Goal: Task Accomplishment & Management: Use online tool/utility

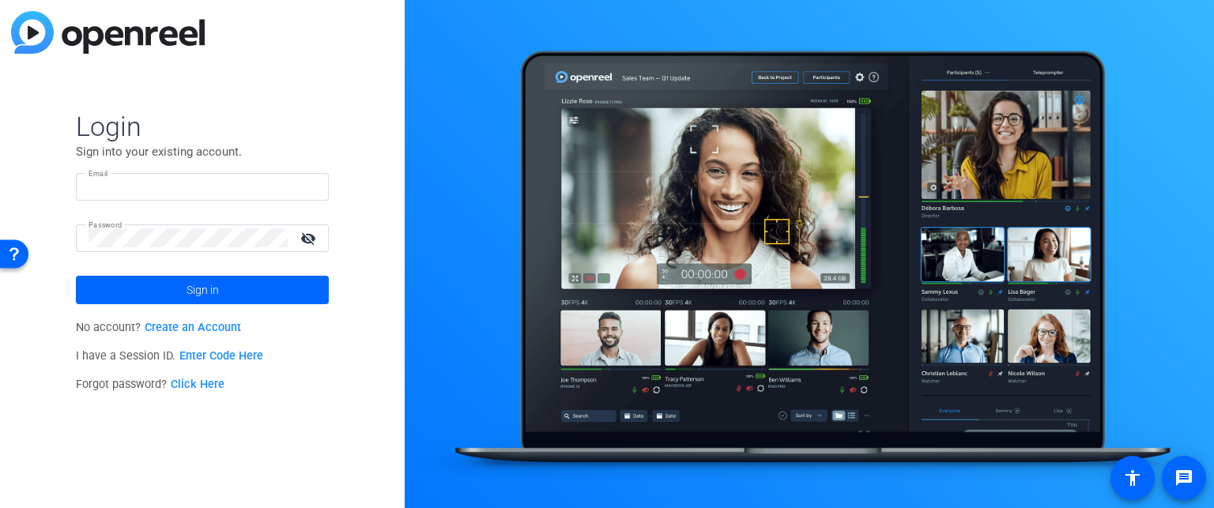
type input "[PERSON_NAME][EMAIL_ADDRESS][PERSON_NAME][DOMAIN_NAME]"
click at [249, 352] on link "Enter Code Here" at bounding box center [221, 355] width 84 height 13
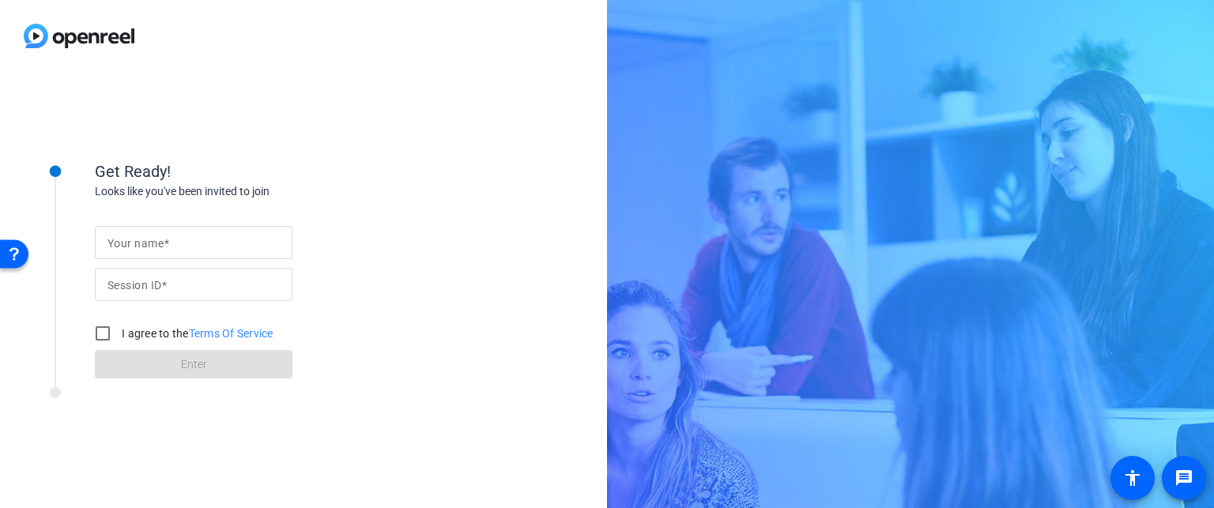
click at [225, 236] on input "Your name" at bounding box center [193, 242] width 172 height 19
click at [246, 246] on input "Your name" at bounding box center [193, 242] width 172 height 19
type input "Personal laptop"
type input "qMFf"
click at [100, 337] on input "I agree to the Terms Of Service" at bounding box center [103, 334] width 32 height 32
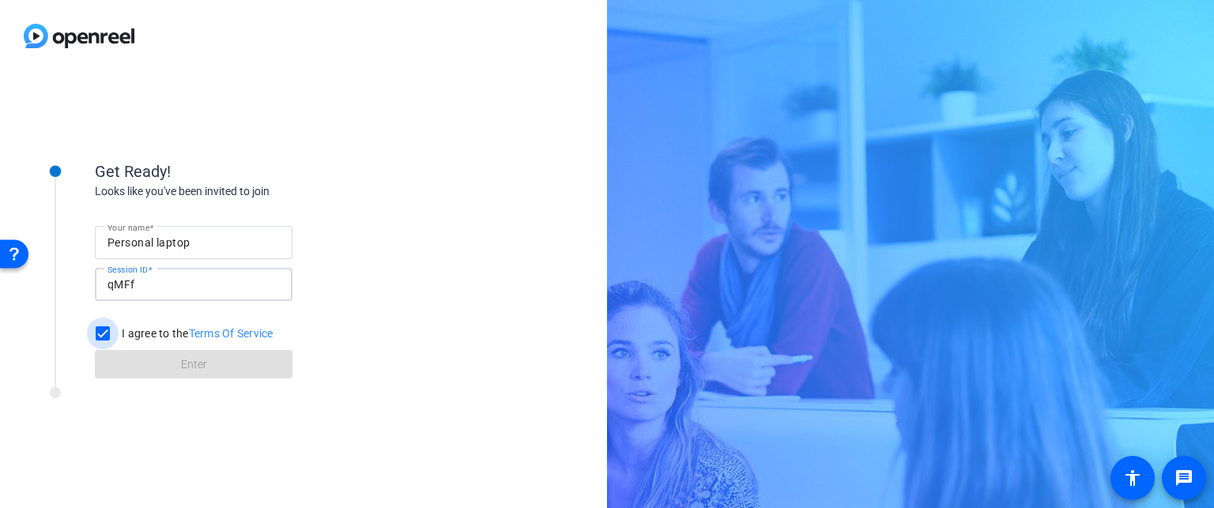
checkbox input "true"
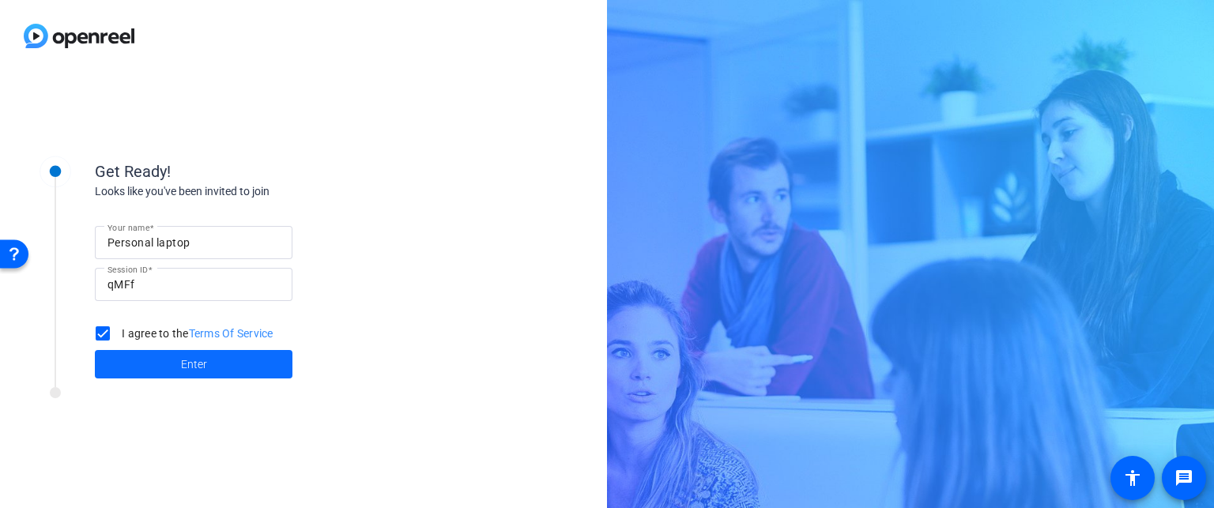
click at [146, 373] on span at bounding box center [194, 364] width 198 height 38
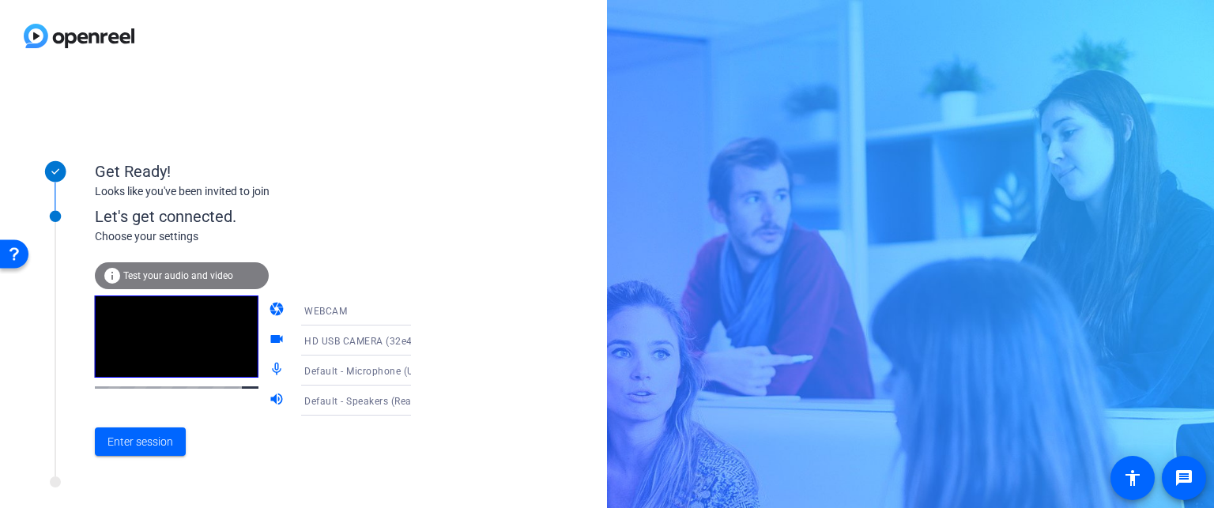
click at [397, 381] on div "Default - Microphone (USB Audio) (32e4:0317)" at bounding box center [367, 371] width 126 height 20
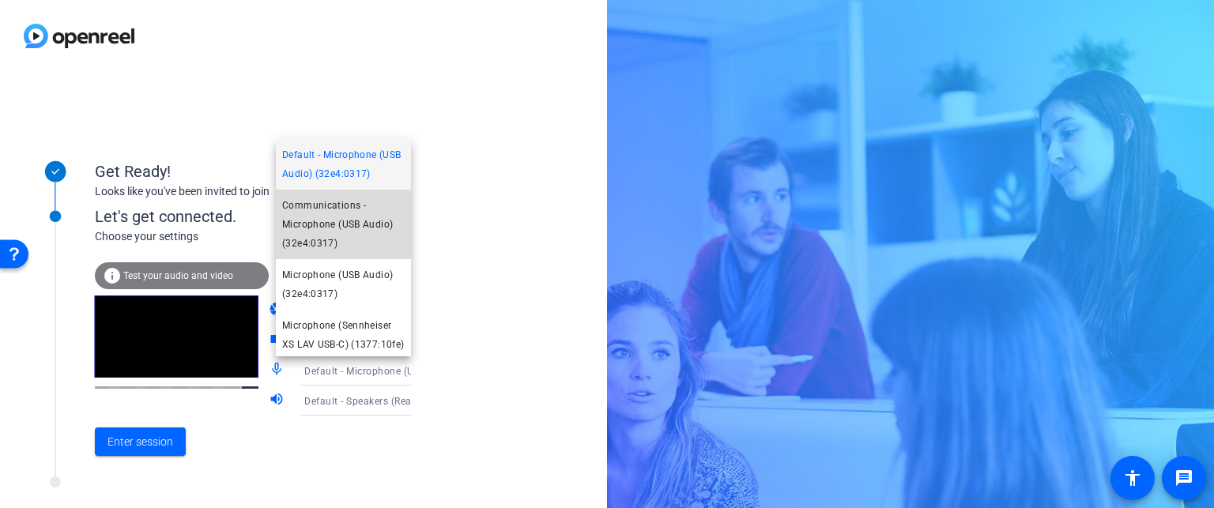
click at [377, 245] on span "Communications - Microphone (USB Audio) (32e4:0317)" at bounding box center [343, 224] width 122 height 57
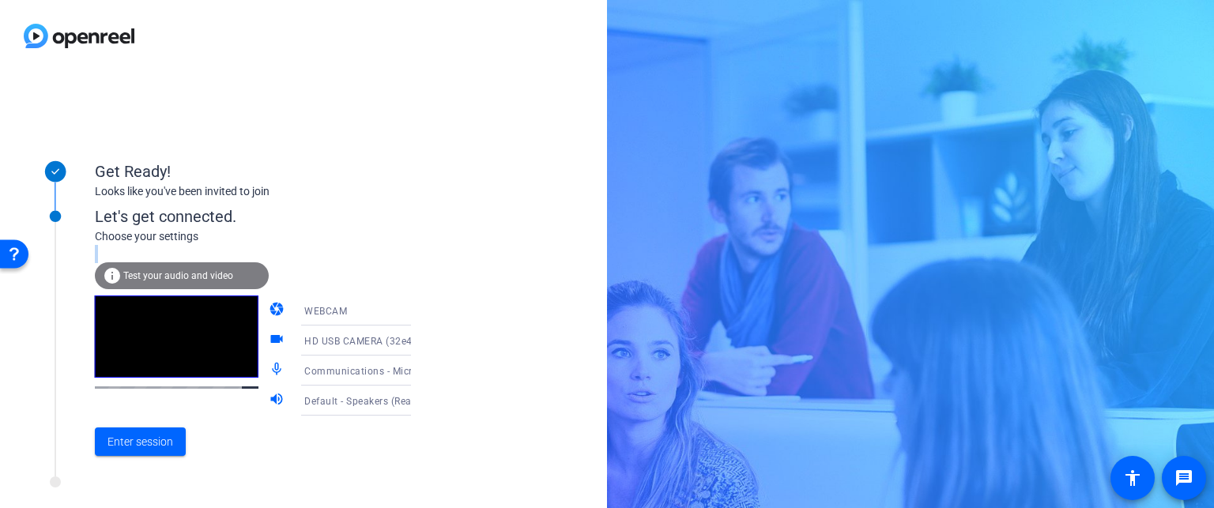
click at [377, 245] on div "info Test your audio and video camera WEBCAM videocam HD USB CAMERA (32e4:0317)…" at bounding box center [269, 357] width 348 height 224
click at [417, 378] on icon at bounding box center [426, 370] width 19 height 19
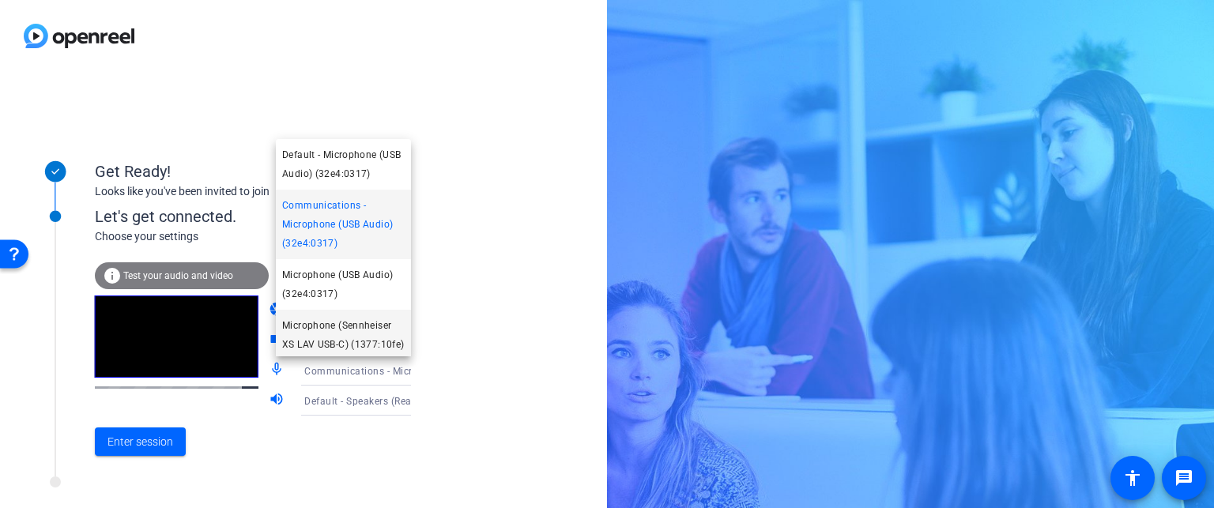
click at [386, 346] on span "Microphone (Sennheiser XS LAV USB-C) (1377:10fe)" at bounding box center [343, 335] width 122 height 38
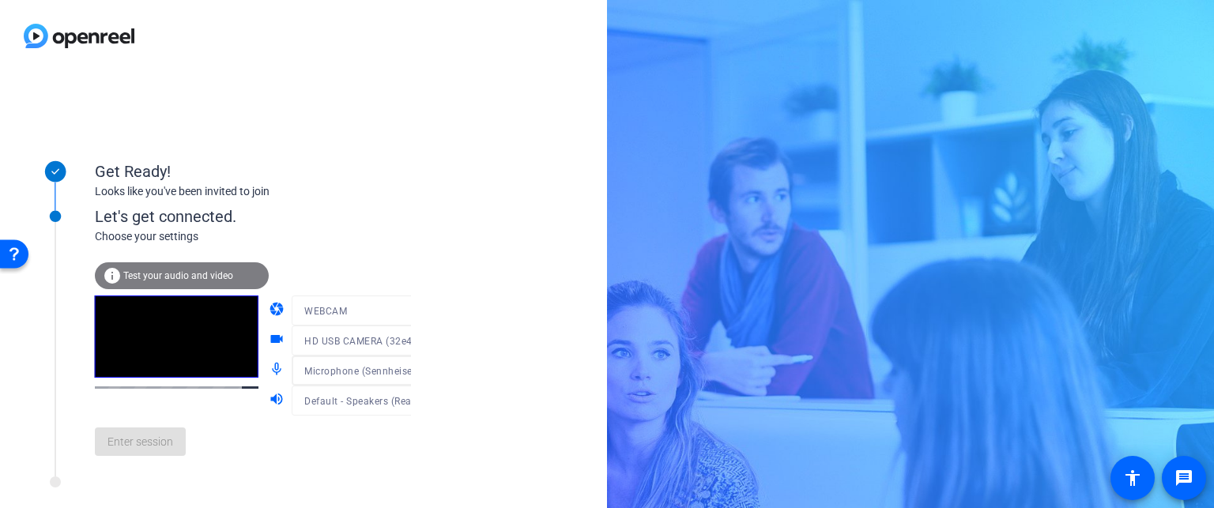
scroll to position [22, 0]
click at [233, 276] on div "info Test your audio and video" at bounding box center [182, 275] width 174 height 27
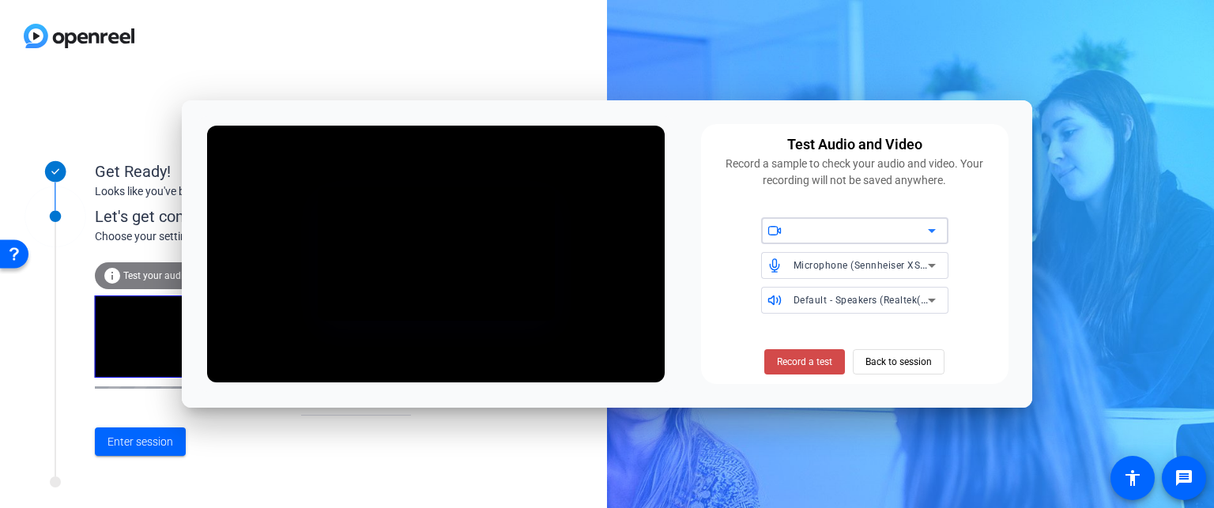
click at [796, 371] on span at bounding box center [804, 362] width 81 height 38
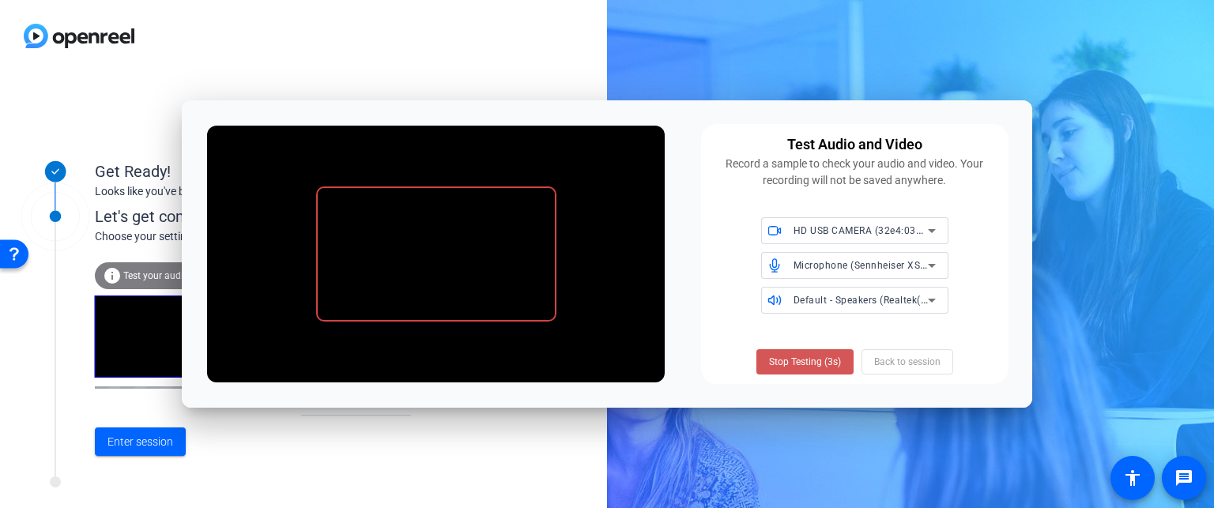
click at [796, 371] on span at bounding box center [804, 362] width 97 height 38
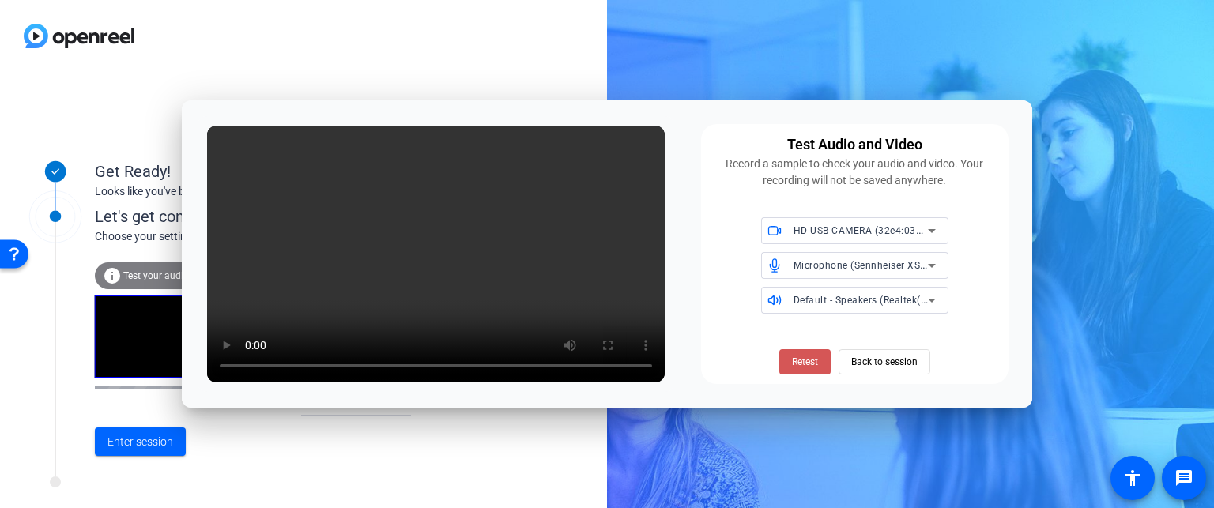
click at [796, 371] on span at bounding box center [804, 362] width 51 height 38
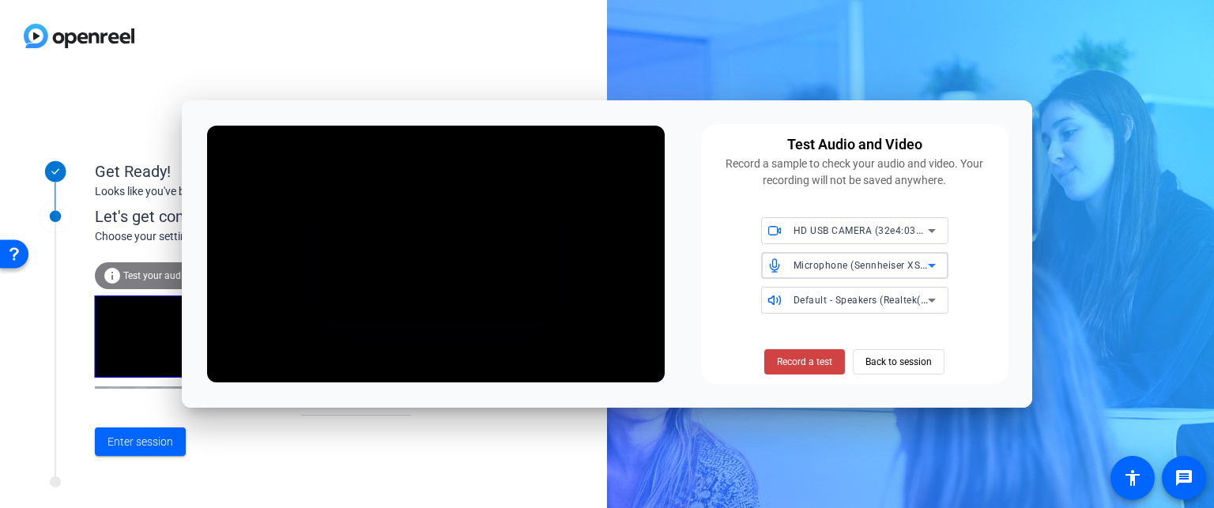
click at [910, 260] on span "Microphone (Sennheiser XS LAV USB-C) (1377:10fe)" at bounding box center [912, 264] width 239 height 13
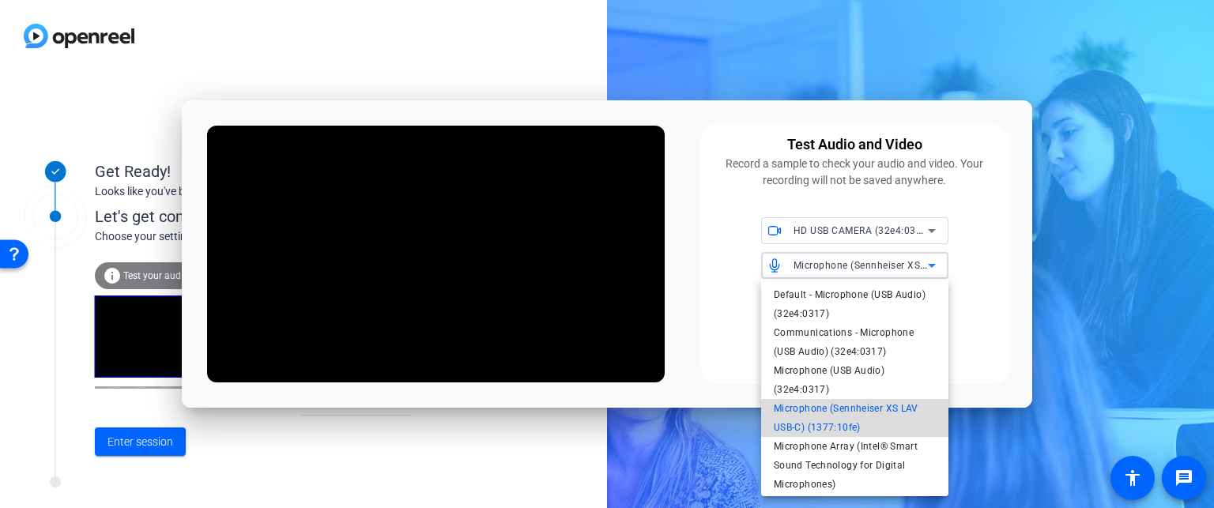
click at [880, 420] on span "Microphone (Sennheiser XS LAV USB-C) (1377:10fe)" at bounding box center [855, 418] width 162 height 38
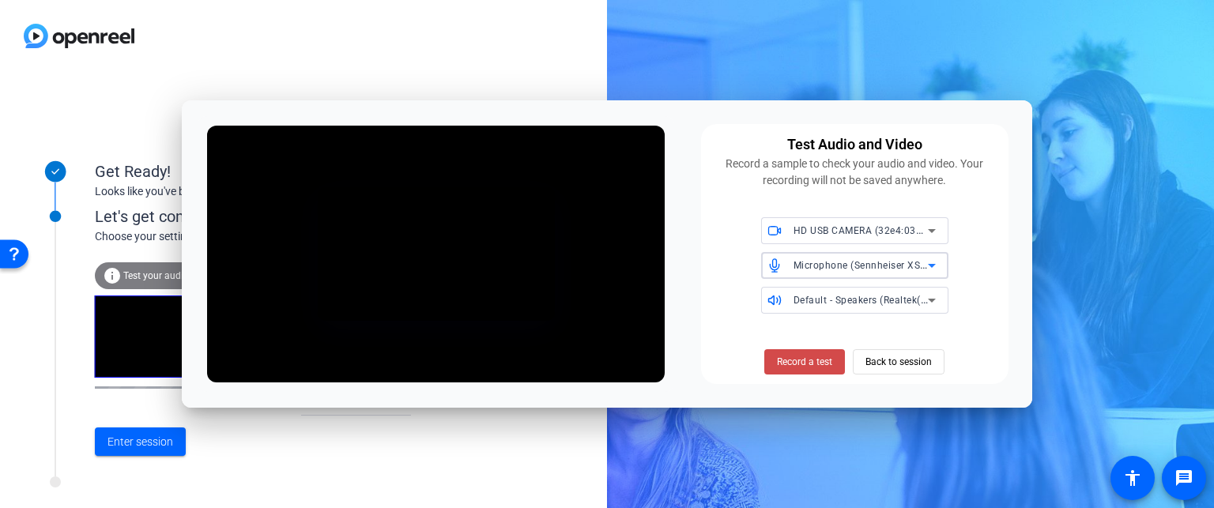
click at [834, 358] on span at bounding box center [804, 362] width 81 height 38
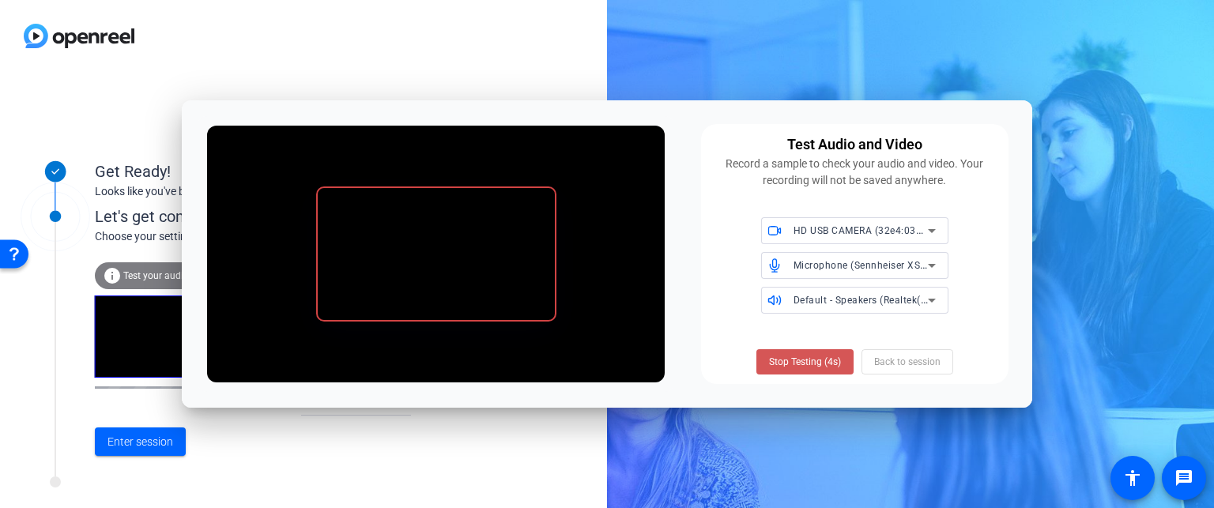
click at [834, 360] on span "Stop Testing (4s)" at bounding box center [805, 362] width 72 height 14
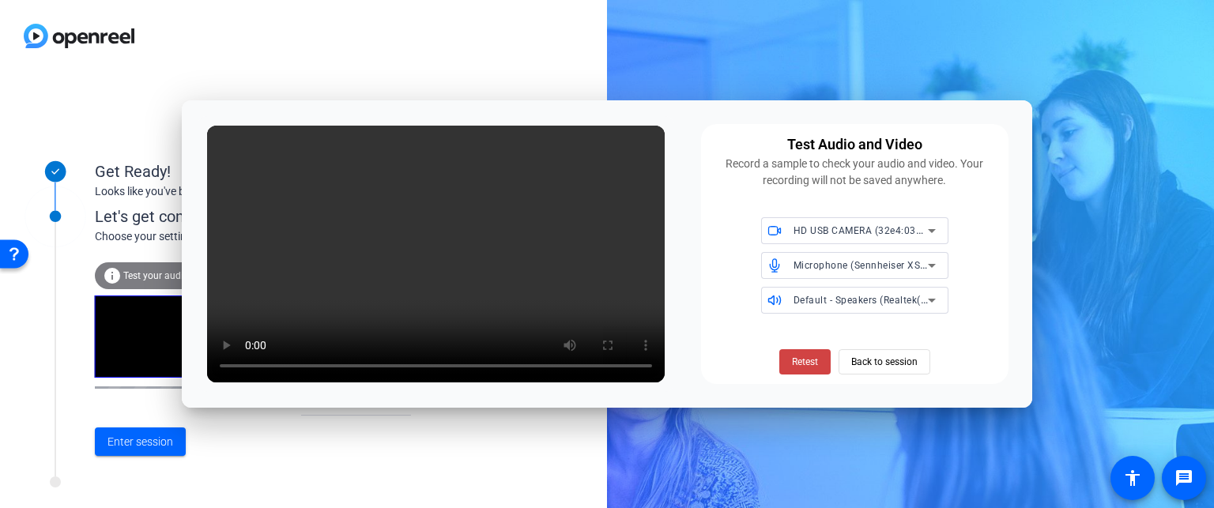
click at [901, 293] on div "Default - Speakers (Realtek(R) Audio)" at bounding box center [860, 300] width 134 height 20
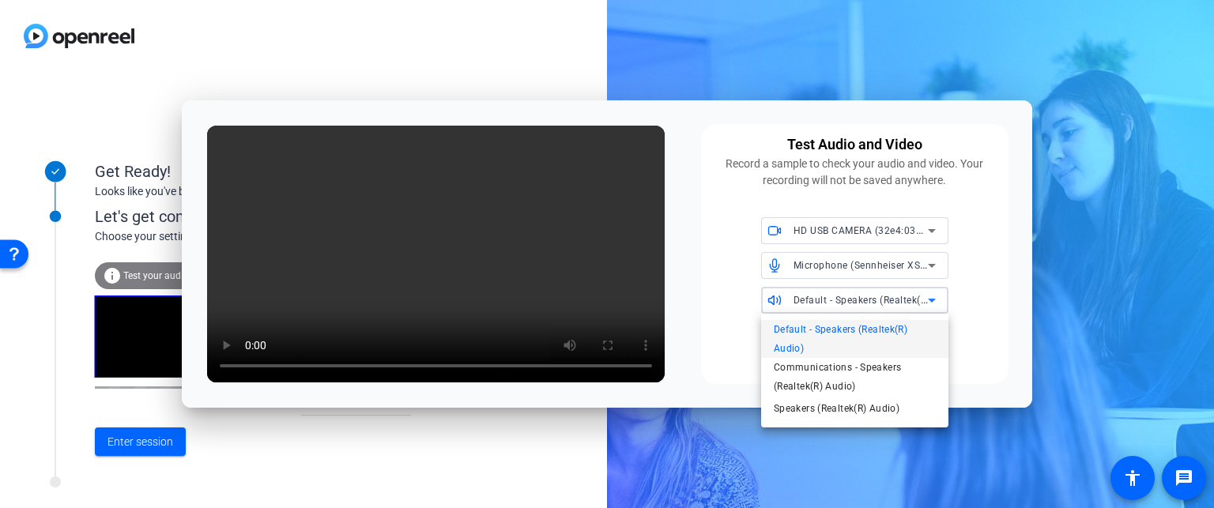
click at [984, 299] on div at bounding box center [607, 254] width 1214 height 508
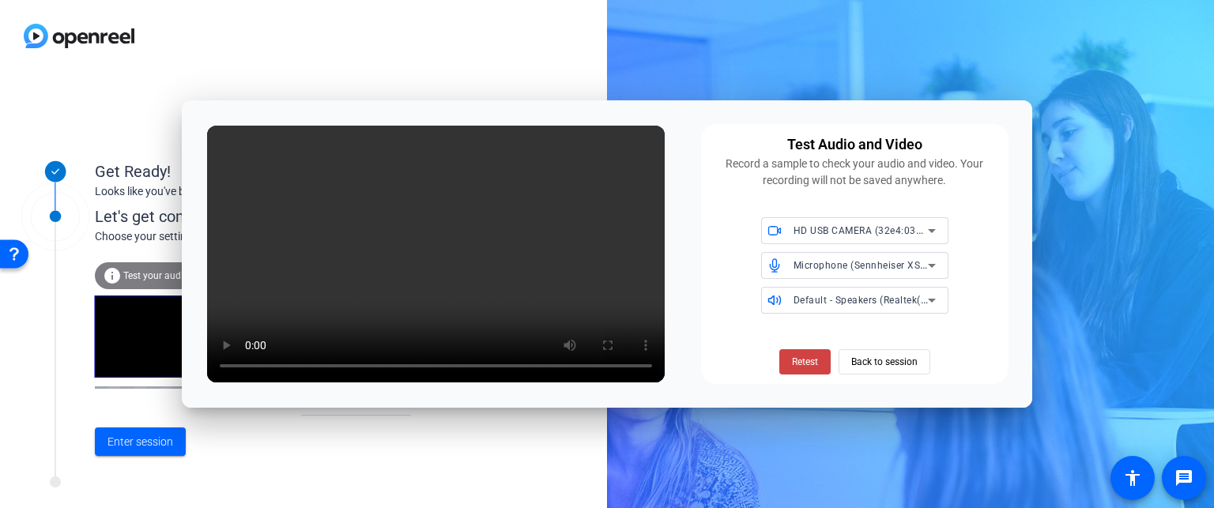
click at [913, 259] on div "Microphone (Sennheiser XS LAV USB-C) (1377:10fe)" at bounding box center [860, 265] width 134 height 20
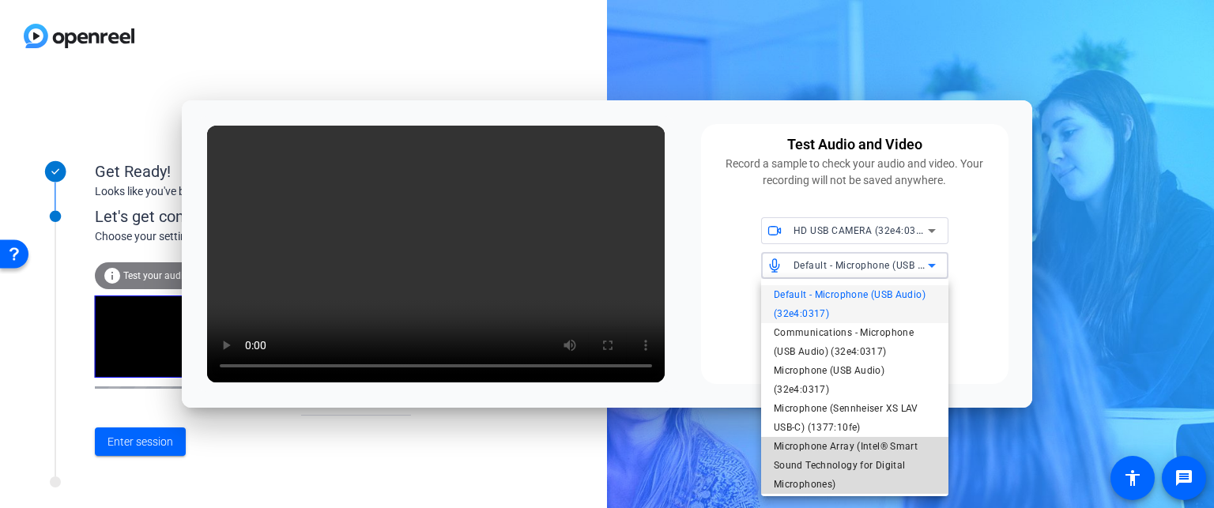
click at [857, 446] on span "Microphone Array (Intel® Smart Sound Technology for Digital Microphones)" at bounding box center [855, 465] width 162 height 57
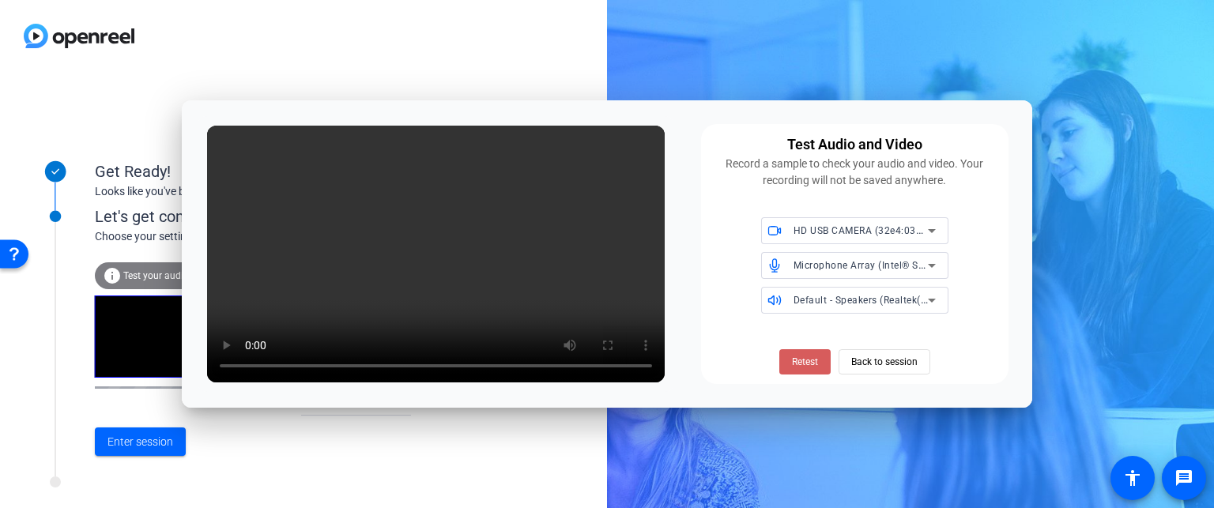
click at [798, 366] on span "Retest" at bounding box center [805, 362] width 26 height 14
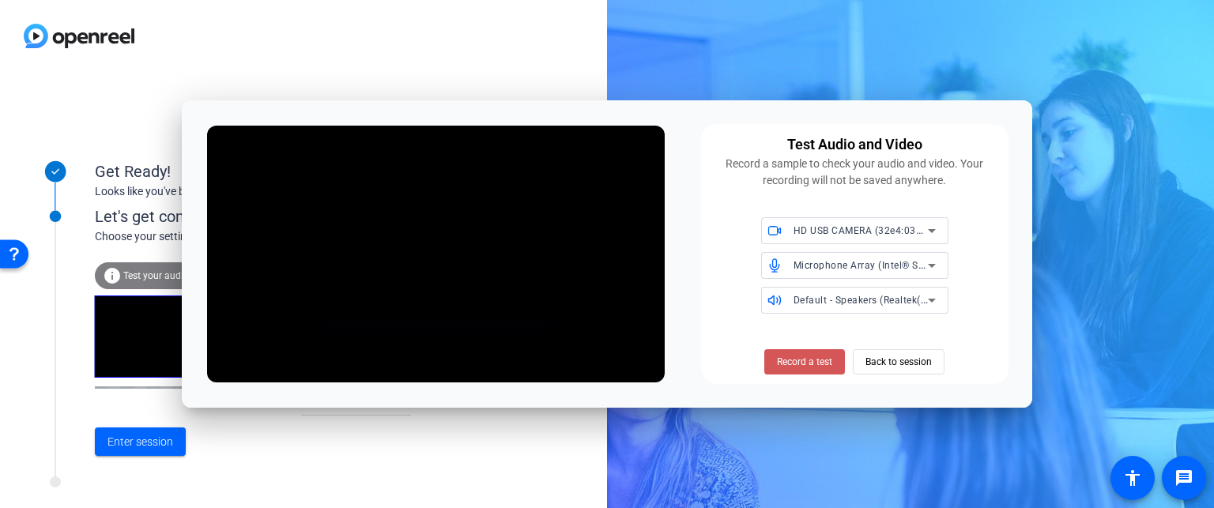
click at [798, 366] on span "Record a test" at bounding box center [804, 362] width 55 height 14
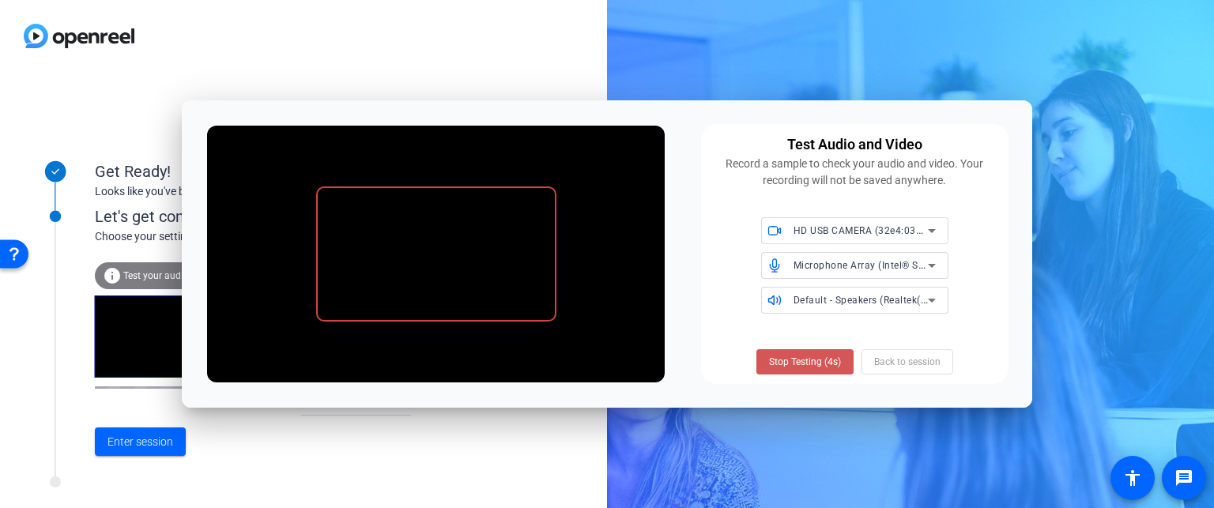
click at [798, 366] on span "Stop Testing (4s)" at bounding box center [805, 362] width 72 height 14
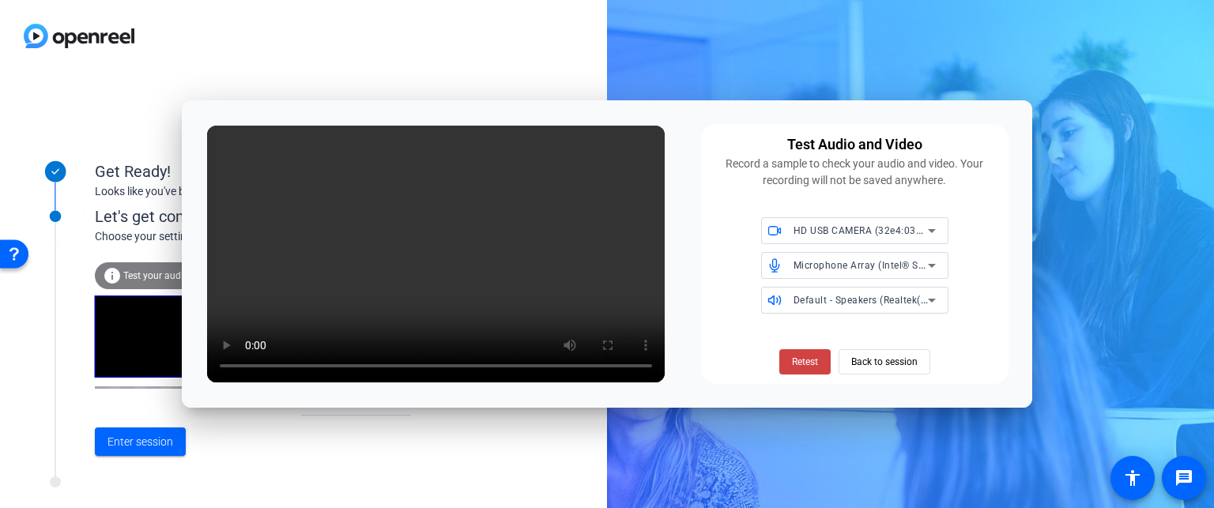
click at [839, 288] on div "Default - Speakers (Realtek(R) Audio)" at bounding box center [864, 300] width 142 height 27
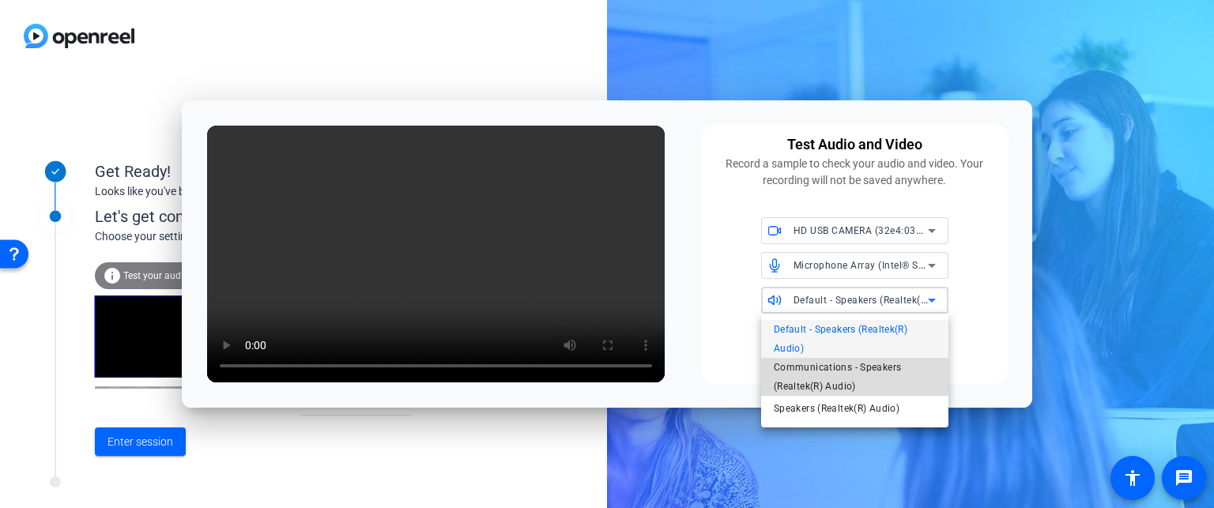
click at [815, 373] on span "Communications - Speakers (Realtek(R) Audio)" at bounding box center [855, 377] width 162 height 38
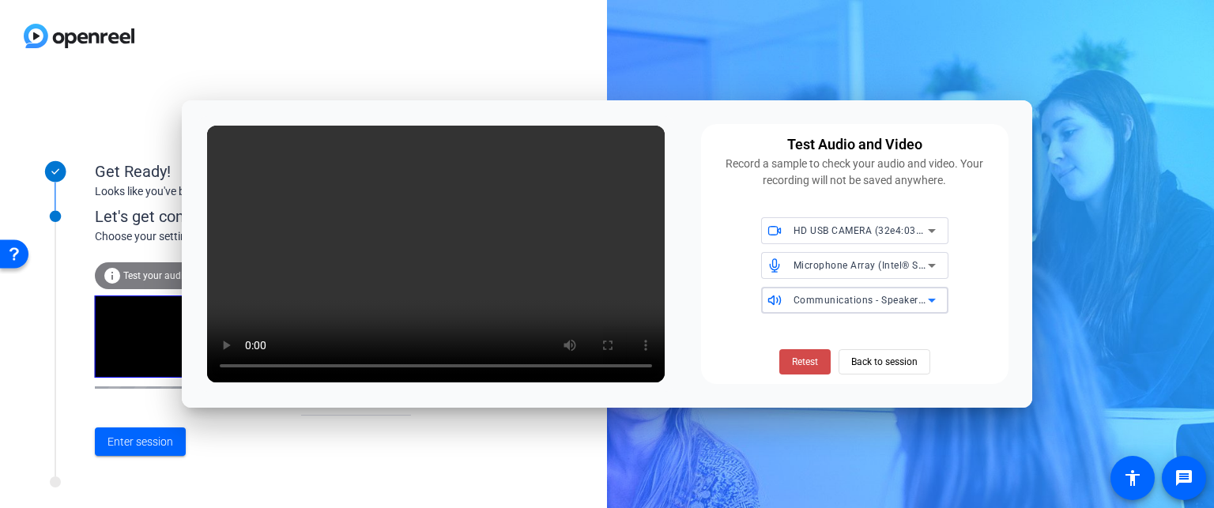
click at [809, 360] on span "Retest" at bounding box center [805, 362] width 26 height 14
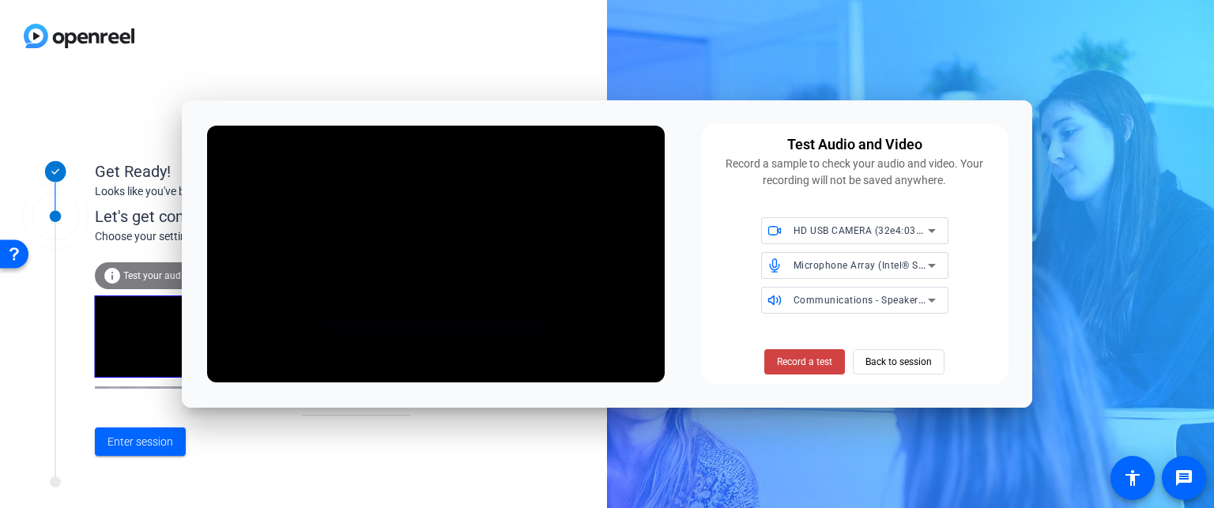
click at [809, 360] on span "Record a test" at bounding box center [804, 362] width 55 height 14
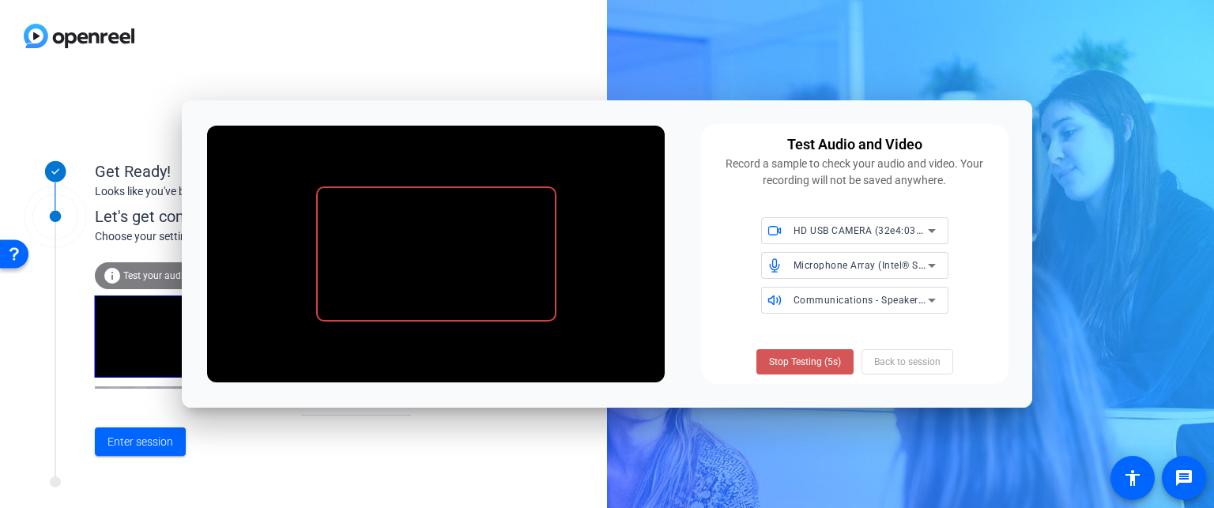
click at [809, 360] on span "Stop Testing (5s)" at bounding box center [805, 362] width 72 height 14
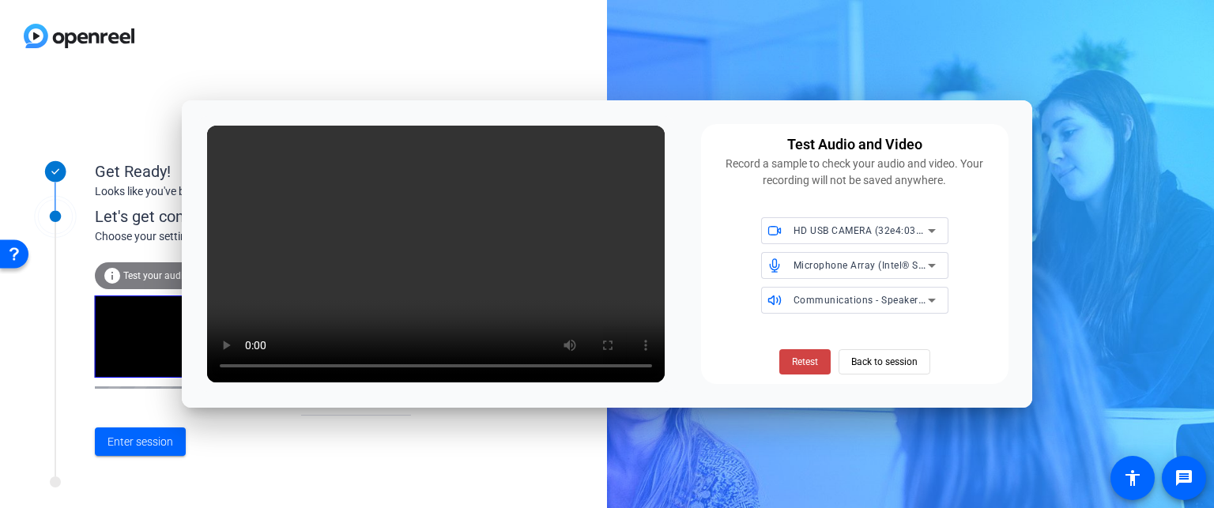
click at [864, 296] on span "Communications - Speakers (Realtek(R) Audio)" at bounding box center [901, 299] width 216 height 13
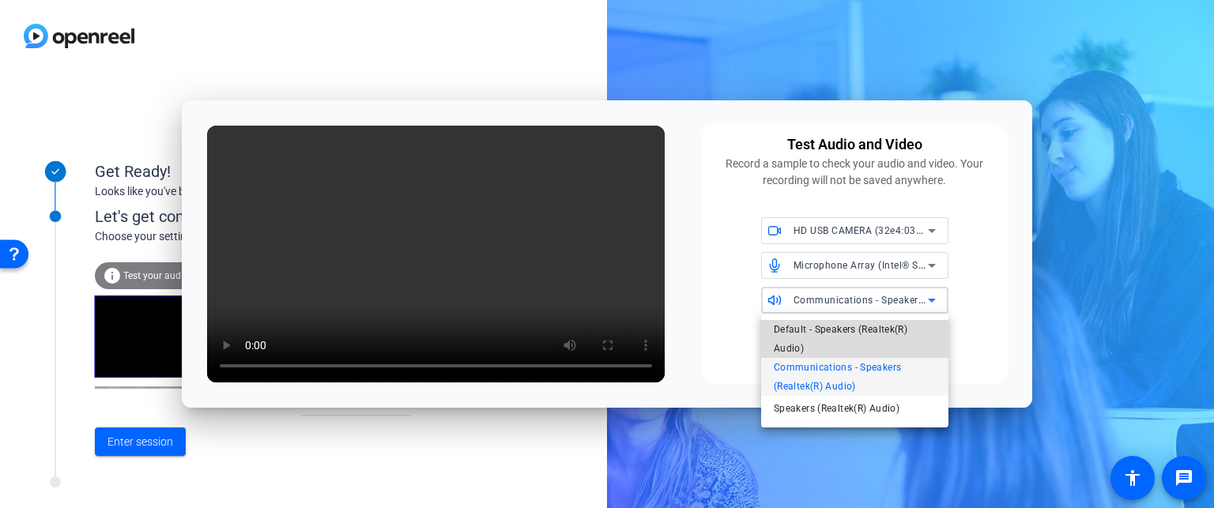
click at [856, 333] on span "Default - Speakers (Realtek(R) Audio)" at bounding box center [855, 339] width 162 height 38
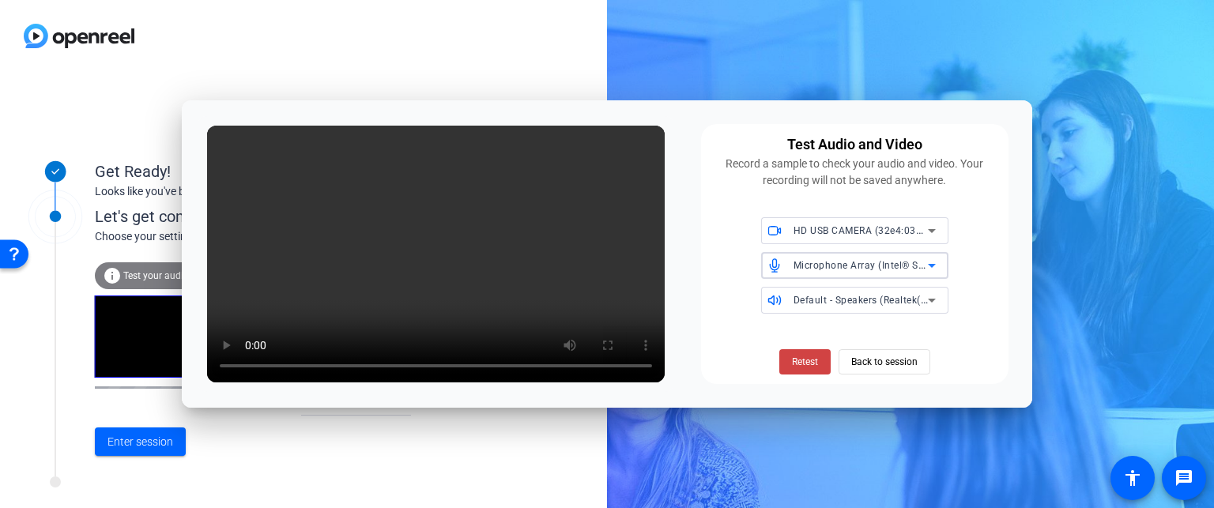
click at [886, 270] on span "Microphone Array (Intel® Smart Sound Technology for Digital Microphones)" at bounding box center [968, 264] width 350 height 13
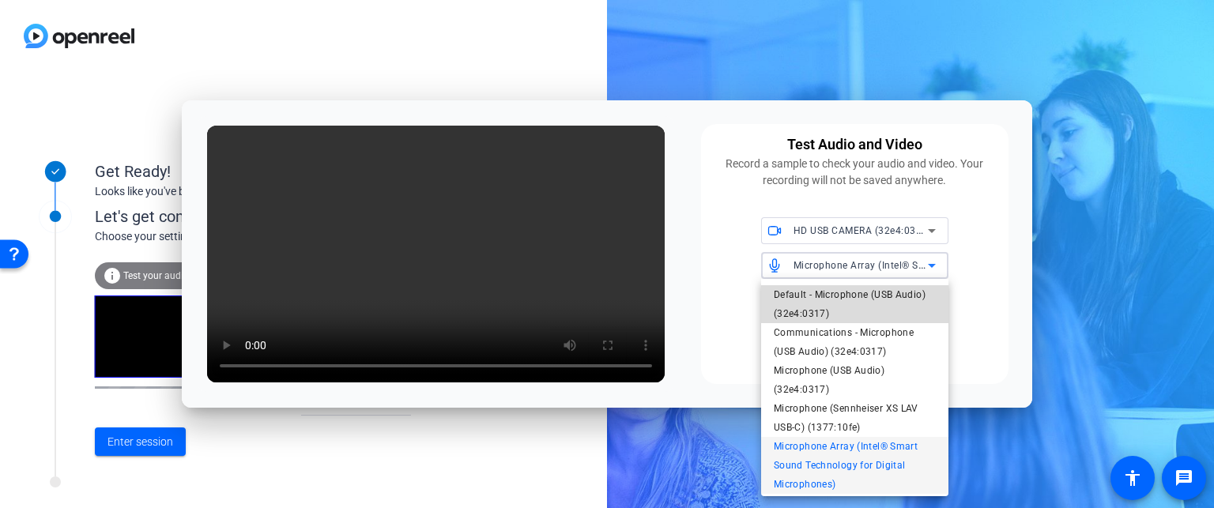
click at [874, 296] on span "Default - Microphone (USB Audio) (32e4:0317)" at bounding box center [855, 304] width 162 height 38
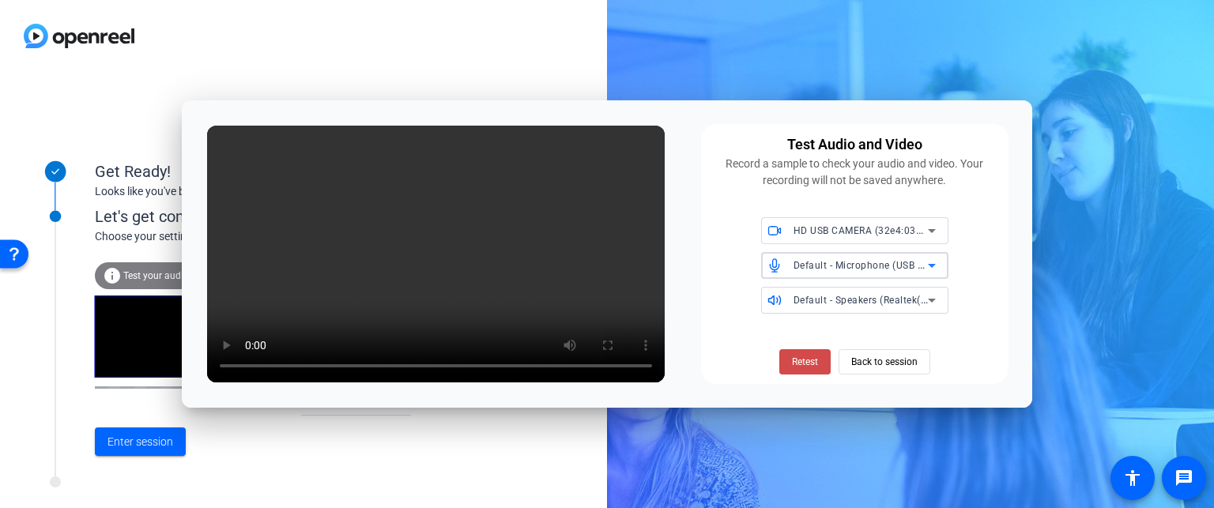
click at [805, 364] on span "Retest" at bounding box center [805, 362] width 26 height 14
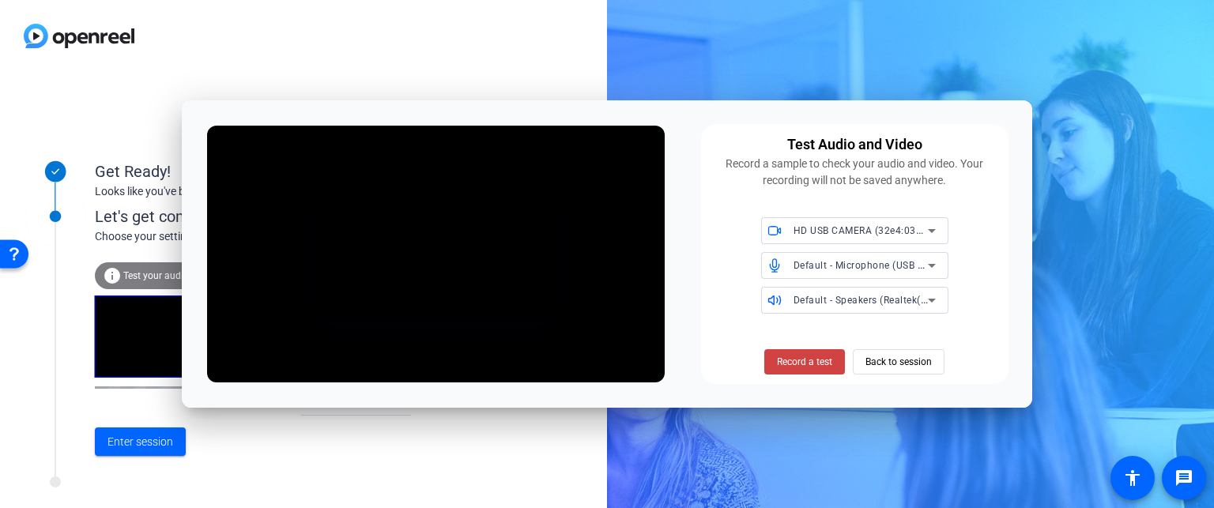
click at [805, 364] on span "Record a test" at bounding box center [804, 362] width 55 height 14
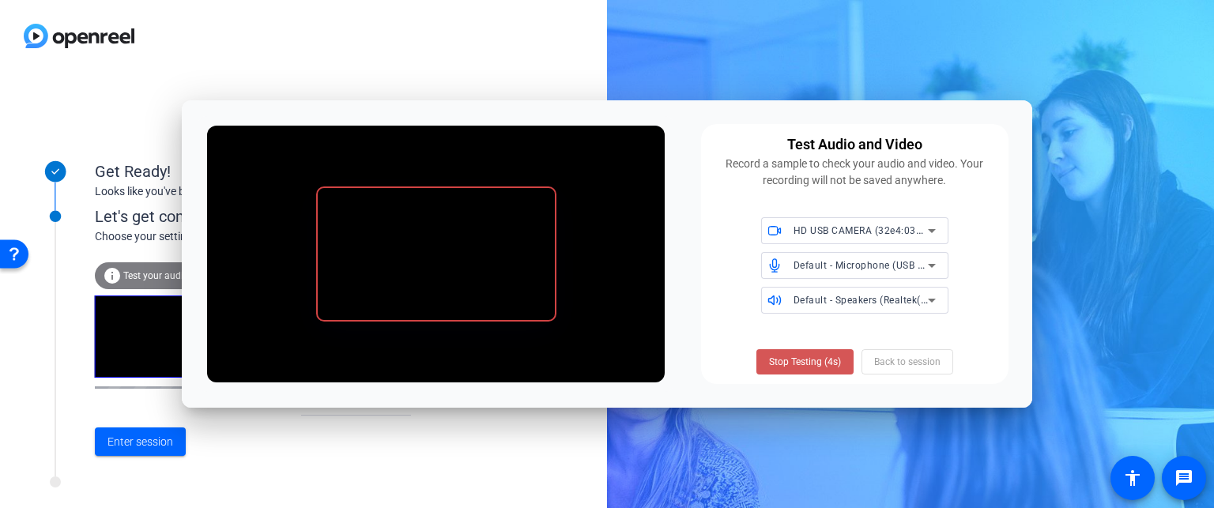
click at [805, 364] on span "Stop Testing (4s)" at bounding box center [805, 362] width 72 height 14
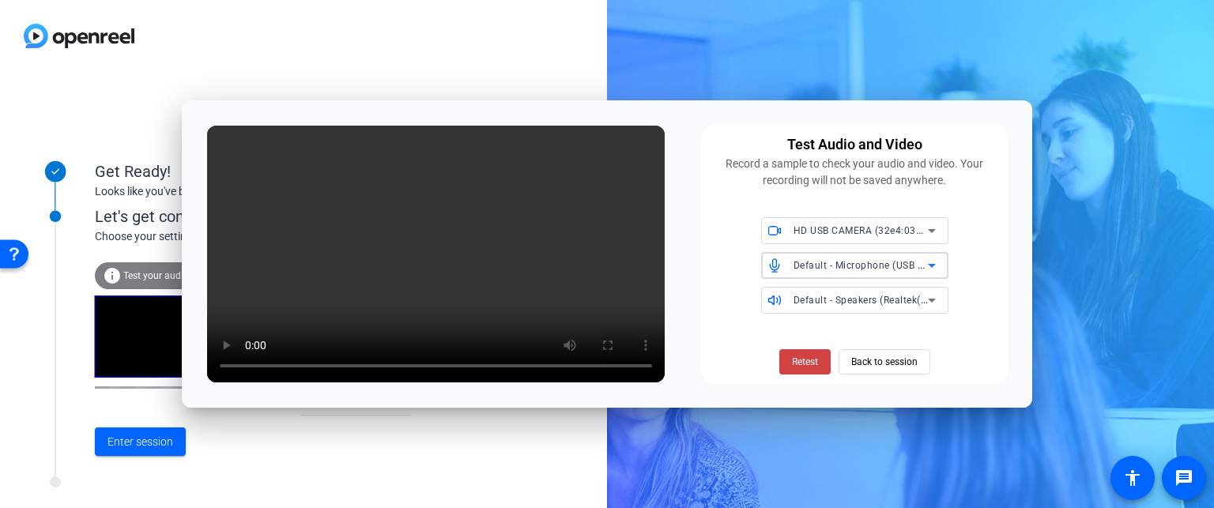
click at [894, 271] on span "Default - Microphone (USB Audio) (32e4:0317)" at bounding box center [900, 264] width 214 height 13
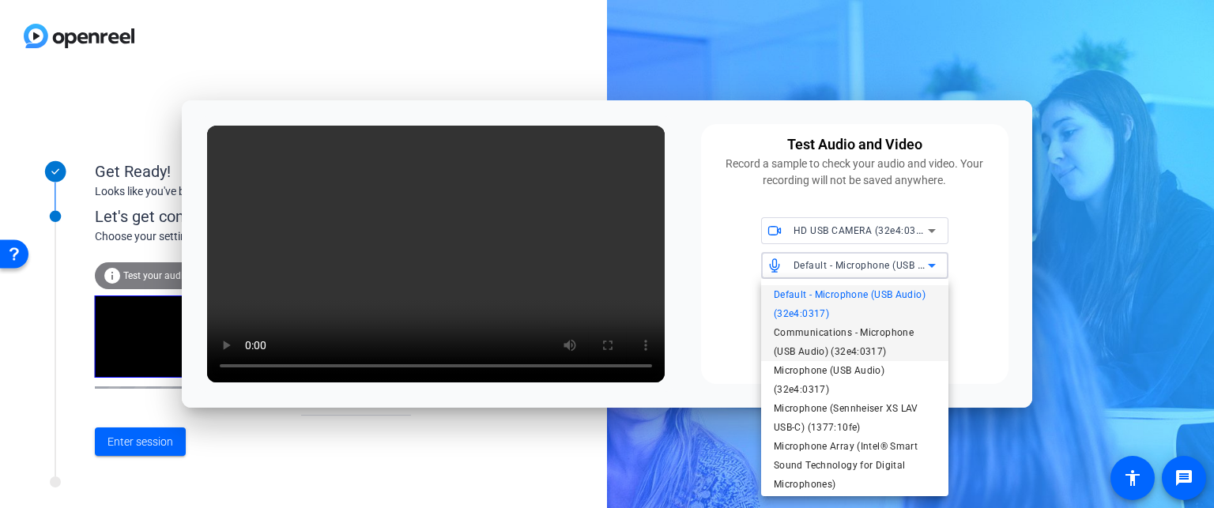
click at [854, 345] on span "Communications - Microphone (USB Audio) (32e4:0317)" at bounding box center [855, 342] width 162 height 38
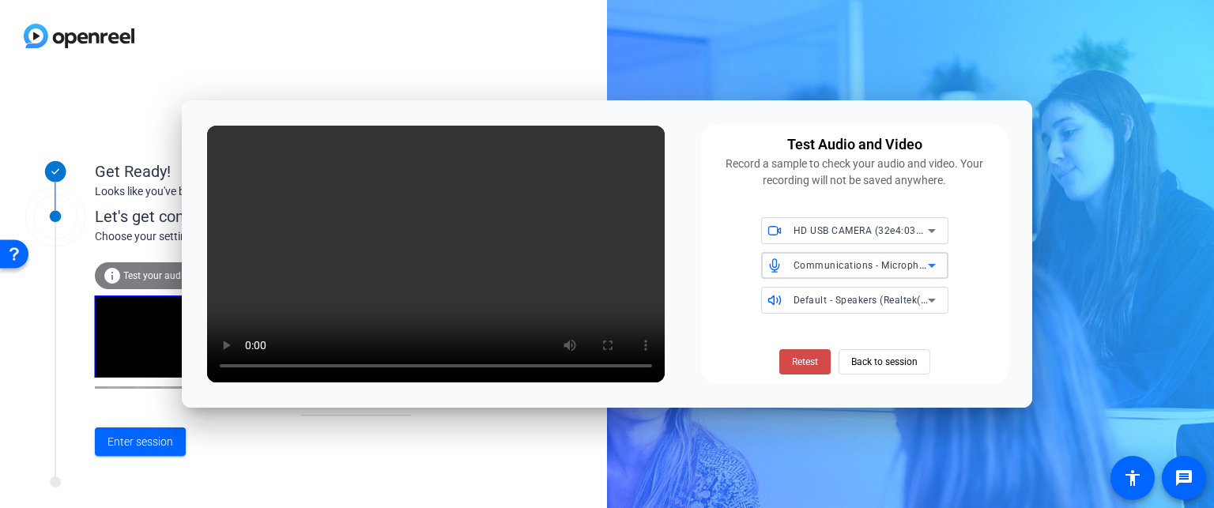
click at [813, 367] on span "Retest" at bounding box center [805, 362] width 26 height 14
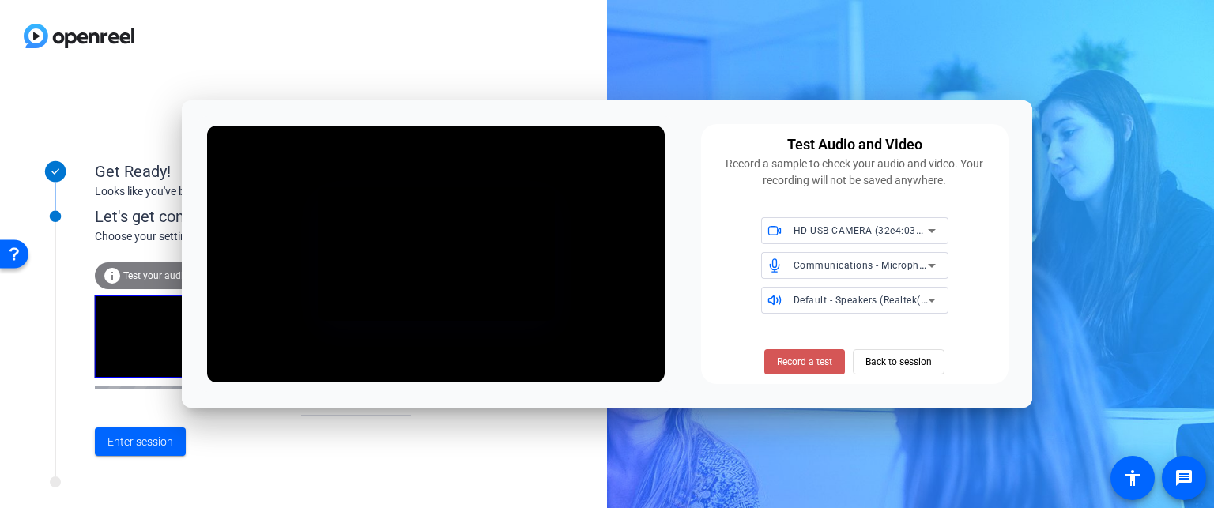
click at [813, 367] on span "Record a test" at bounding box center [804, 362] width 55 height 14
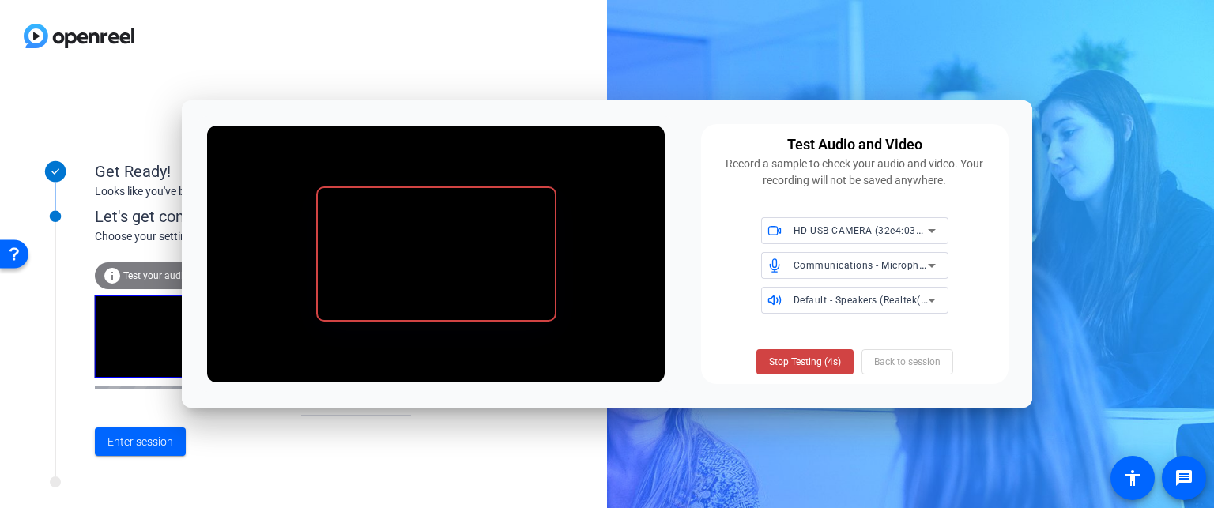
click at [813, 367] on span "Stop Testing (4s)" at bounding box center [805, 362] width 72 height 14
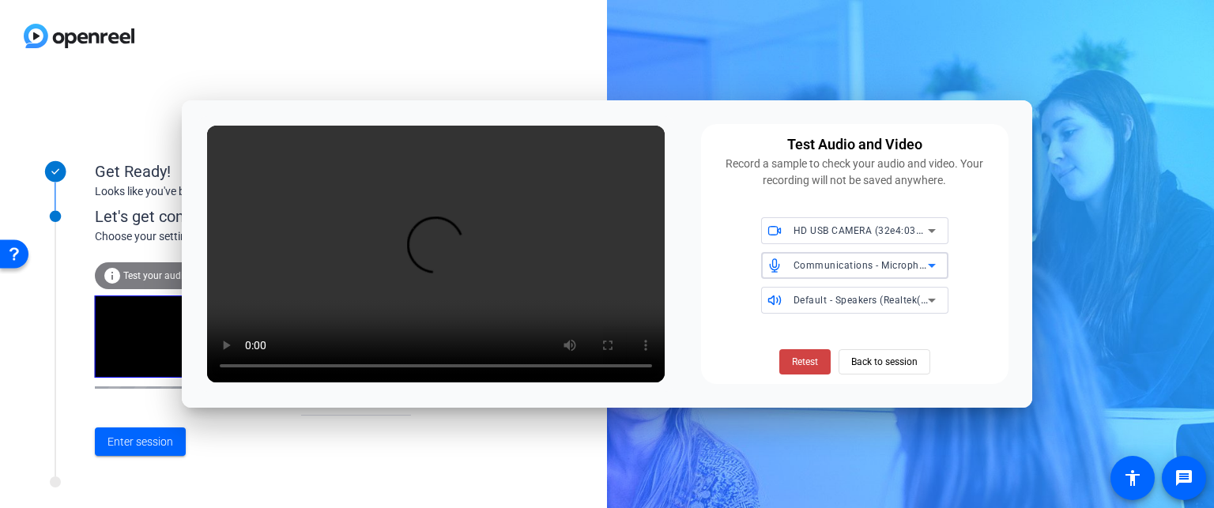
click at [857, 262] on span "Communications - Microphone (USB Audio) (32e4:0317)" at bounding box center [923, 264] width 261 height 13
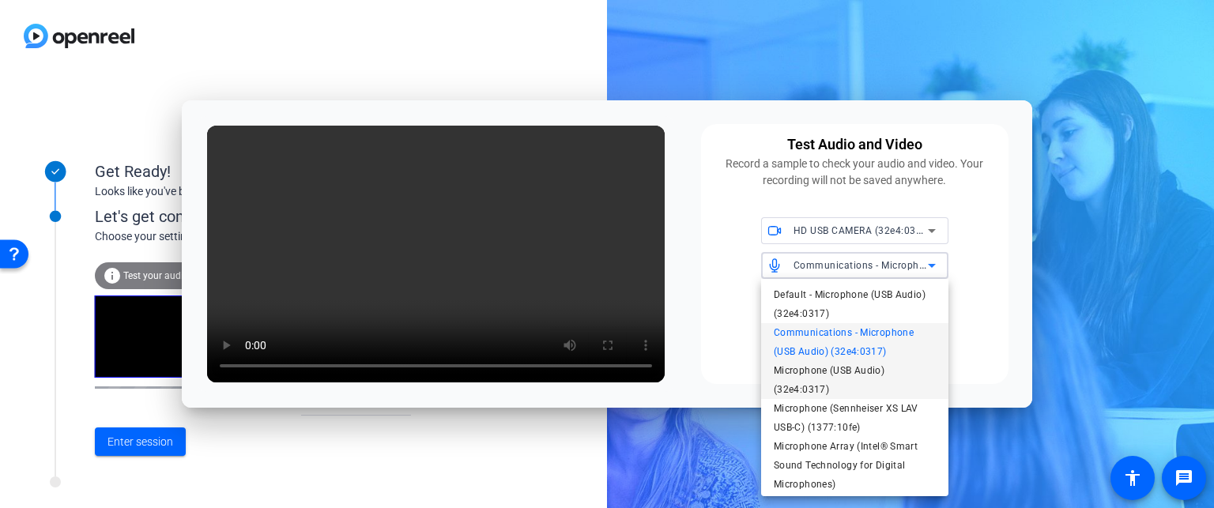
click at [819, 378] on span "Microphone (USB Audio) (32e4:0317)" at bounding box center [855, 380] width 162 height 38
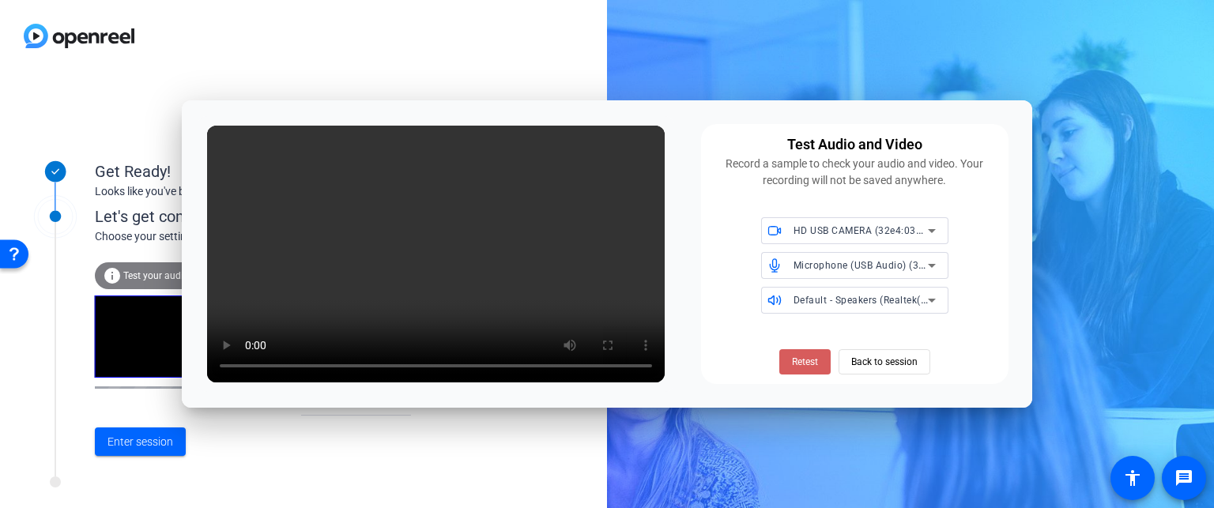
click at [811, 365] on span "Retest" at bounding box center [805, 362] width 26 height 14
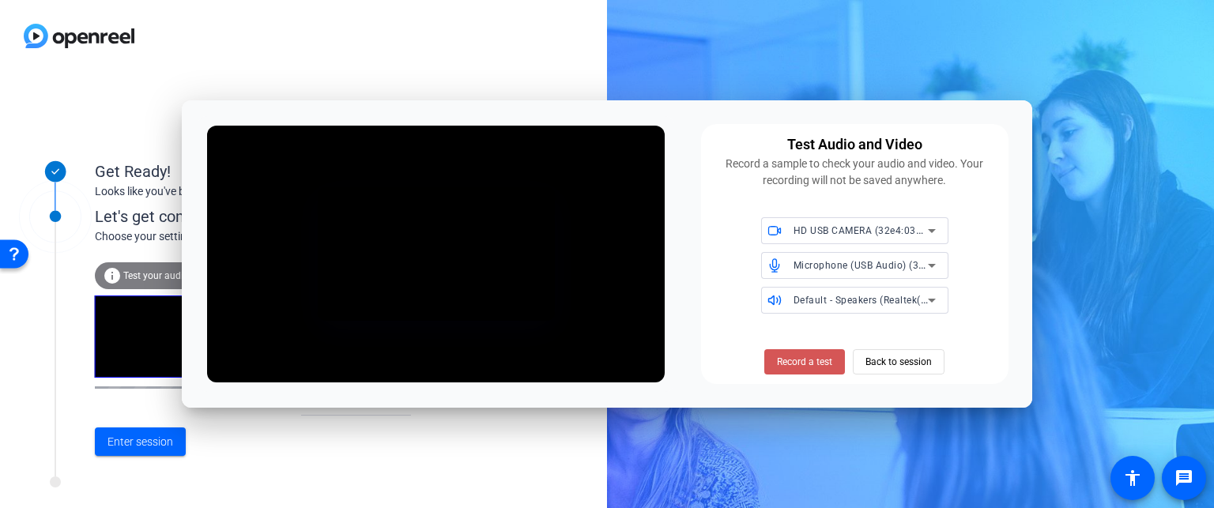
click at [811, 365] on span "Record a test" at bounding box center [804, 362] width 55 height 14
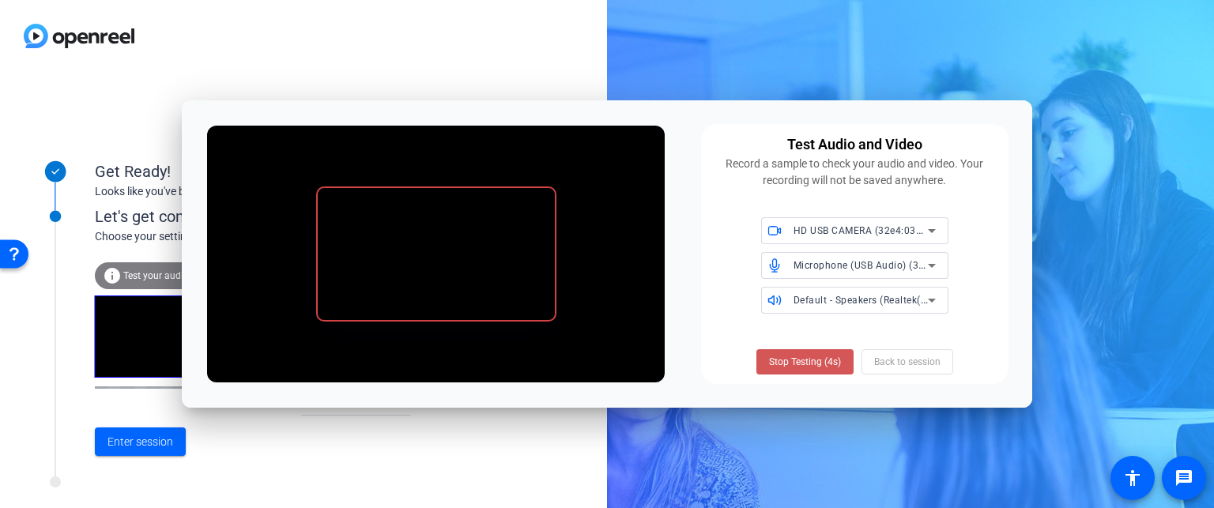
click at [811, 365] on span "Stop Testing (4s)" at bounding box center [805, 362] width 72 height 14
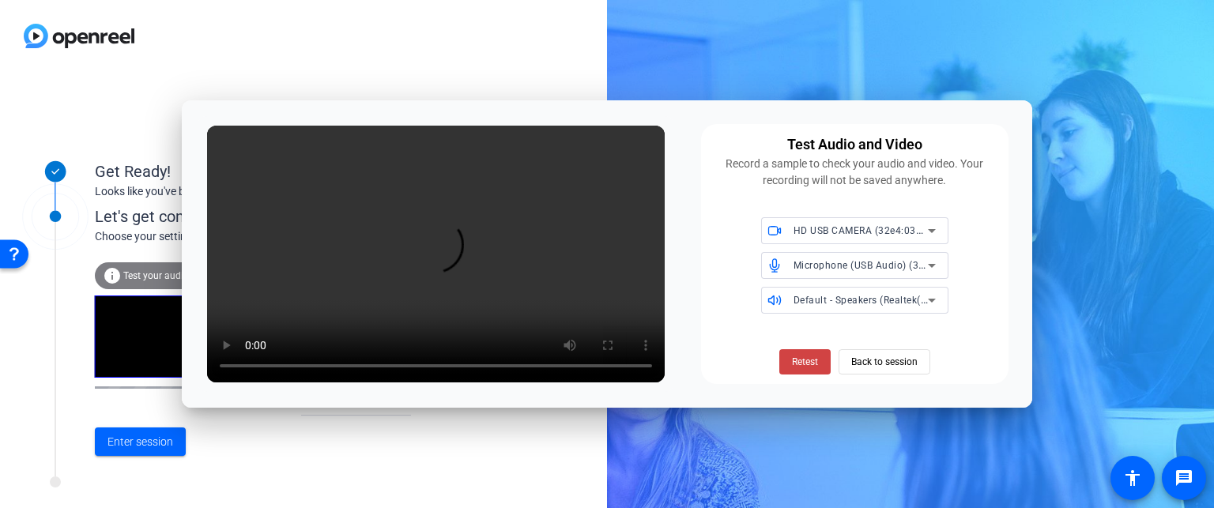
click at [879, 255] on div "Microphone (USB Audio) (32e4:0317)" at bounding box center [860, 265] width 134 height 20
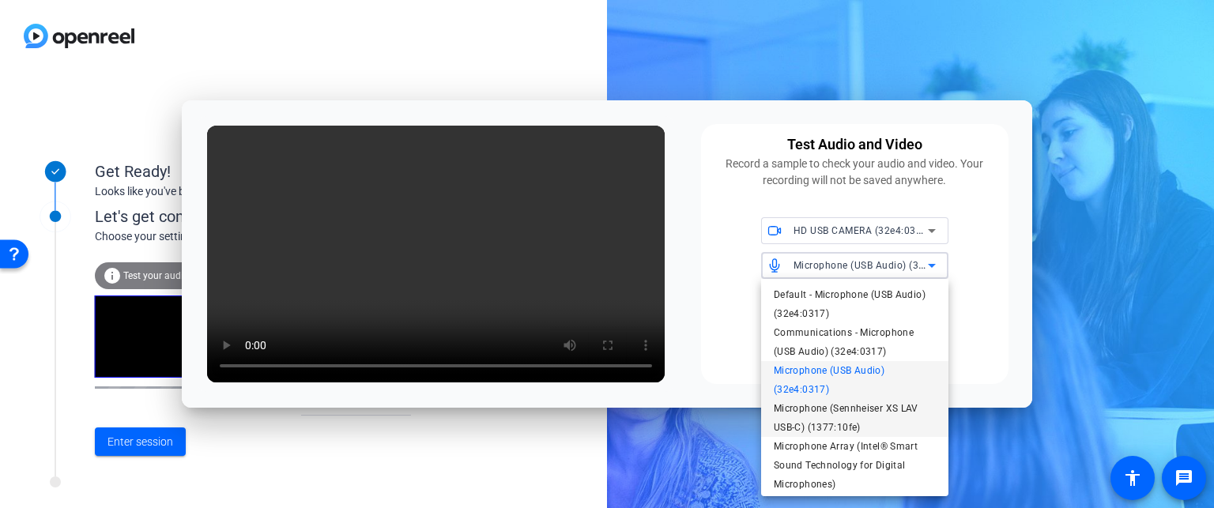
click at [831, 411] on span "Microphone (Sennheiser XS LAV USB-C) (1377:10fe)" at bounding box center [855, 418] width 162 height 38
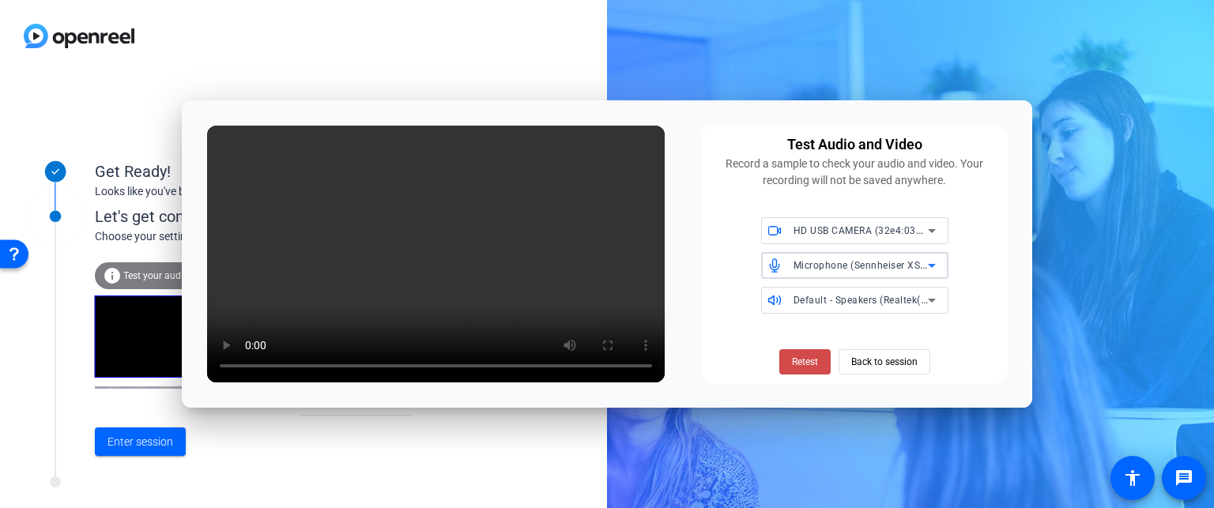
click at [815, 366] on span "Retest" at bounding box center [805, 362] width 26 height 14
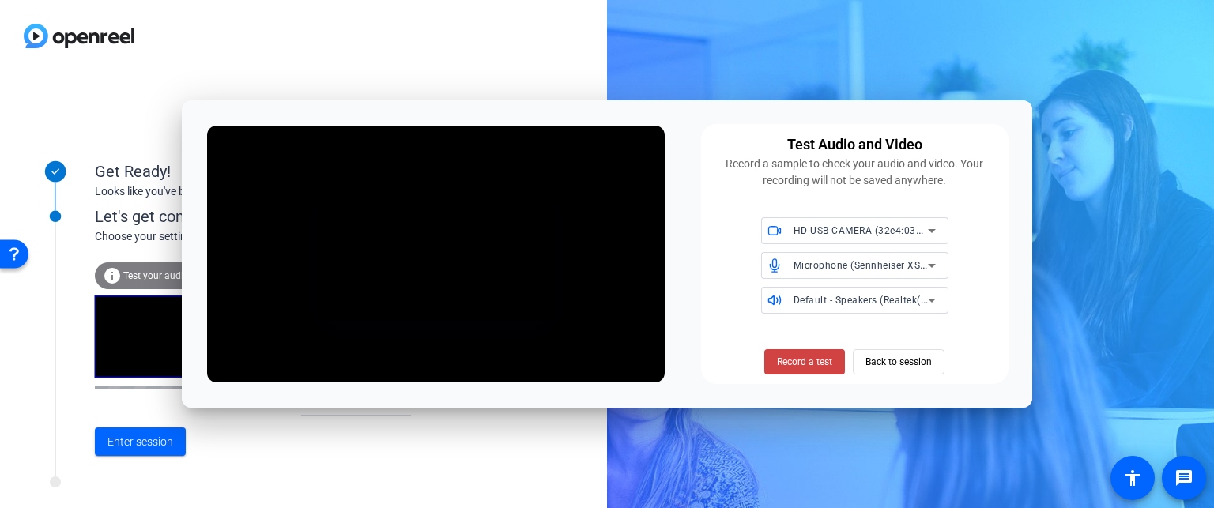
click at [815, 366] on span "Record a test" at bounding box center [804, 362] width 55 height 14
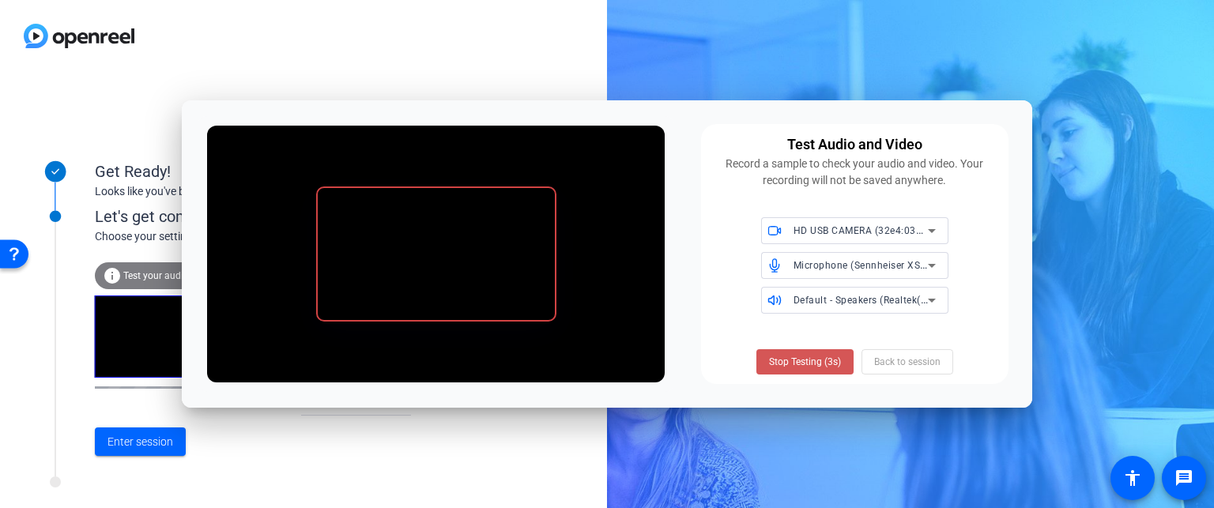
click at [815, 366] on span "Stop Testing (3s)" at bounding box center [805, 362] width 72 height 14
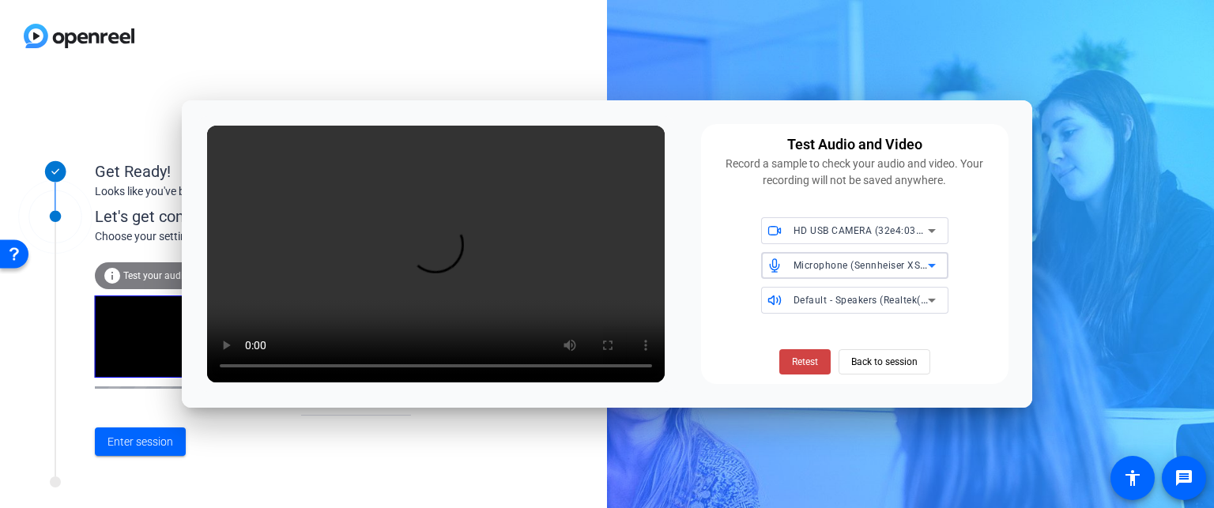
click at [850, 265] on span "Microphone (Sennheiser XS LAV USB-C) (1377:10fe)" at bounding box center [912, 264] width 239 height 13
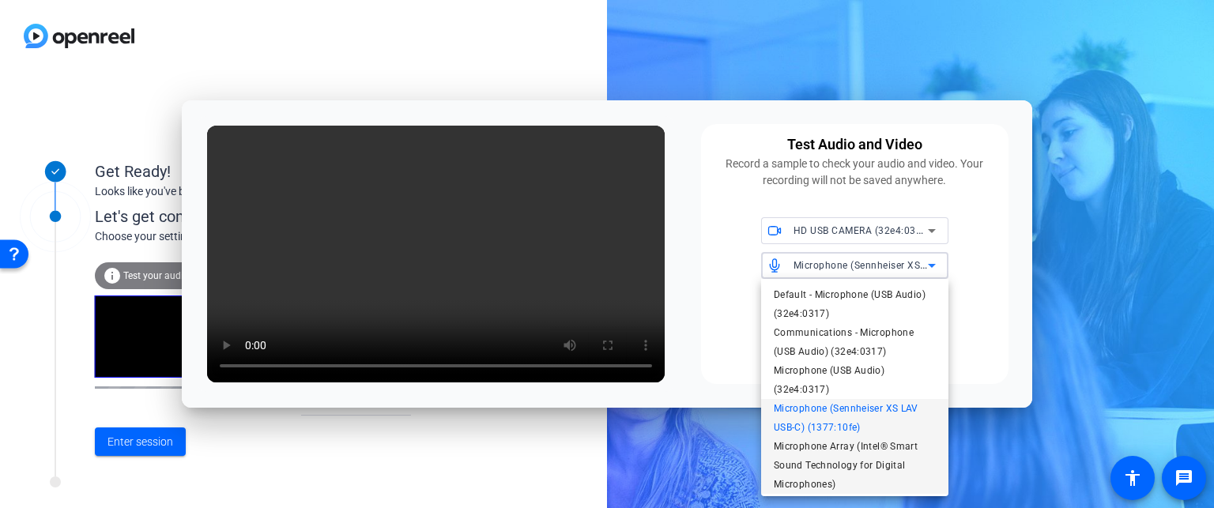
click at [813, 451] on span "Microphone Array (Intel® Smart Sound Technology for Digital Microphones)" at bounding box center [855, 465] width 162 height 57
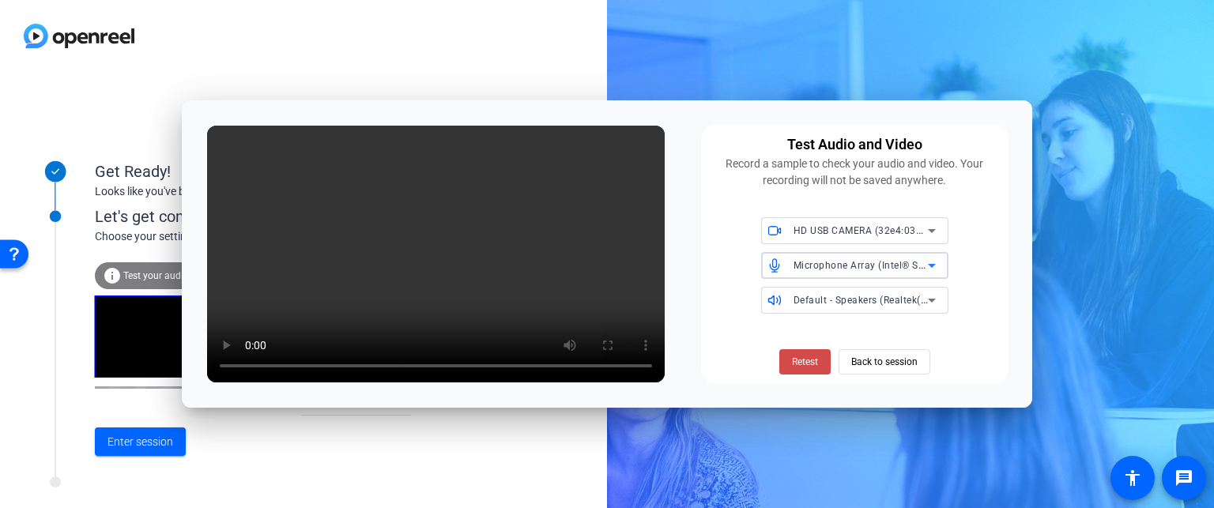
click at [815, 367] on span "Retest" at bounding box center [805, 362] width 26 height 14
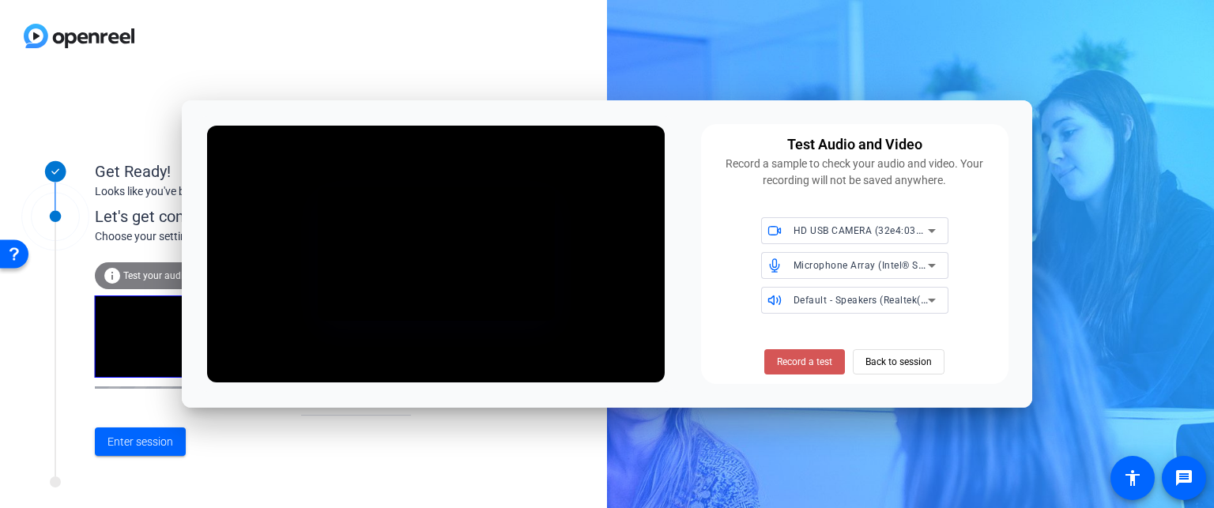
click at [815, 367] on span "Record a test" at bounding box center [804, 362] width 55 height 14
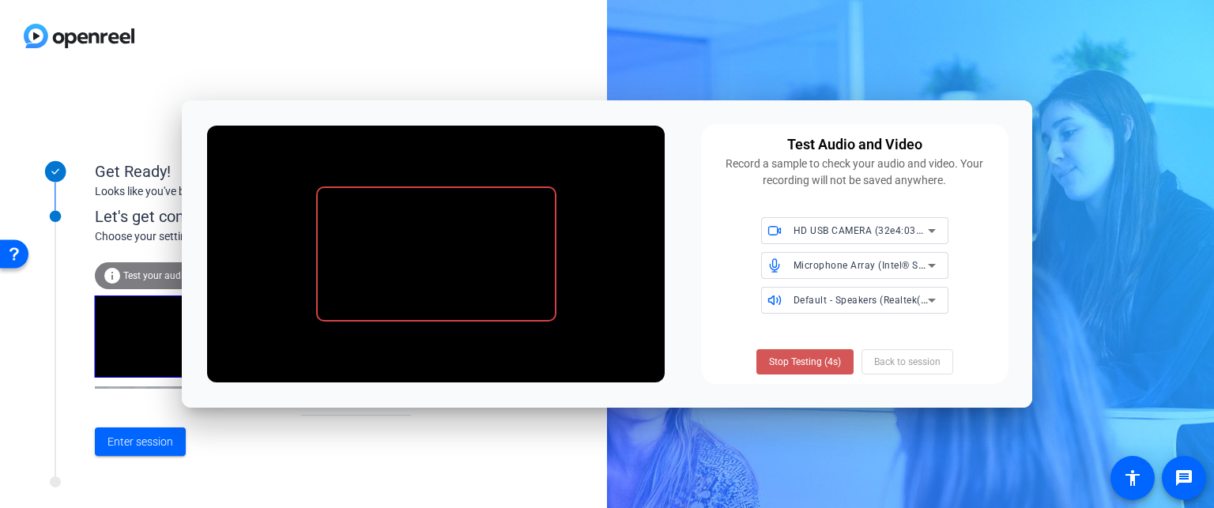
click at [815, 367] on span "Stop Testing (4s)" at bounding box center [805, 362] width 72 height 14
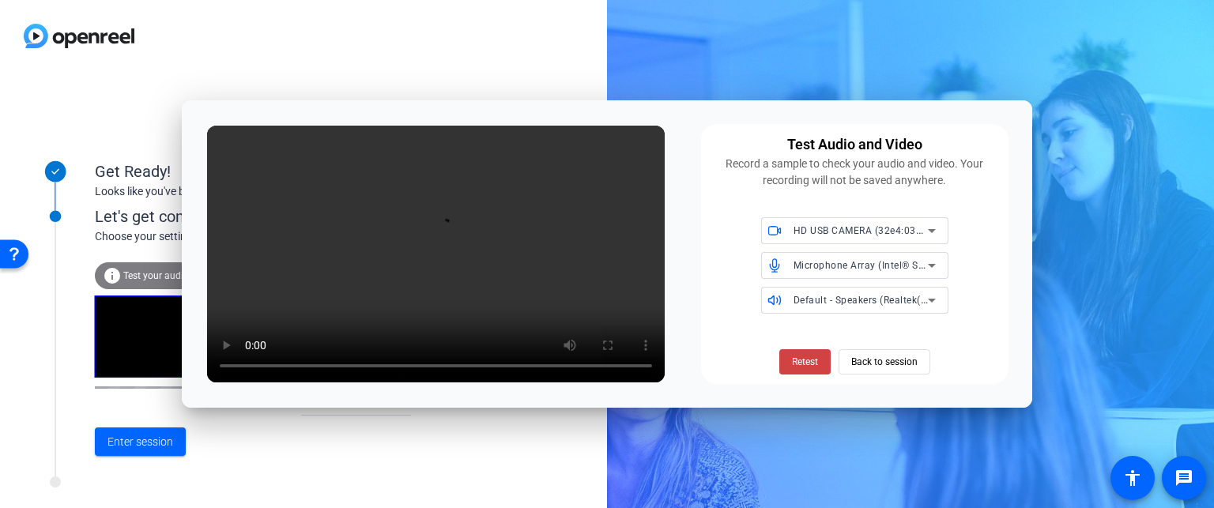
click at [877, 271] on span "Microphone Array (Intel® Smart Sound Technology for Digital Microphones)" at bounding box center [968, 264] width 350 height 13
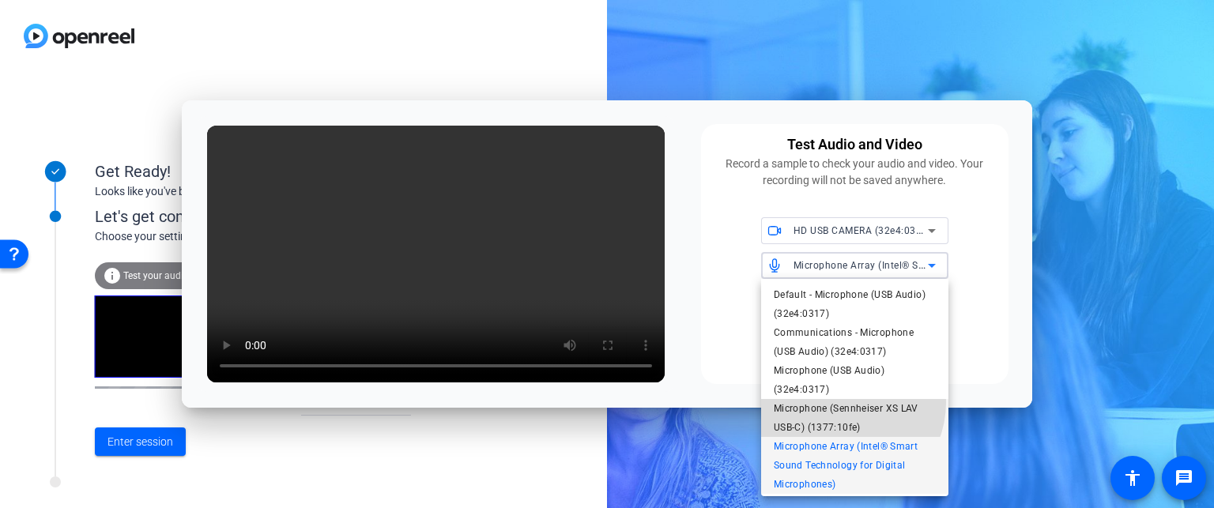
click at [839, 402] on span "Microphone (Sennheiser XS LAV USB-C) (1377:10fe)" at bounding box center [855, 418] width 162 height 38
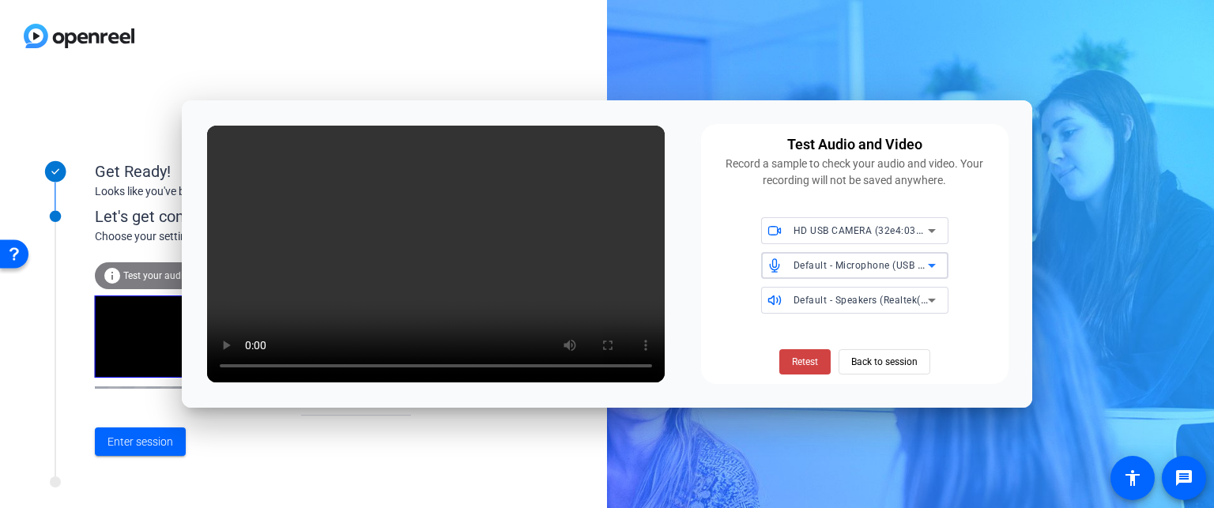
click at [899, 258] on div "Default - Microphone (USB Audio) (32e4:0317)" at bounding box center [860, 265] width 134 height 20
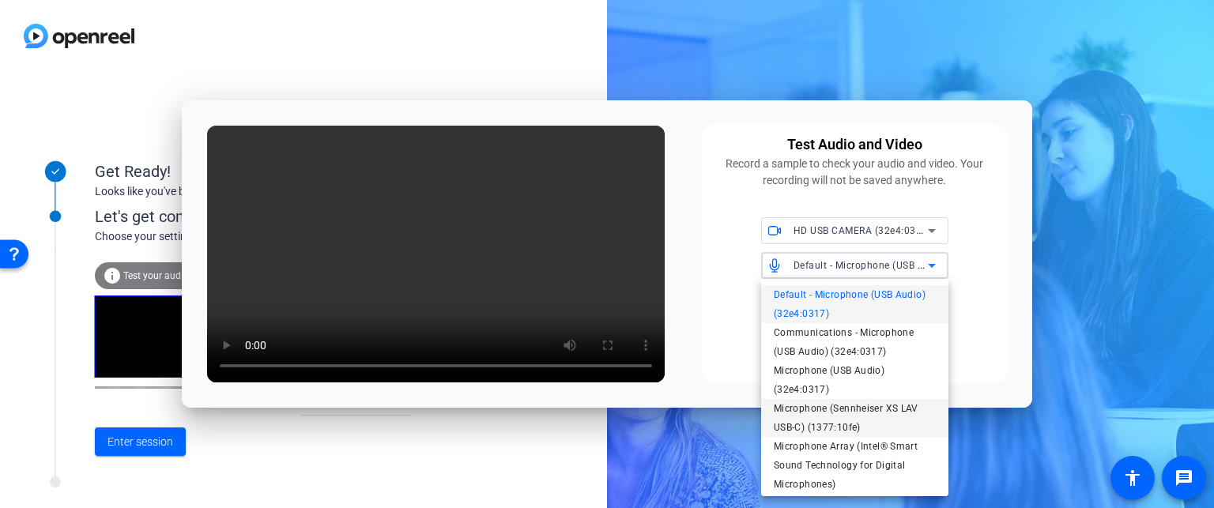
click at [860, 412] on span "Microphone (Sennheiser XS LAV USB-C) (1377:10fe)" at bounding box center [855, 418] width 162 height 38
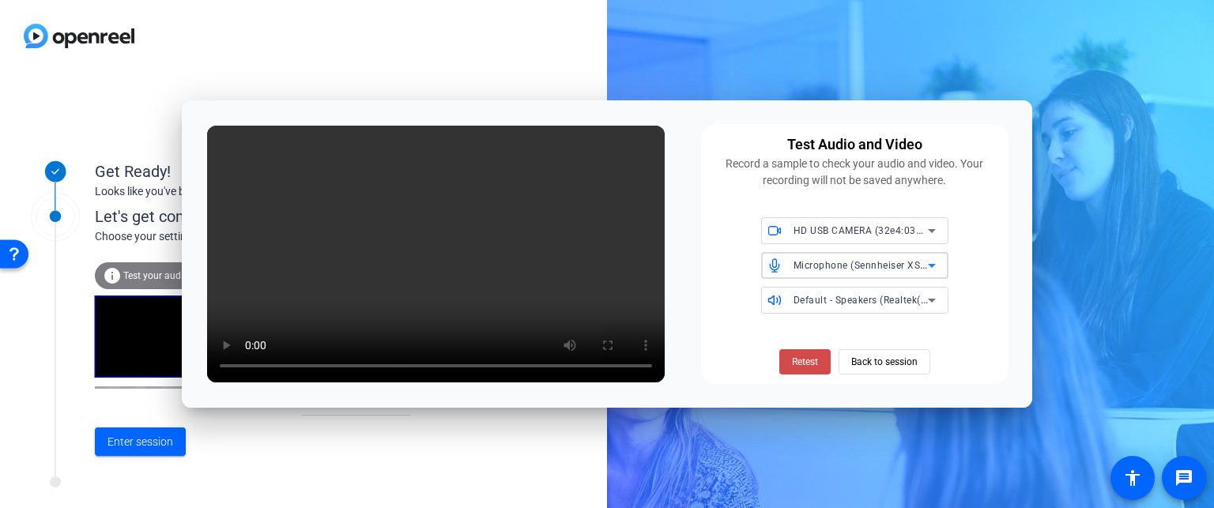
click at [808, 366] on span "Retest" at bounding box center [805, 362] width 26 height 14
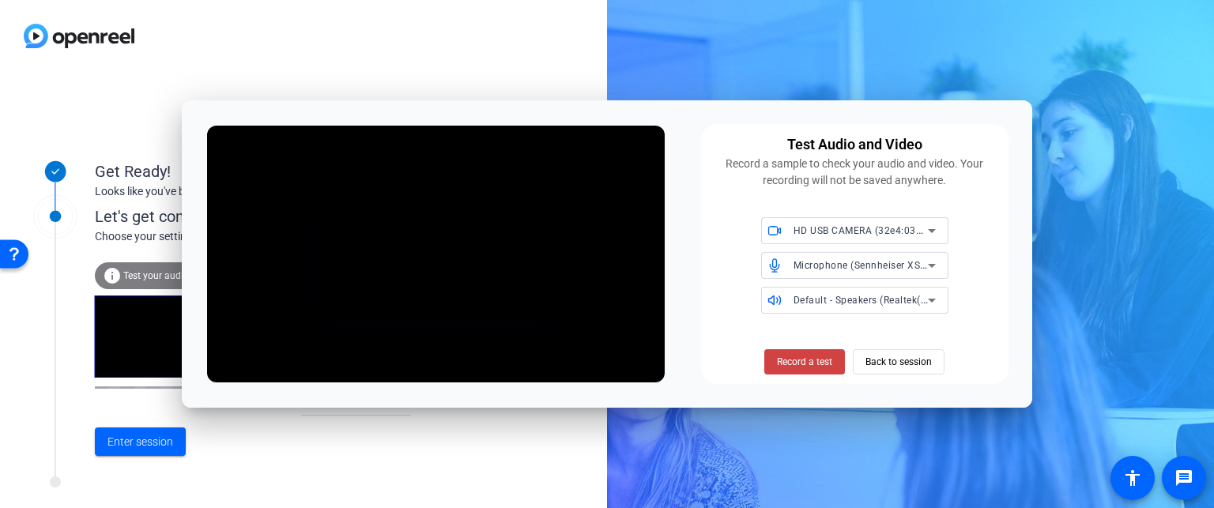
click at [808, 366] on span "Record a test" at bounding box center [804, 362] width 55 height 14
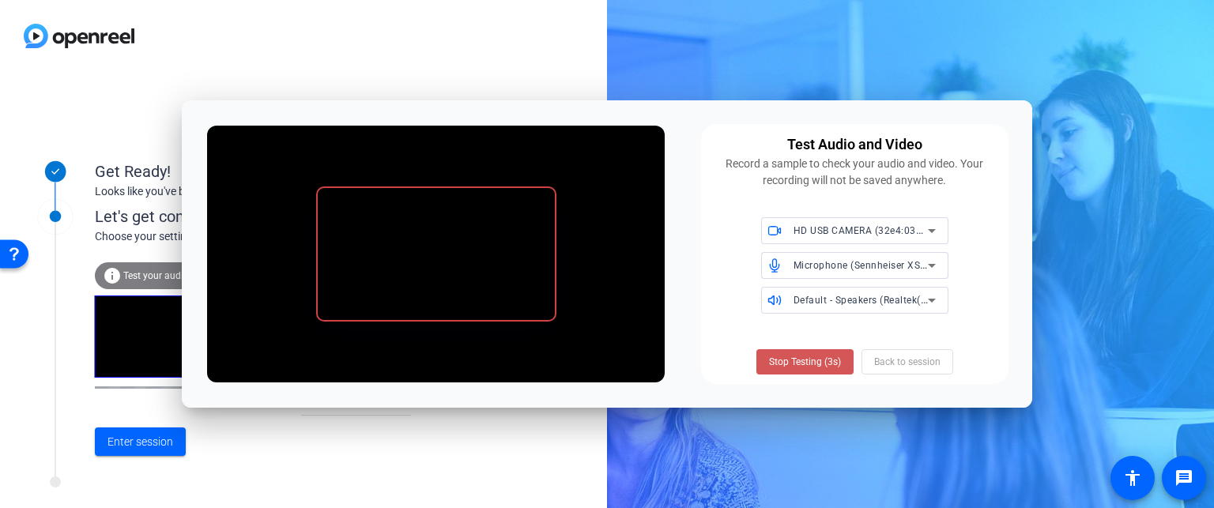
click at [808, 366] on span "Stop Testing (3s)" at bounding box center [805, 362] width 72 height 14
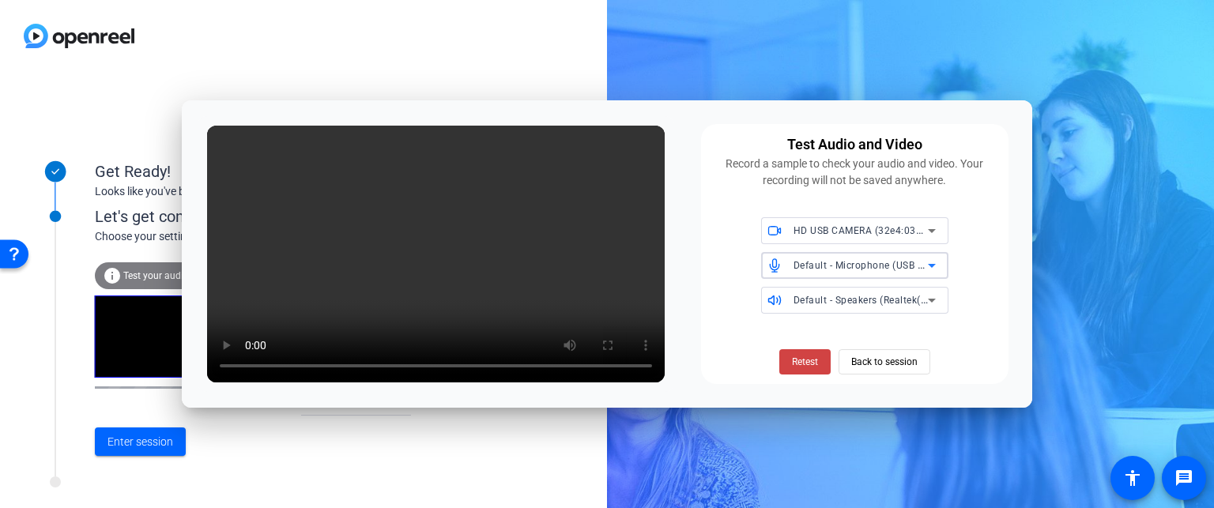
click at [879, 274] on div "Default - Microphone (USB Audio) (32e4:0317)" at bounding box center [860, 265] width 134 height 20
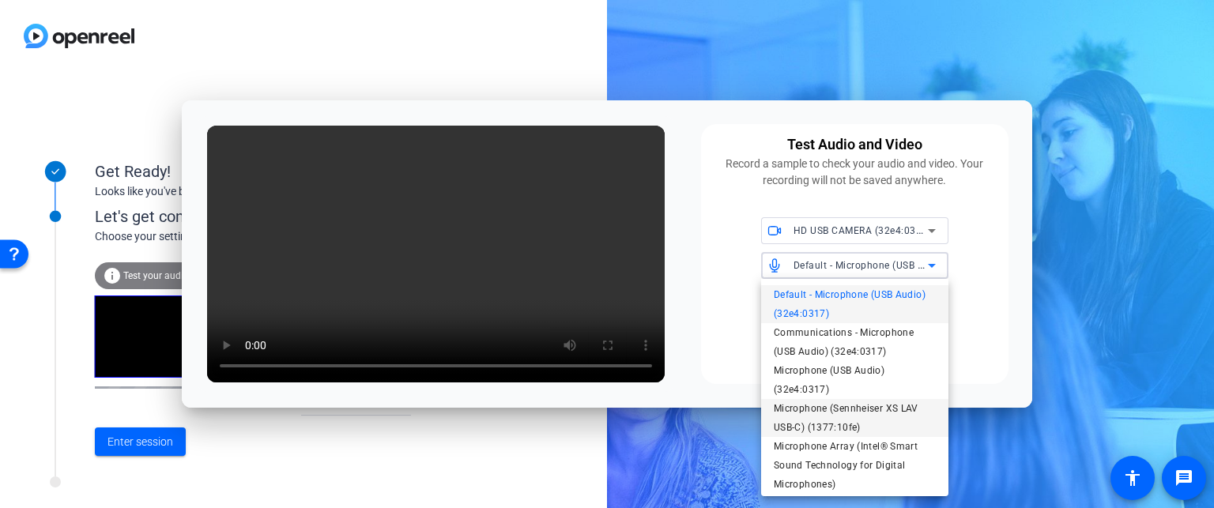
click at [836, 414] on span "Microphone (Sennheiser XS LAV USB-C) (1377:10fe)" at bounding box center [855, 418] width 162 height 38
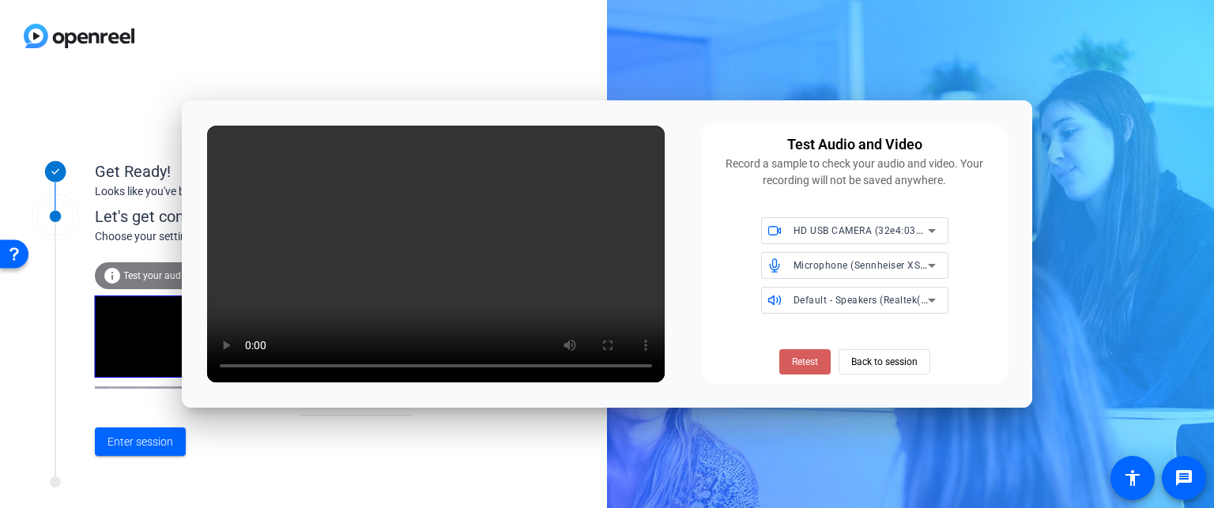
click at [808, 352] on span at bounding box center [804, 362] width 51 height 38
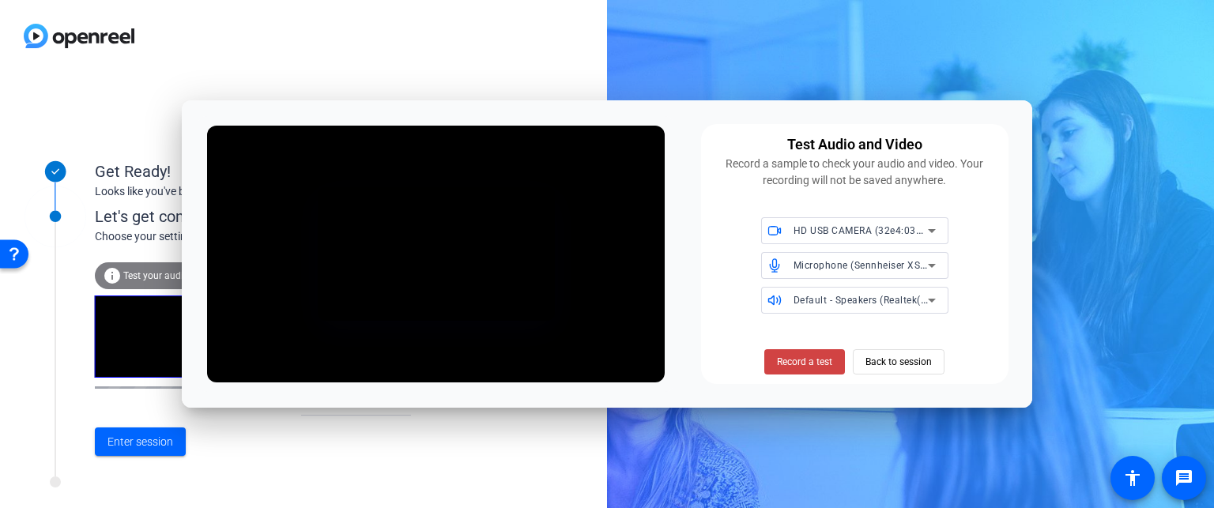
click at [808, 352] on span at bounding box center [804, 362] width 81 height 38
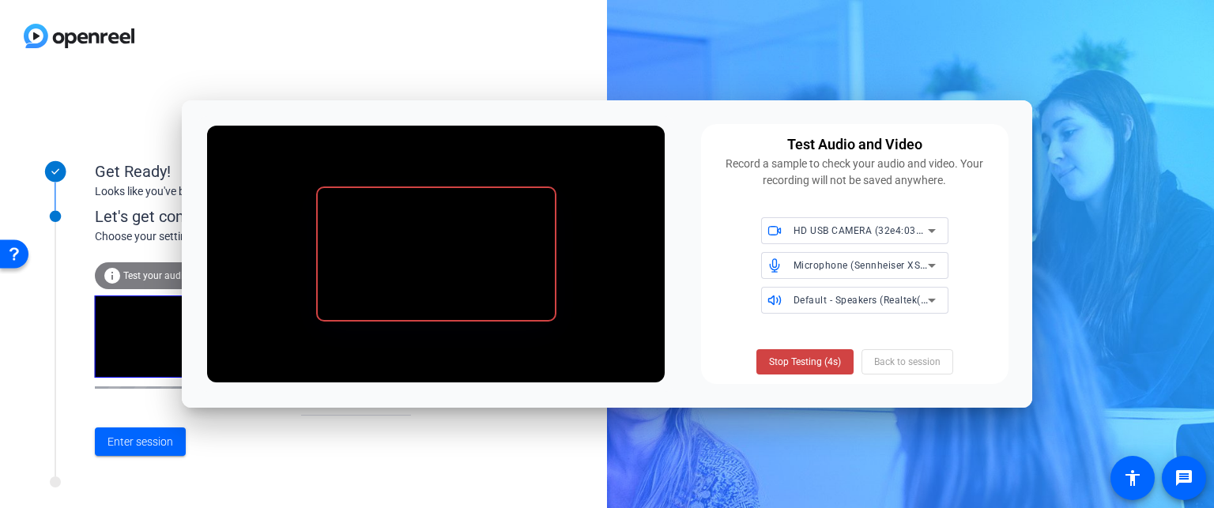
click at [808, 352] on span at bounding box center [804, 362] width 97 height 38
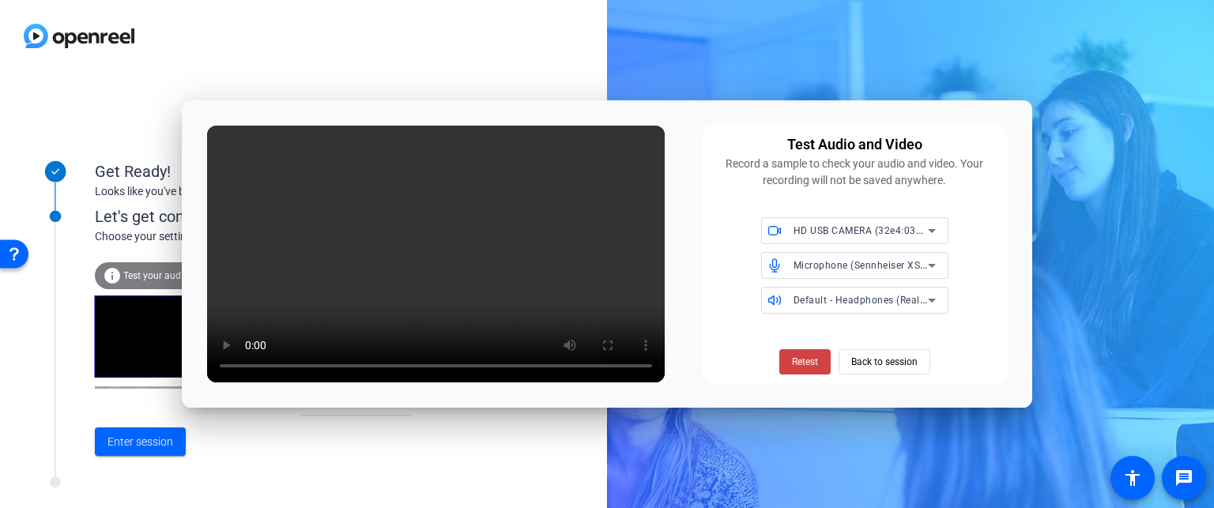
click at [808, 352] on span at bounding box center [804, 362] width 51 height 38
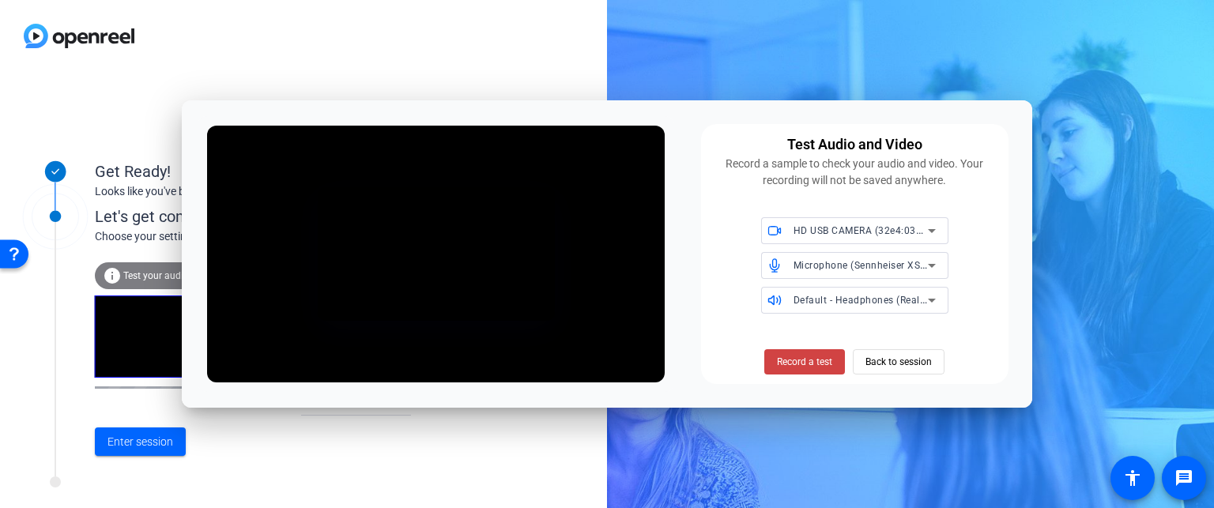
click at [808, 352] on span at bounding box center [804, 362] width 81 height 38
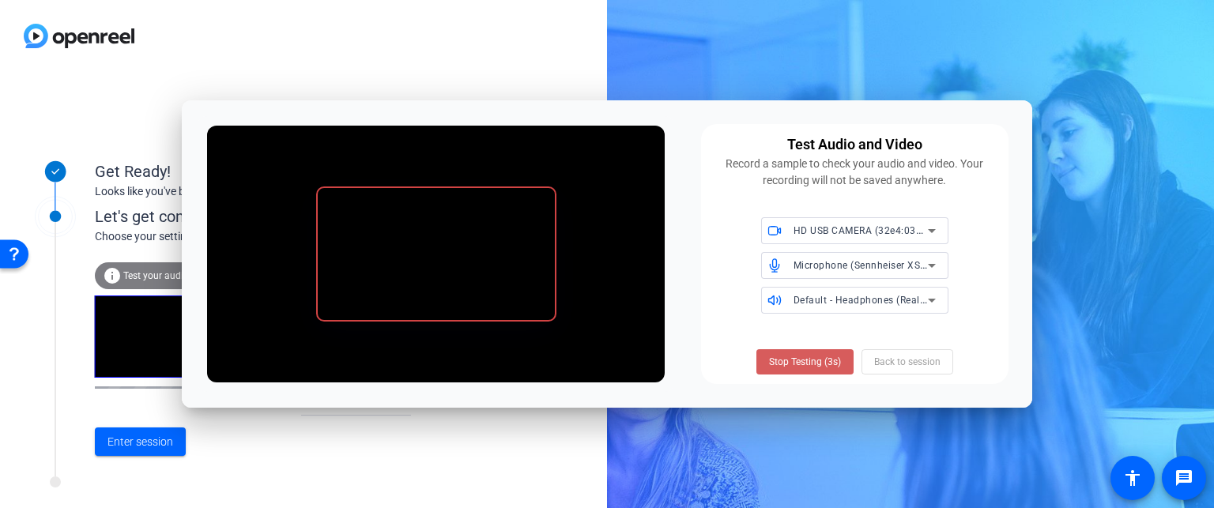
click at [804, 361] on span "Stop Testing (3s)" at bounding box center [805, 362] width 72 height 14
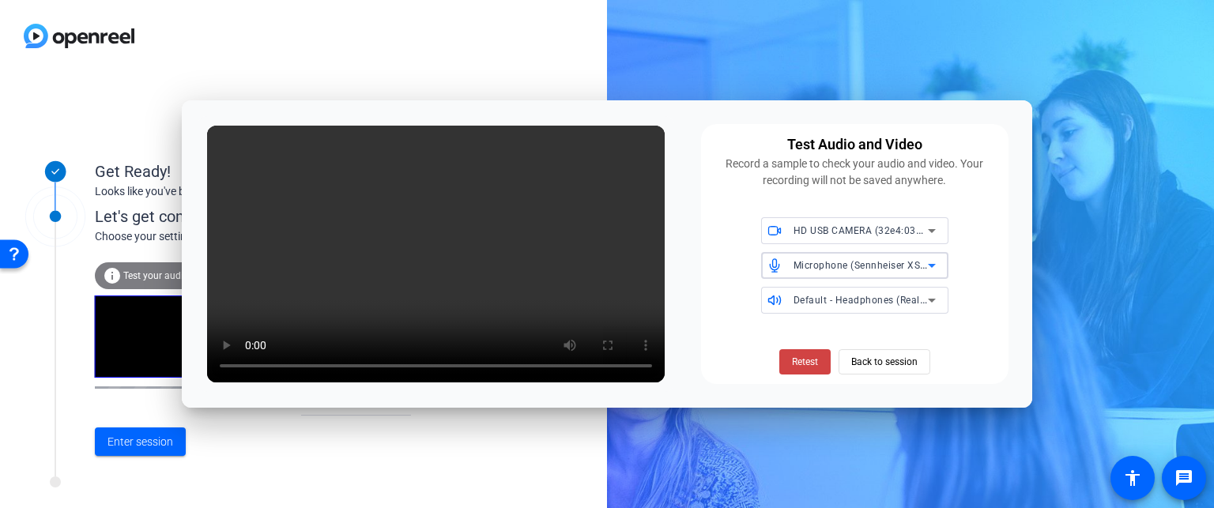
click at [828, 258] on div "Microphone (Sennheiser XS LAV USB-C) (1377:10fe)" at bounding box center [860, 265] width 134 height 20
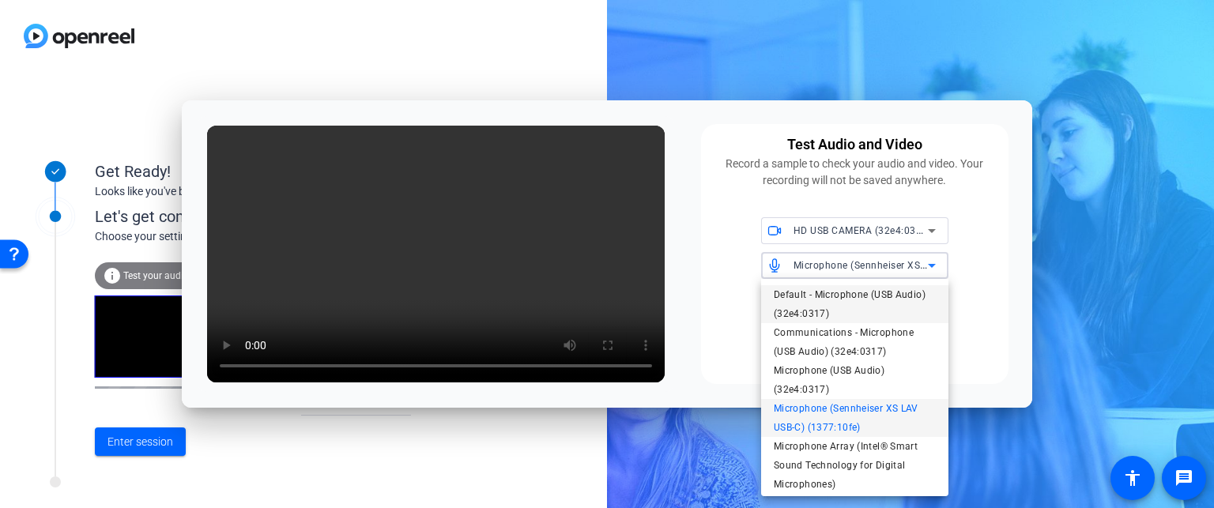
click at [825, 296] on span "Default - Microphone (USB Audio) (32e4:0317)" at bounding box center [855, 304] width 162 height 38
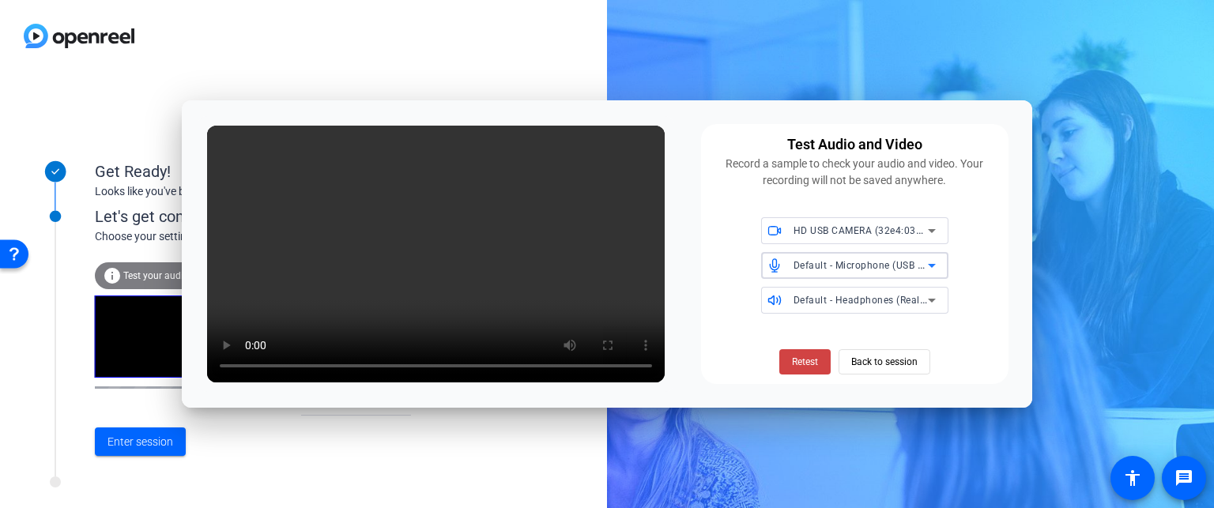
click at [841, 266] on span "Default - Microphone (USB Audio) (32e4:0317)" at bounding box center [900, 264] width 214 height 13
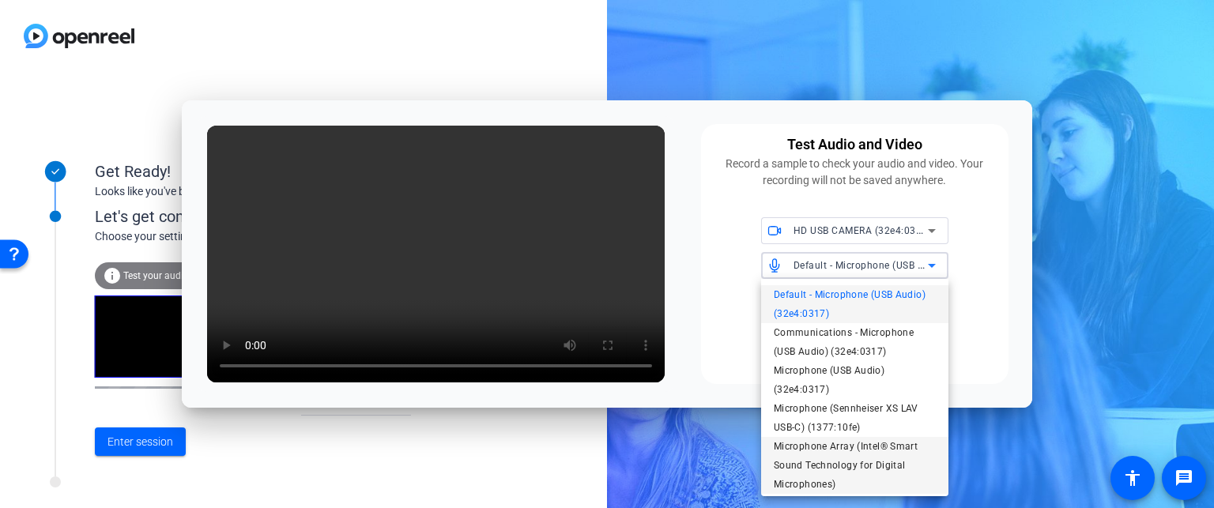
click at [819, 473] on span "Microphone Array (Intel® Smart Sound Technology for Digital Microphones)" at bounding box center [855, 465] width 162 height 57
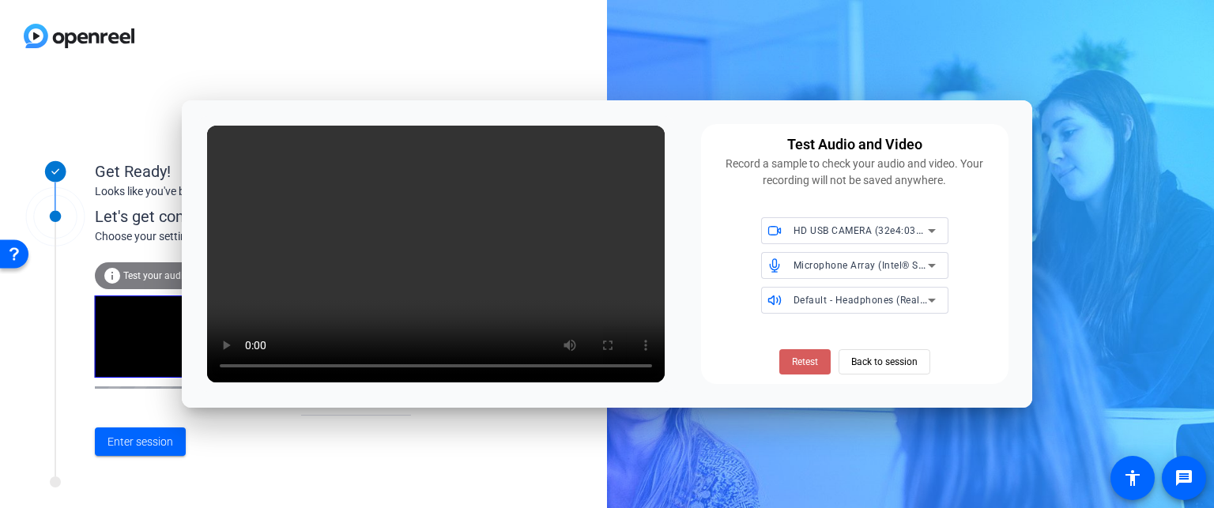
click at [818, 360] on span "Retest" at bounding box center [805, 362] width 26 height 14
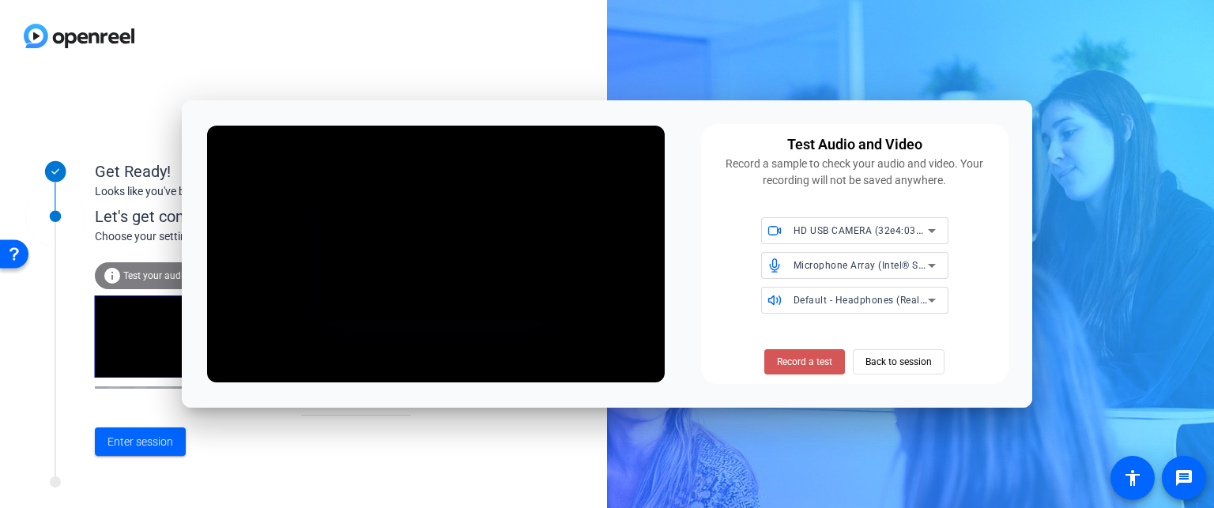
click at [818, 360] on span "Record a test" at bounding box center [804, 362] width 55 height 14
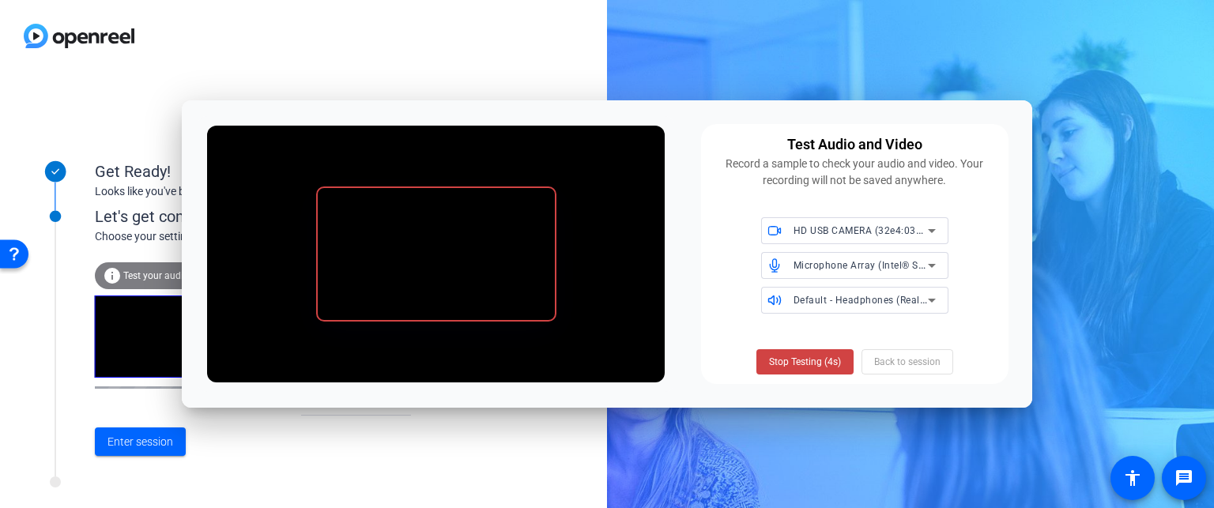
click at [818, 360] on span "Stop Testing (4s)" at bounding box center [805, 362] width 72 height 14
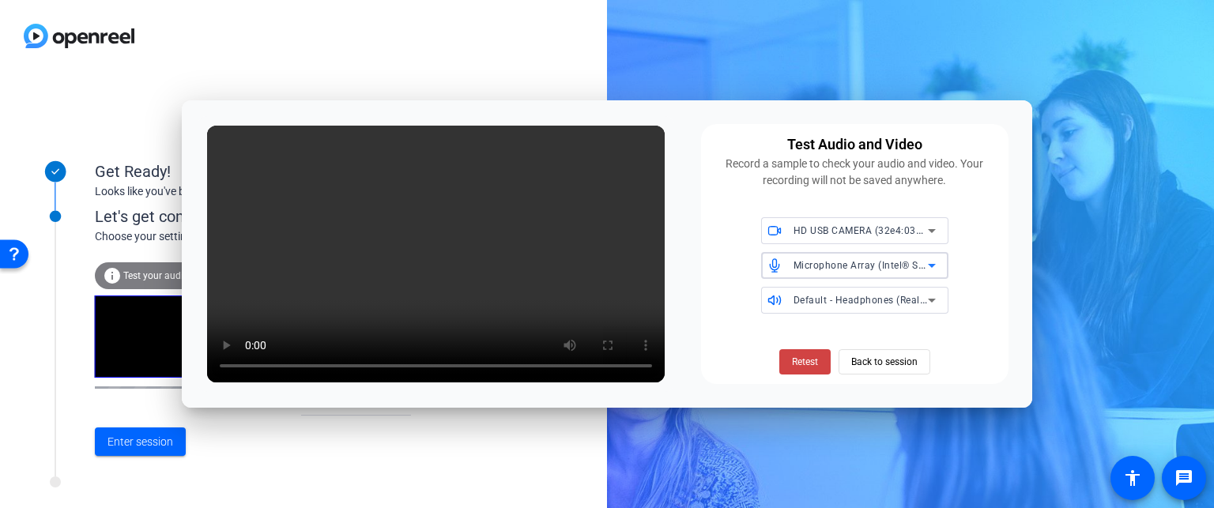
click at [858, 268] on span "Microphone Array (Intel® Smart Sound Technology for Digital Microphones)" at bounding box center [968, 264] width 350 height 13
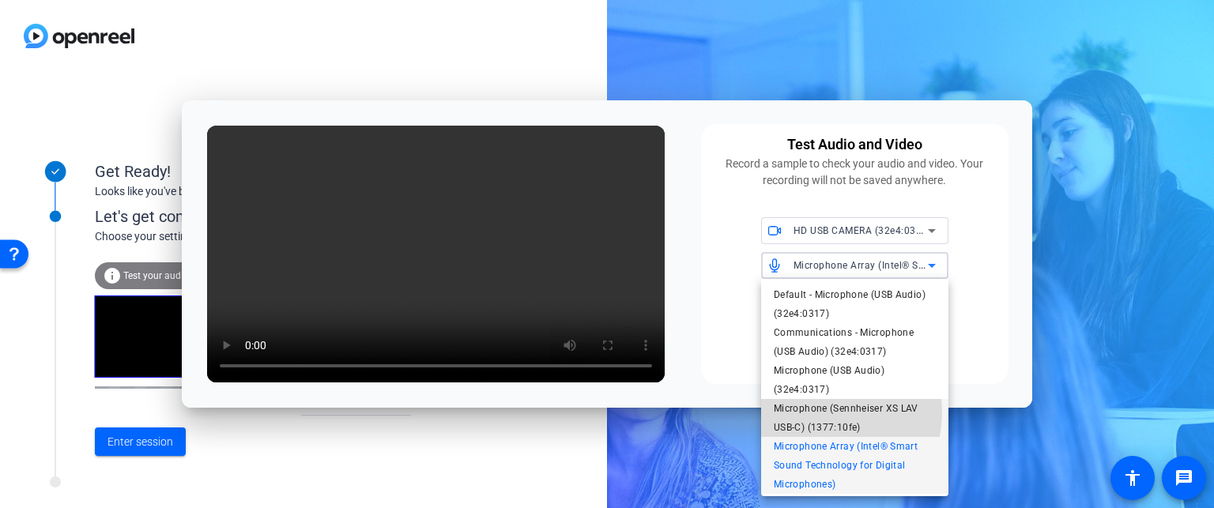
click at [802, 412] on span "Microphone (Sennheiser XS LAV USB-C) (1377:10fe)" at bounding box center [855, 418] width 162 height 38
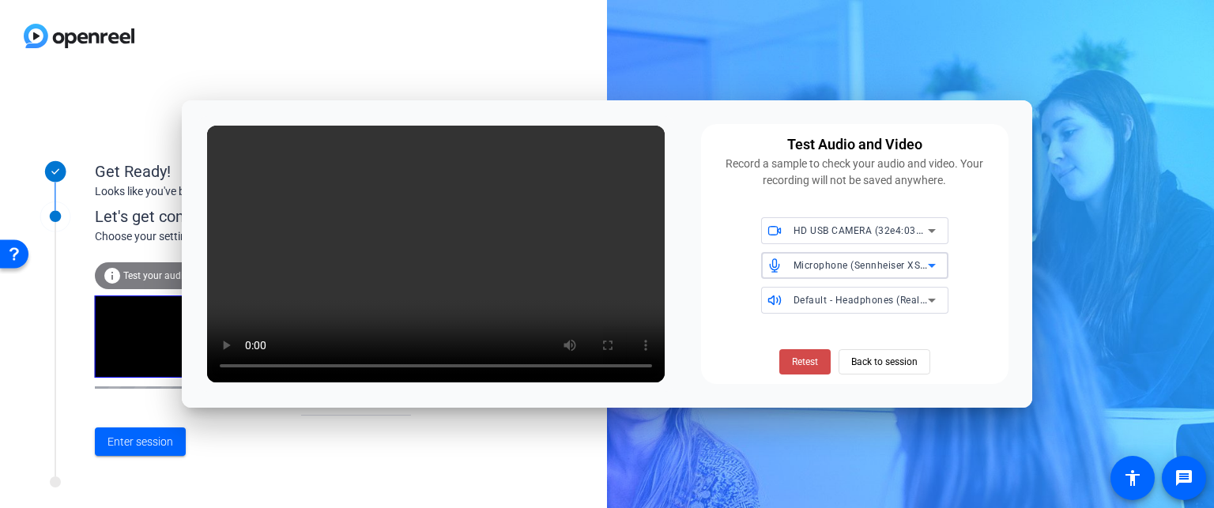
click at [825, 365] on span at bounding box center [804, 362] width 51 height 38
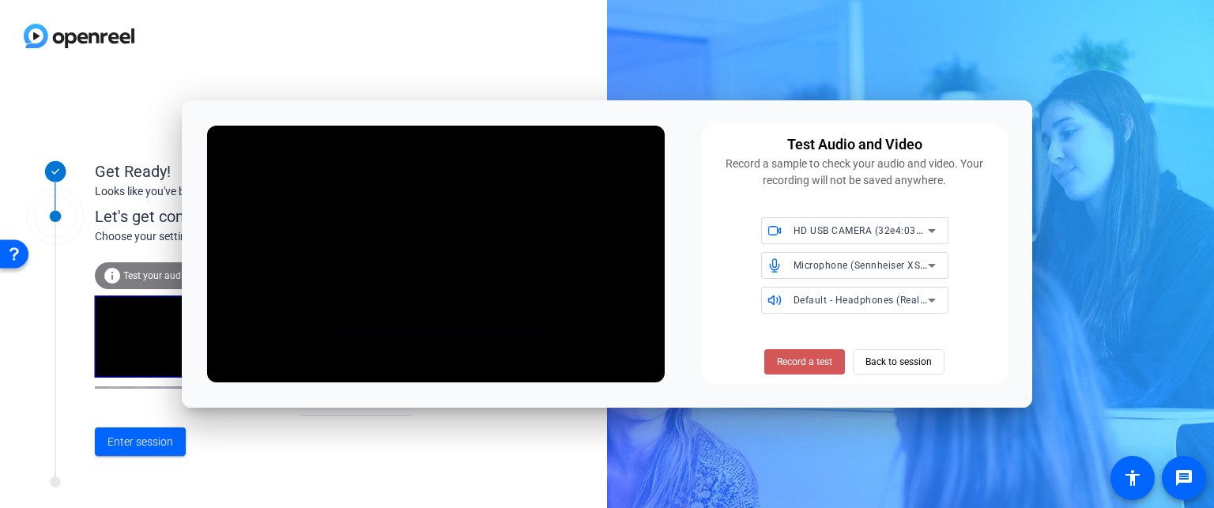
click at [825, 365] on span "Record a test" at bounding box center [804, 362] width 55 height 14
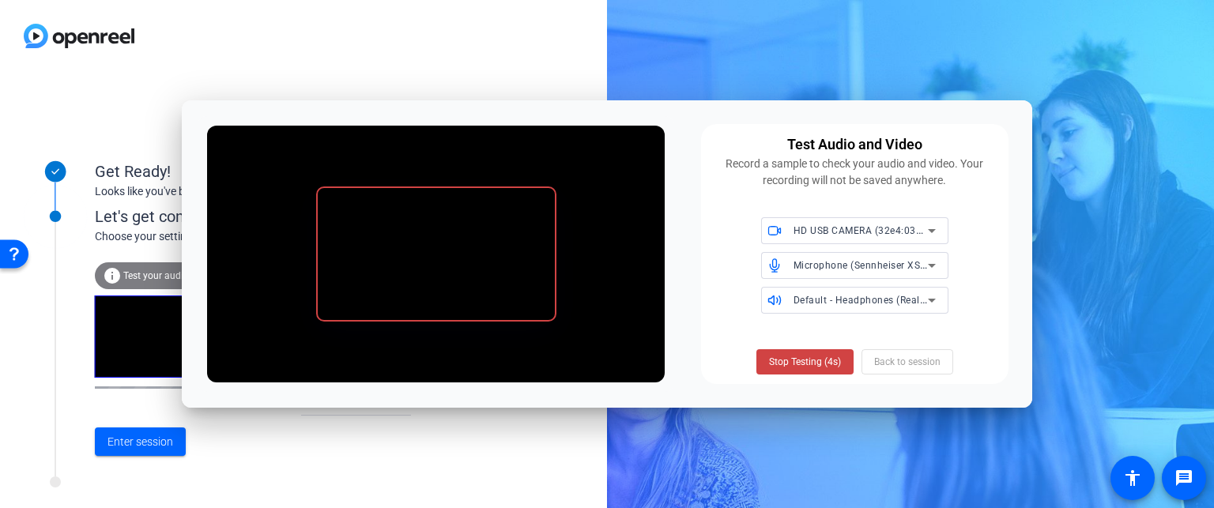
click at [825, 365] on span "Stop Testing (4s)" at bounding box center [805, 362] width 72 height 14
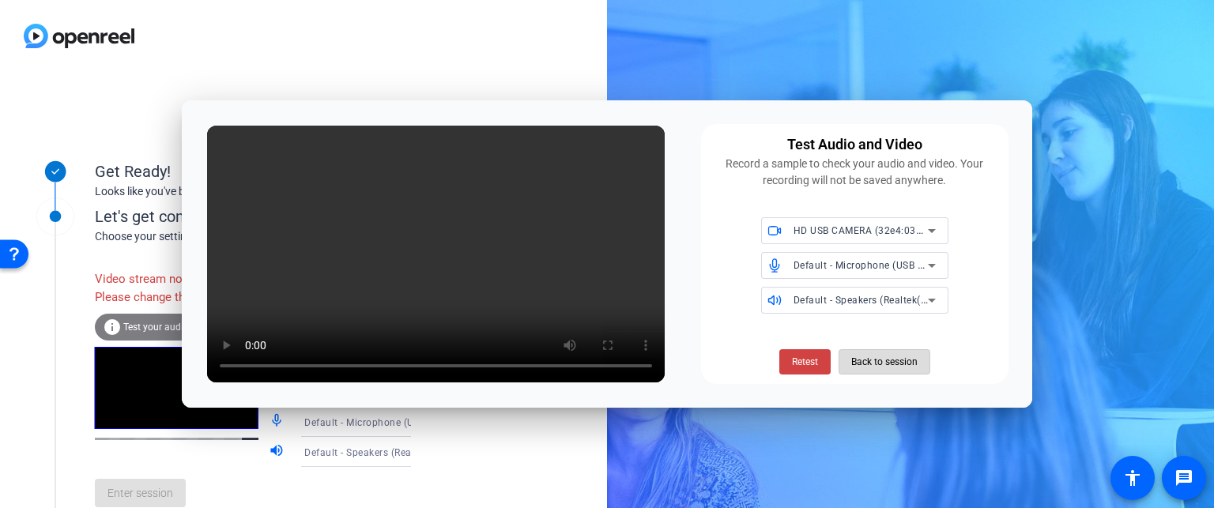
click at [872, 363] on span "Back to session" at bounding box center [884, 362] width 66 height 30
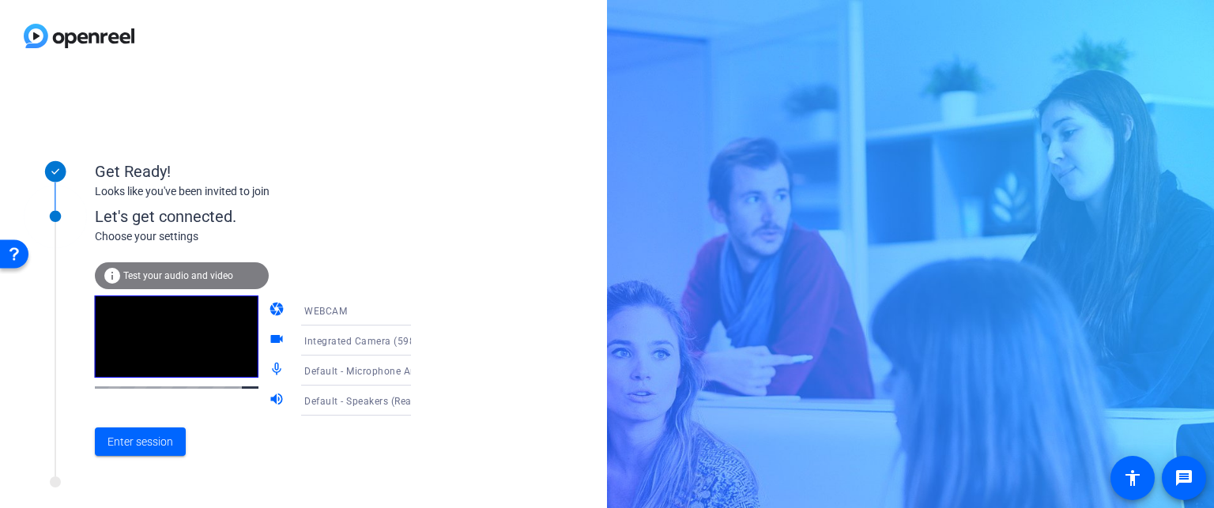
click at [872, 363] on div "Get Ready! Looks like you've been invited to join Let's get connected. Choose y…" at bounding box center [607, 254] width 1214 height 508
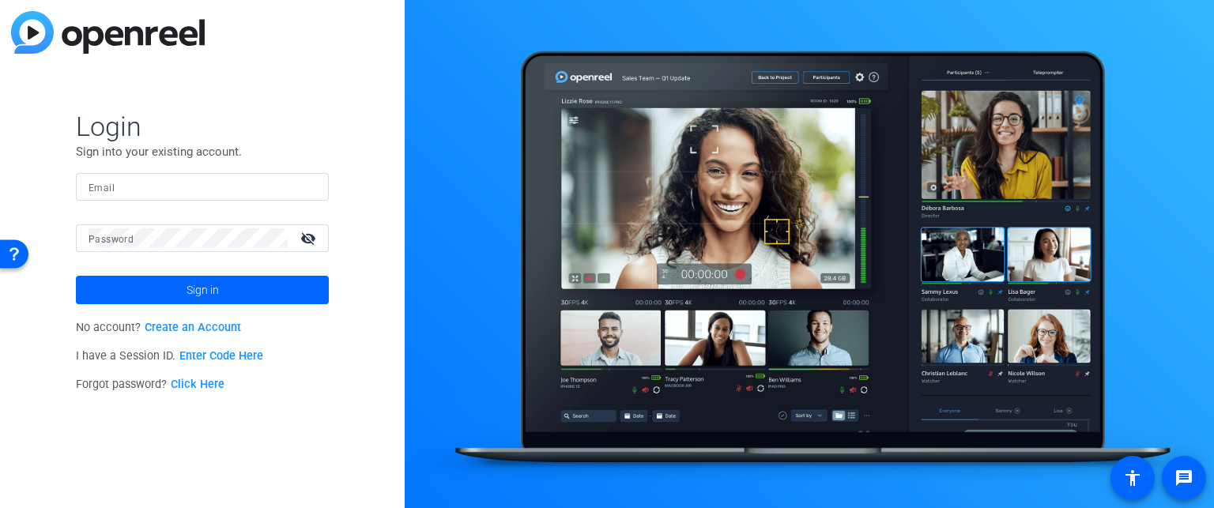
type input "brian.forrest@ampf.com"
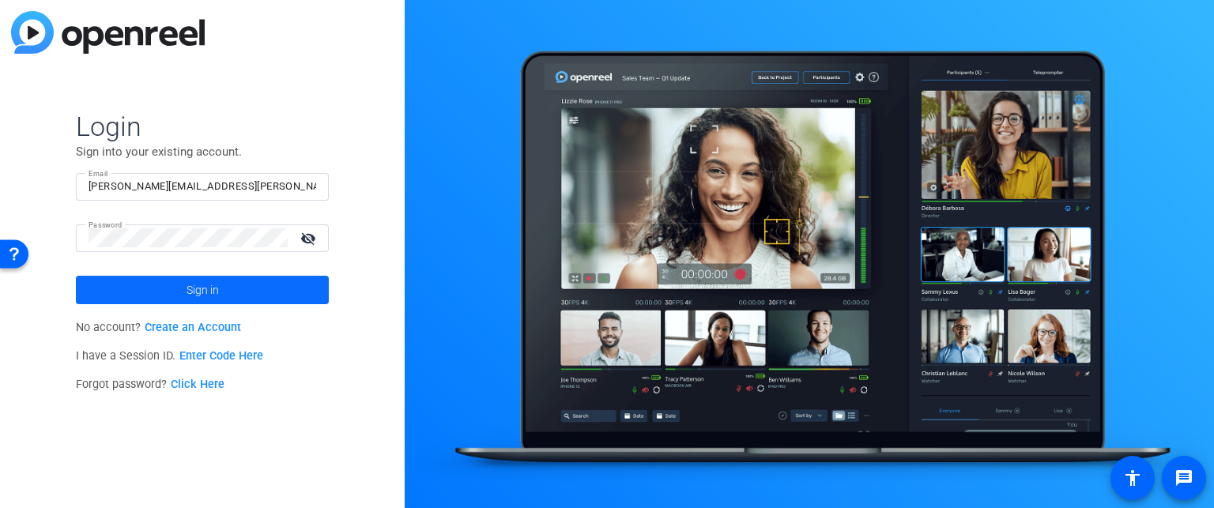
click at [184, 288] on span at bounding box center [202, 290] width 253 height 38
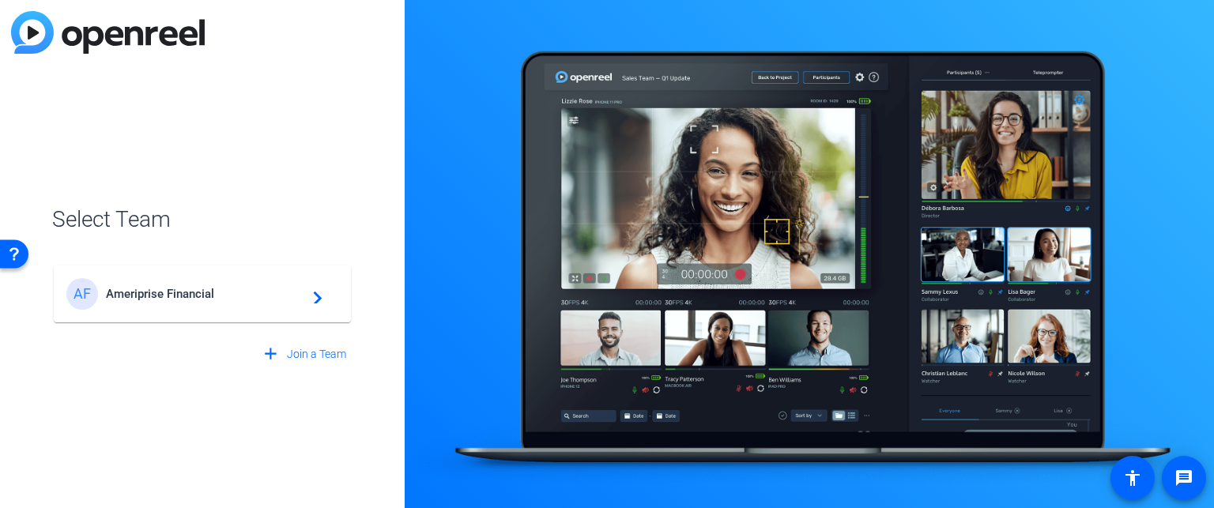
click at [184, 288] on span "Ameriprise Financial" at bounding box center [205, 294] width 198 height 14
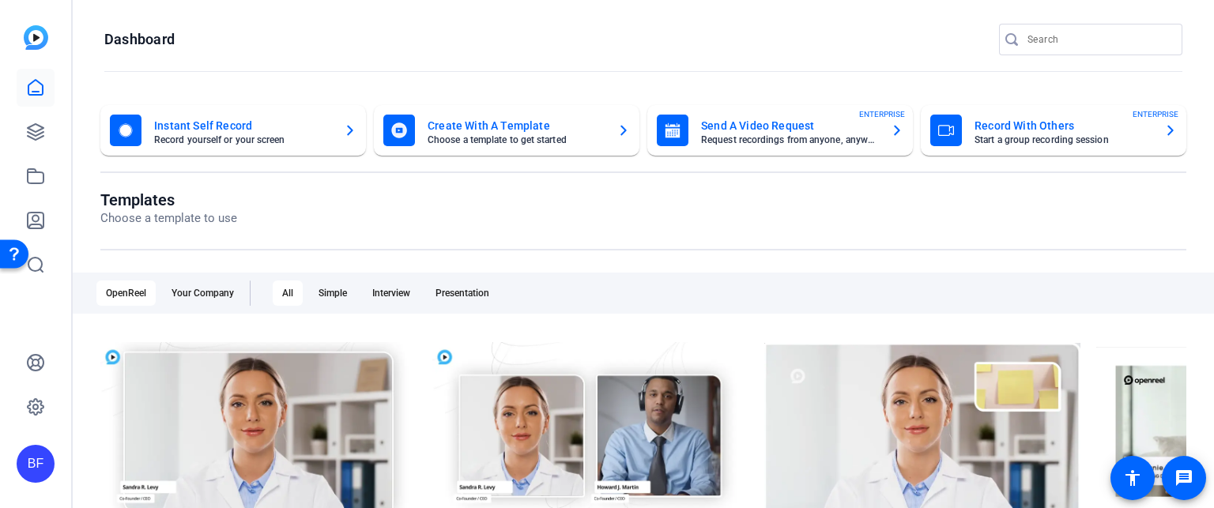
click at [184, 288] on div "Your Company" at bounding box center [202, 292] width 81 height 25
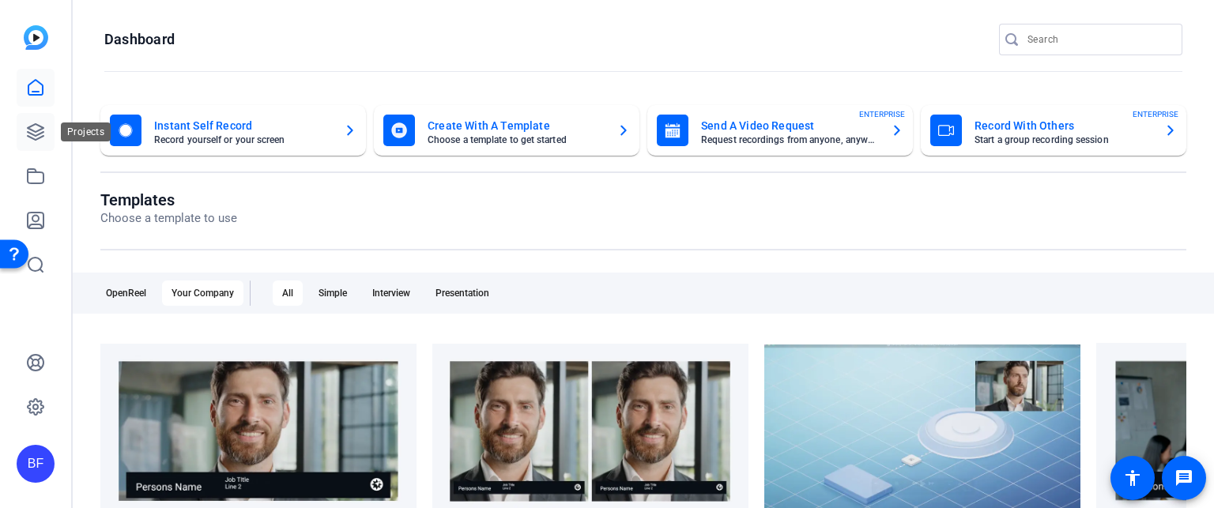
click at [48, 130] on link at bounding box center [36, 132] width 38 height 38
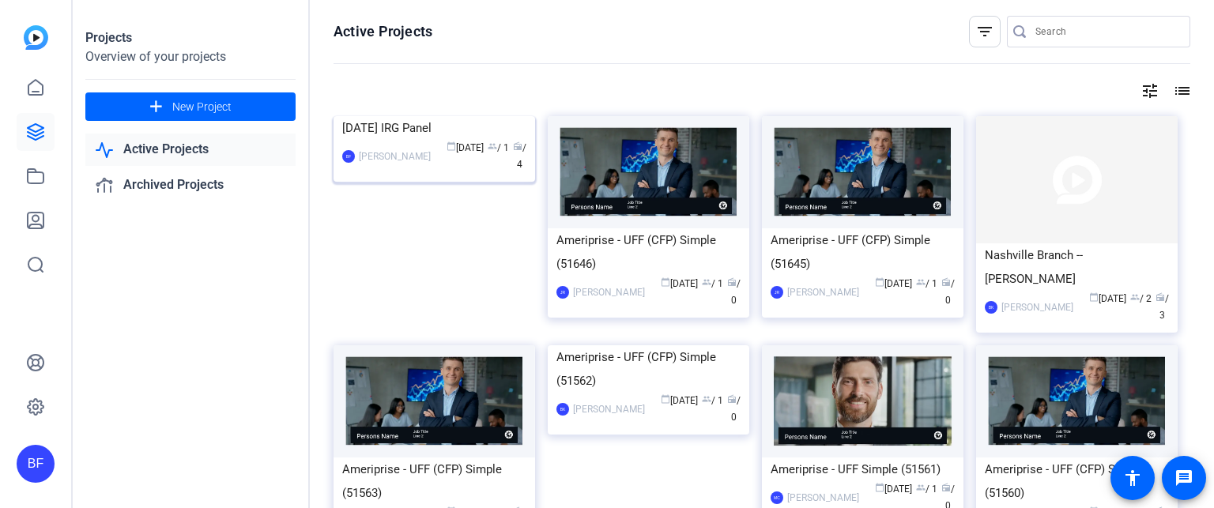
click at [451, 116] on img at bounding box center [433, 116] width 201 height 0
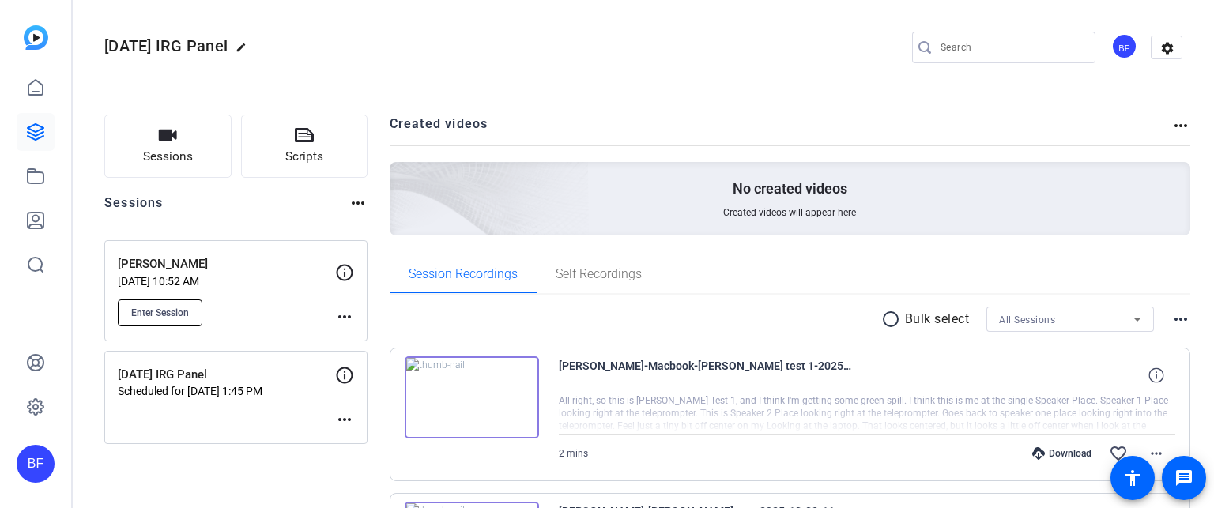
click at [184, 307] on span "Enter Session" at bounding box center [160, 313] width 58 height 13
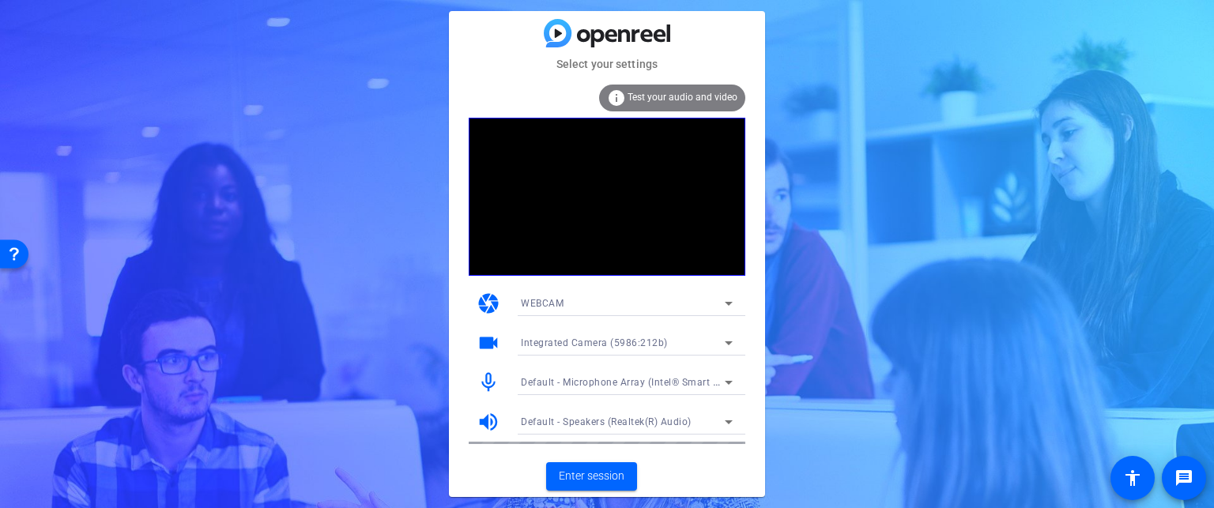
click at [642, 96] on span "Test your audio and video" at bounding box center [682, 97] width 110 height 11
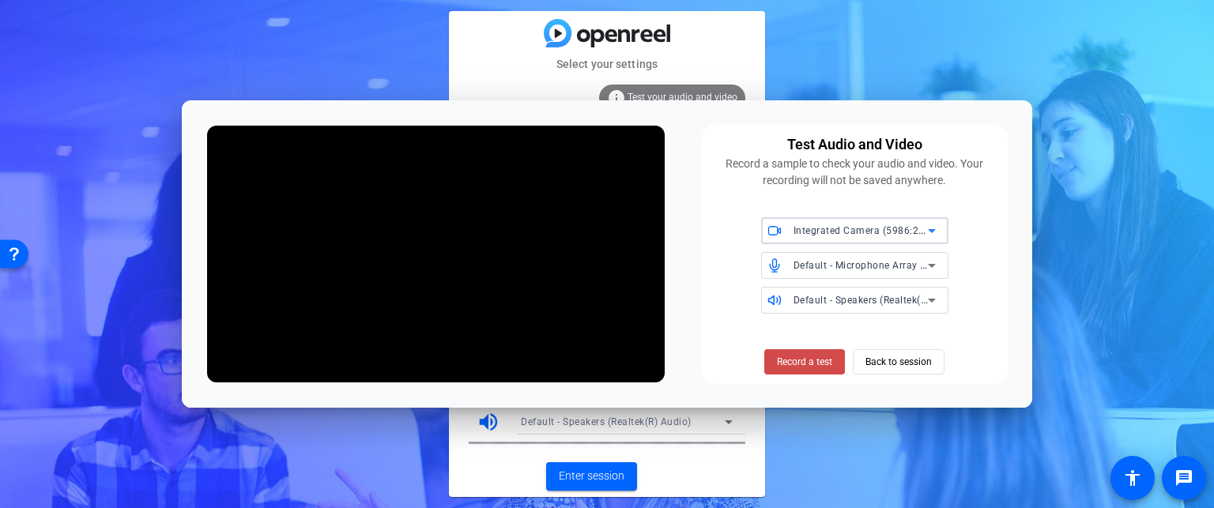
click at [841, 372] on span at bounding box center [804, 362] width 81 height 38
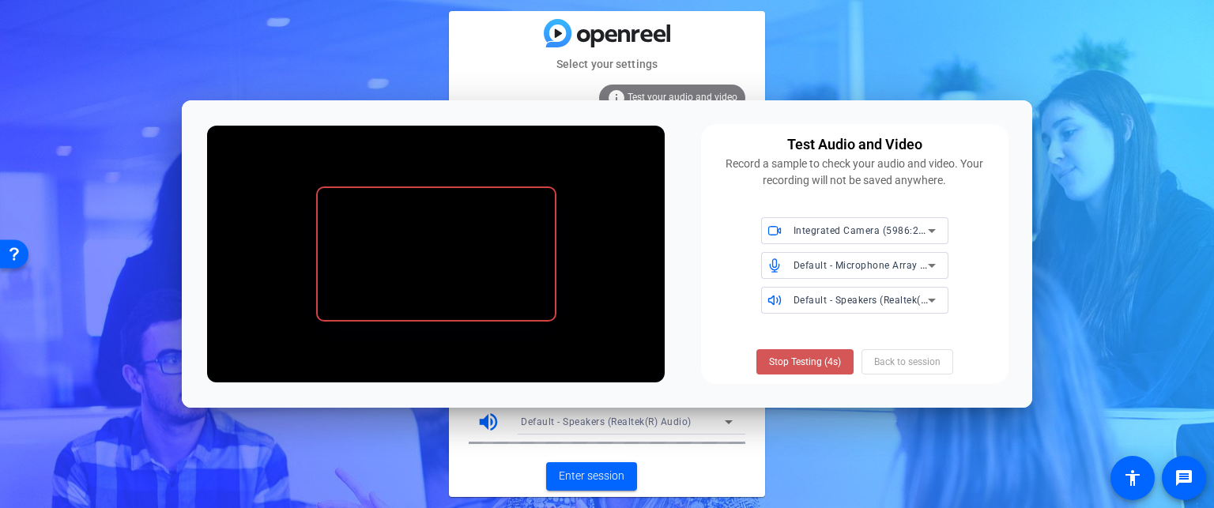
click at [841, 372] on span at bounding box center [804, 362] width 97 height 38
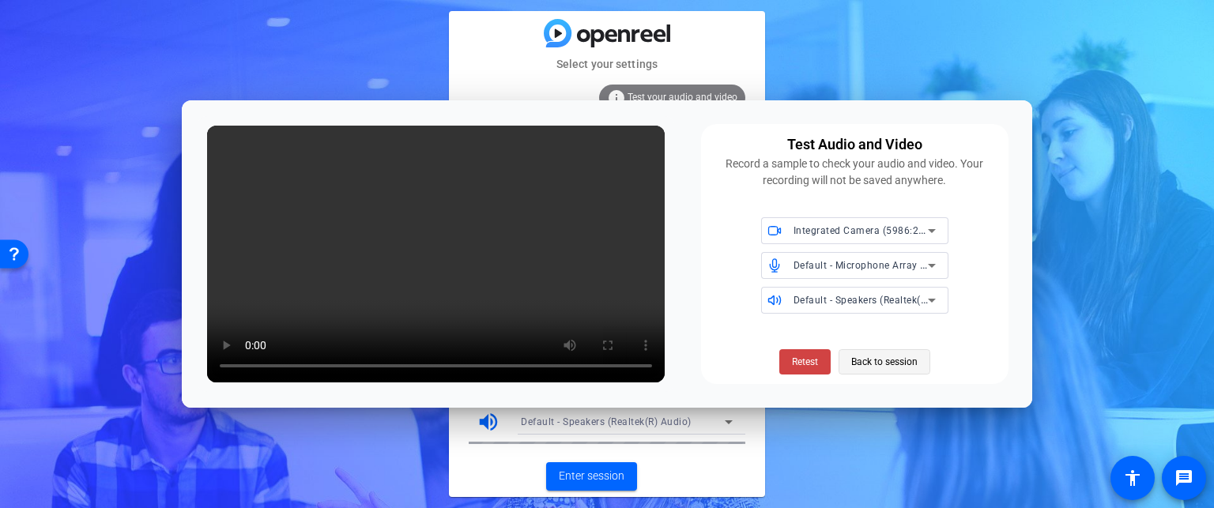
click at [902, 358] on span "Back to session" at bounding box center [884, 362] width 66 height 30
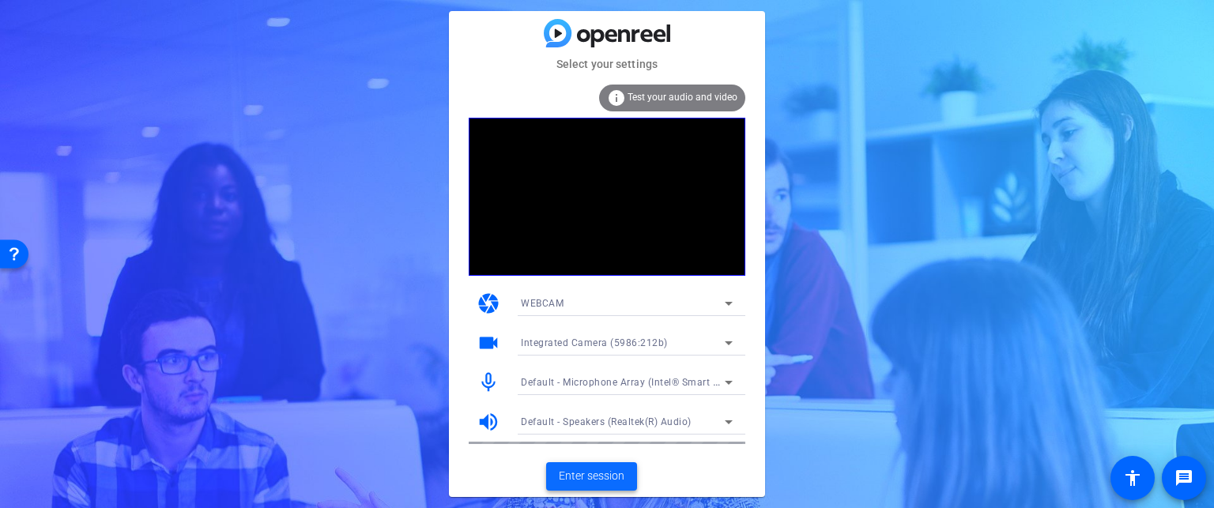
click at [616, 480] on span "Enter session" at bounding box center [592, 476] width 66 height 17
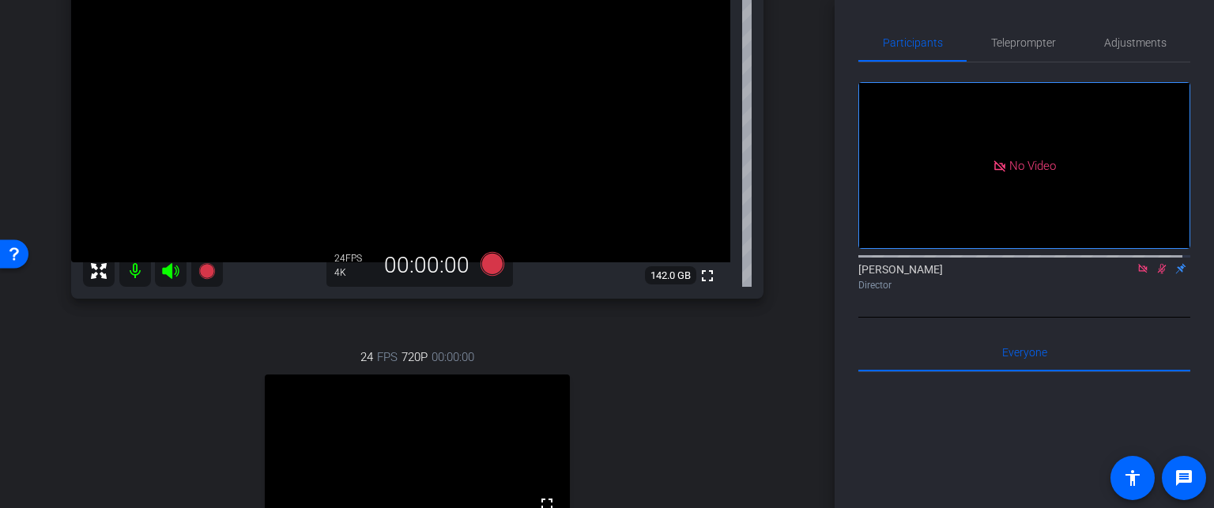
scroll to position [229, 0]
click at [1112, 34] on span "Adjustments" at bounding box center [1135, 43] width 62 height 38
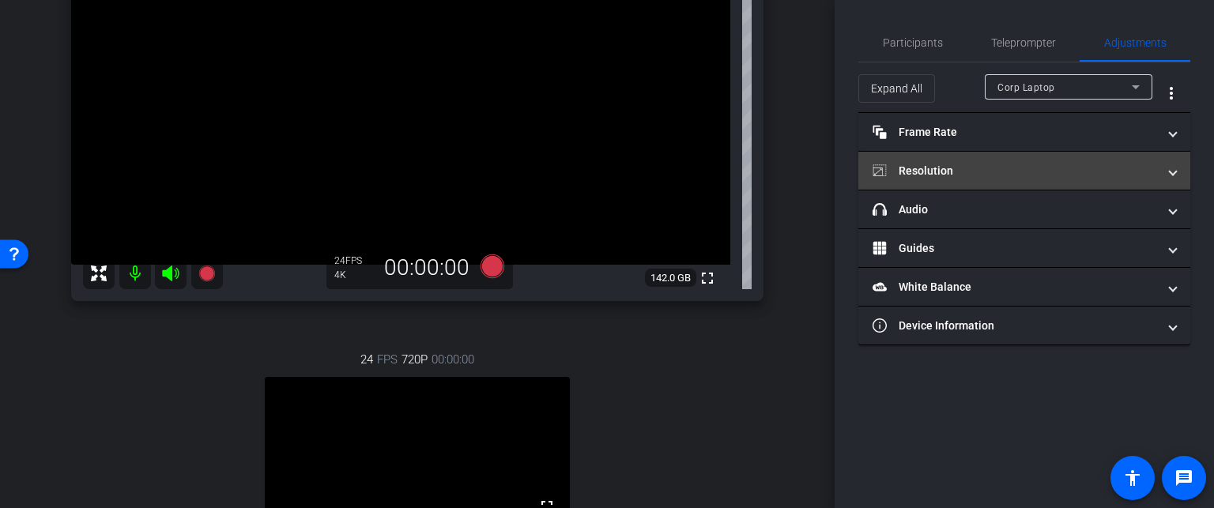
click at [1024, 173] on mat-panel-title "Resolution" at bounding box center [1014, 171] width 284 height 17
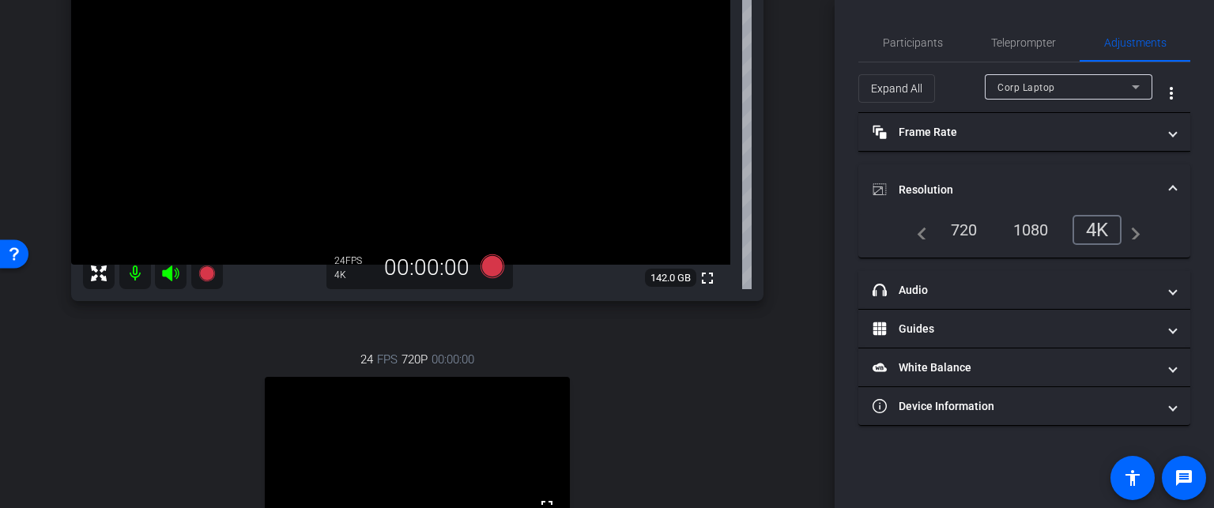
click at [1081, 88] on div "Corp Laptop" at bounding box center [1064, 87] width 134 height 20
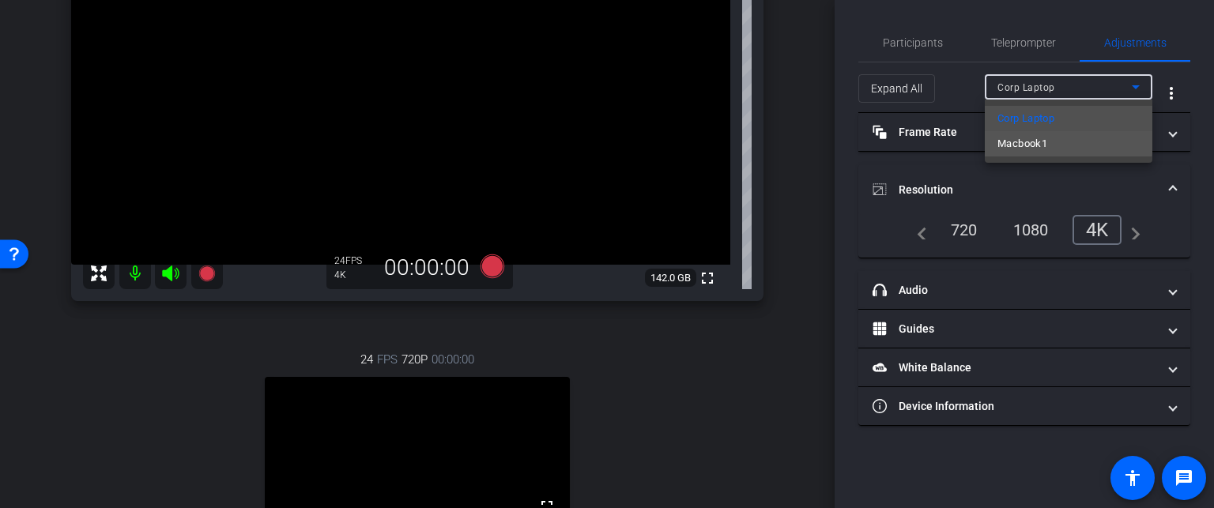
click at [1062, 142] on mat-option "Macbook1" at bounding box center [1069, 143] width 168 height 25
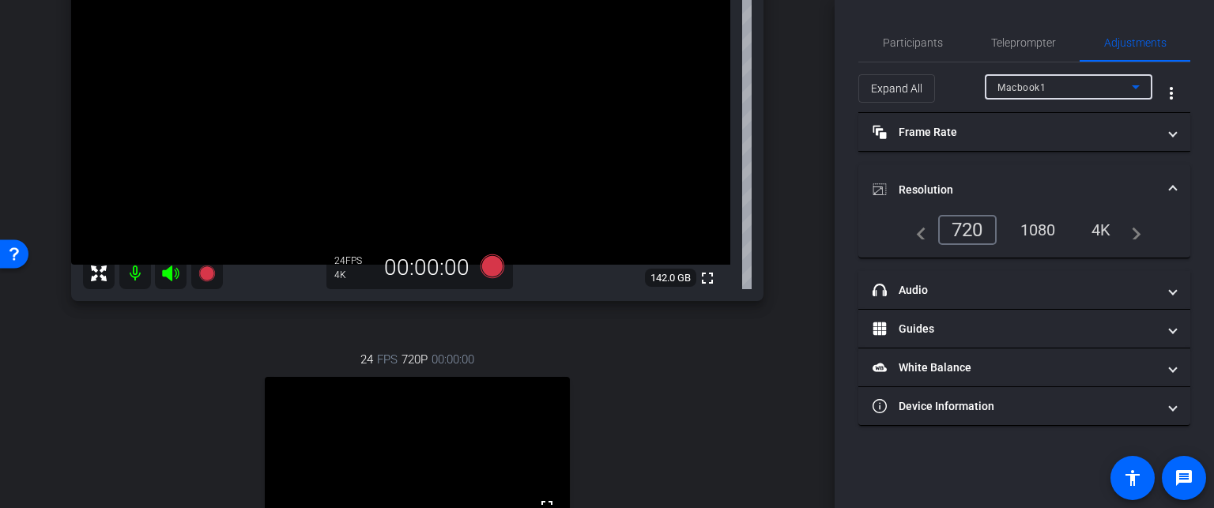
click at [783, 241] on div "Corp Laptop Chrome info ROOM ID: 506697880 fullscreen settings 142.0 GB 24 FPS …" at bounding box center [417, 273] width 755 height 785
click at [934, 52] on span "Participants" at bounding box center [913, 43] width 60 height 38
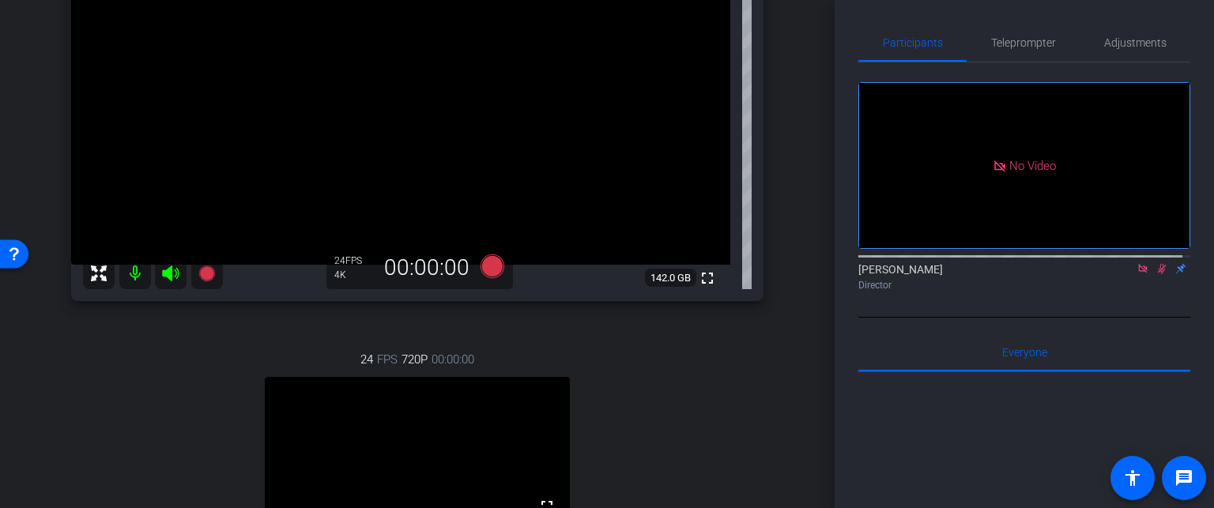
click at [1138, 264] on icon at bounding box center [1142, 268] width 9 height 9
click at [1136, 274] on icon at bounding box center [1142, 268] width 13 height 11
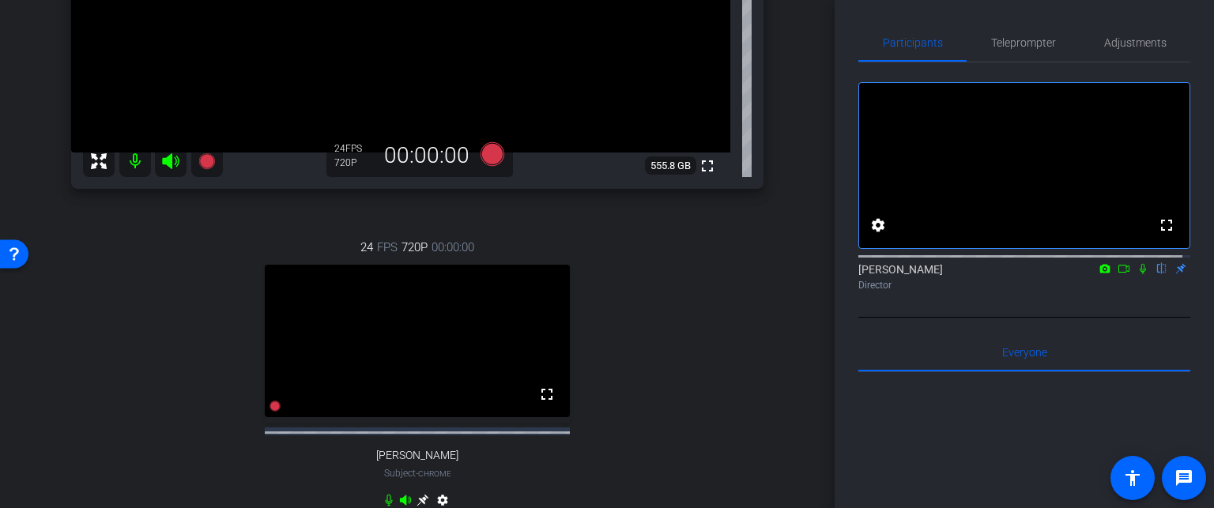
scroll to position [288, 0]
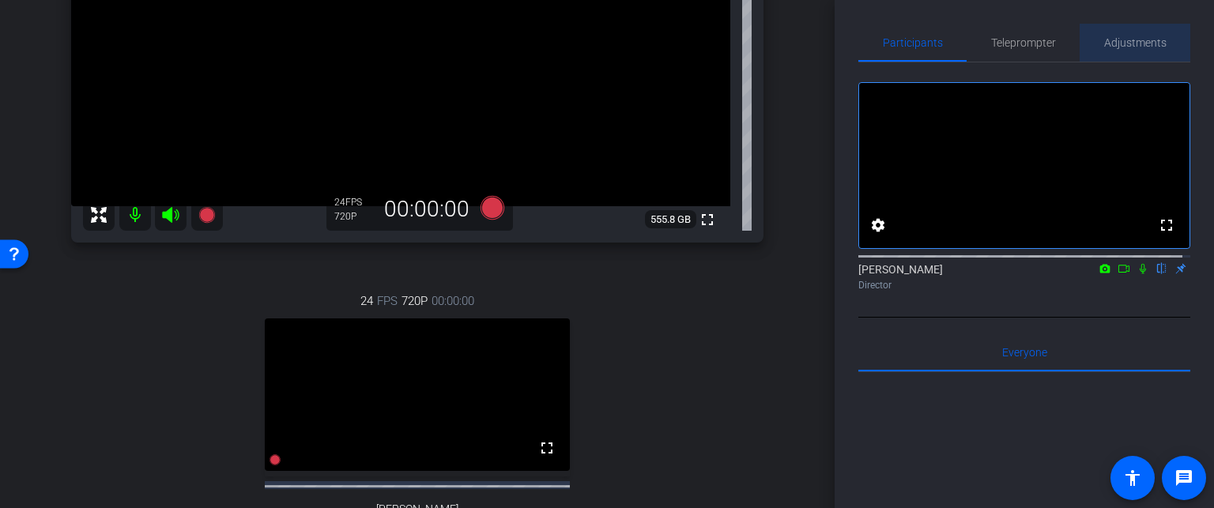
click at [1133, 38] on span "Adjustments" at bounding box center [1135, 42] width 62 height 11
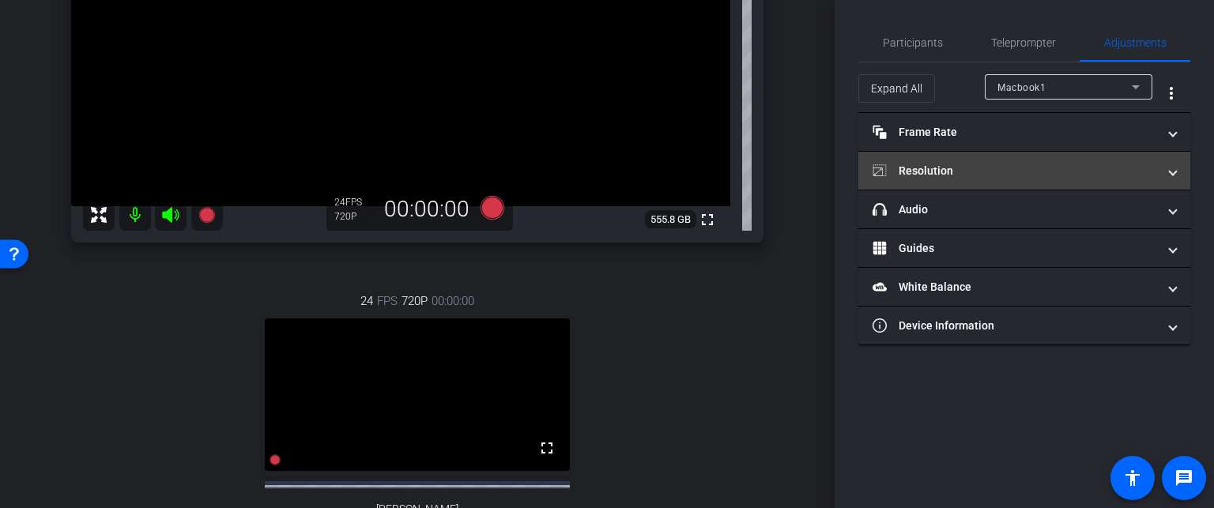
click at [1063, 160] on mat-expansion-panel-header "Resolution" at bounding box center [1024, 171] width 332 height 38
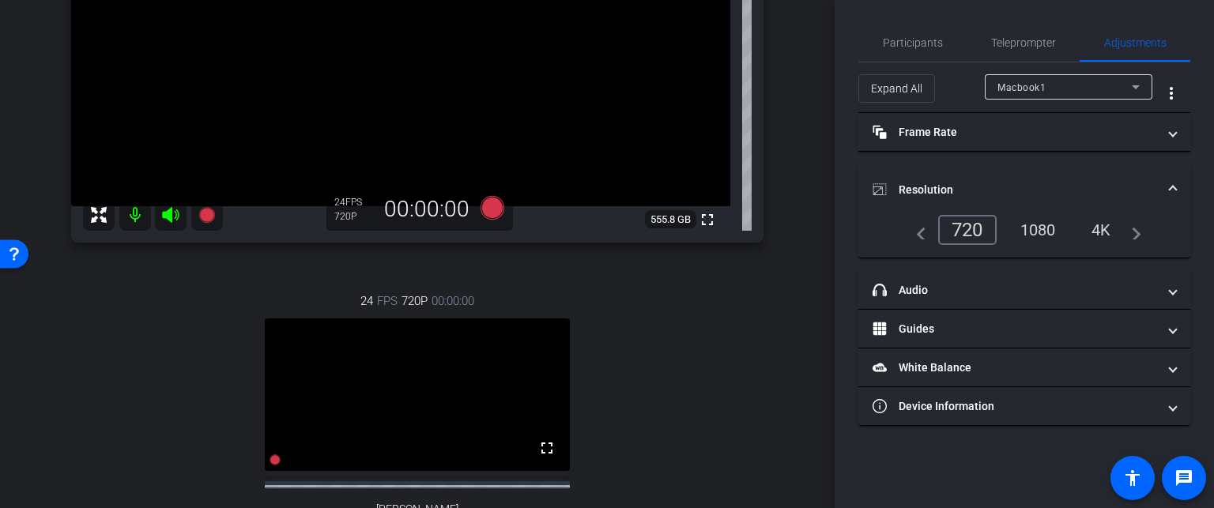
click at [1101, 230] on div "4K" at bounding box center [1100, 229] width 43 height 27
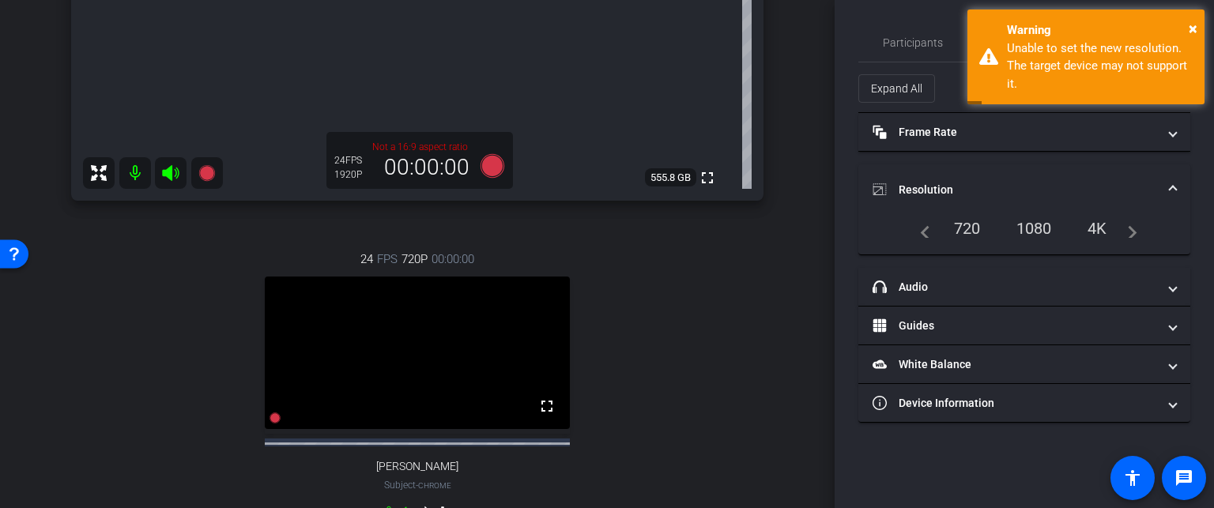
scroll to position [509, 0]
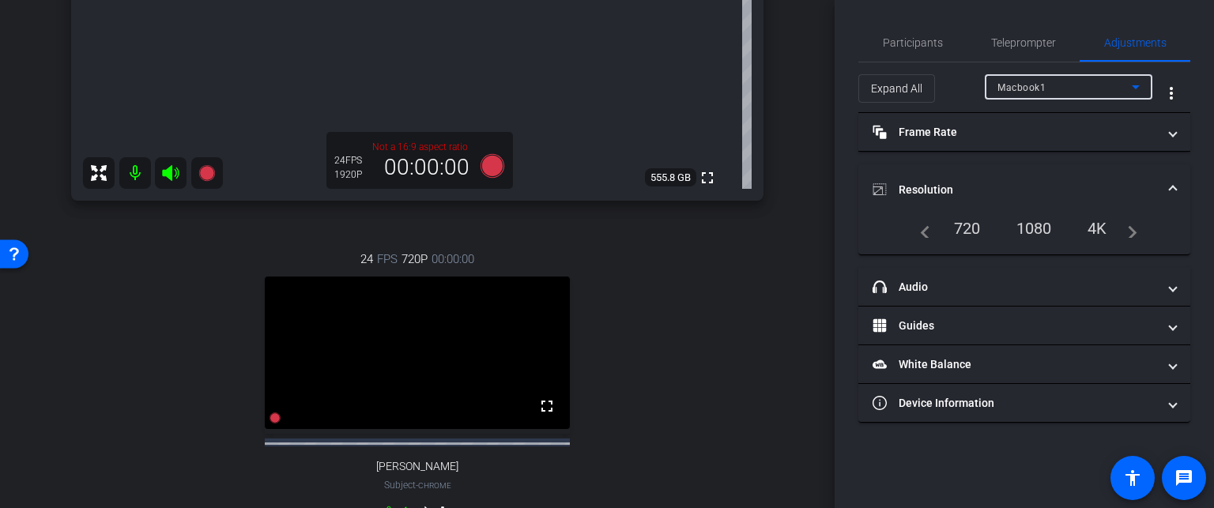
click at [1021, 85] on span "Macbook1" at bounding box center [1021, 87] width 48 height 11
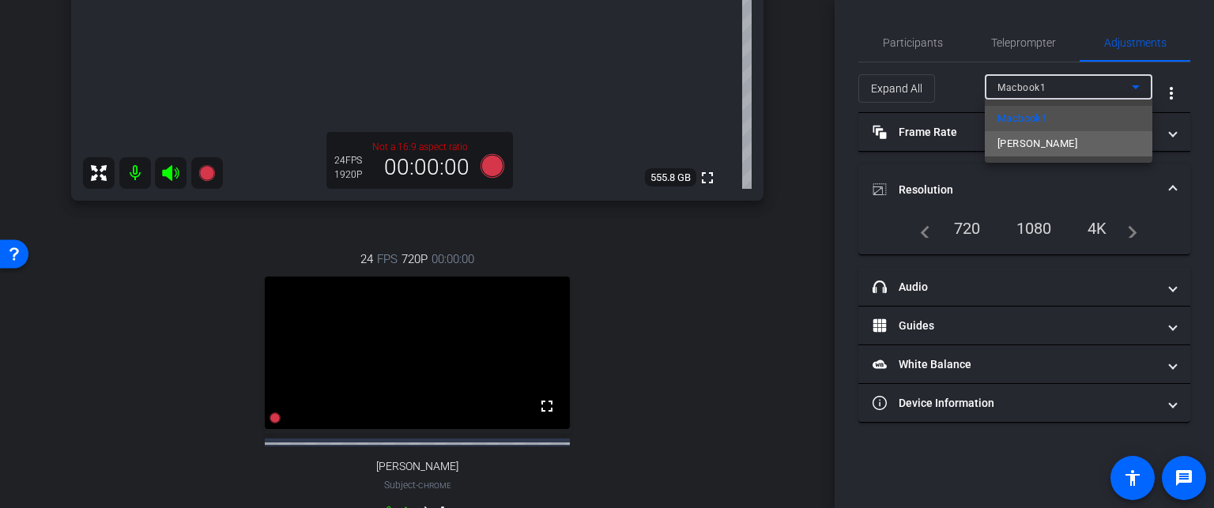
click at [1016, 148] on span "[PERSON_NAME]" at bounding box center [1037, 143] width 80 height 19
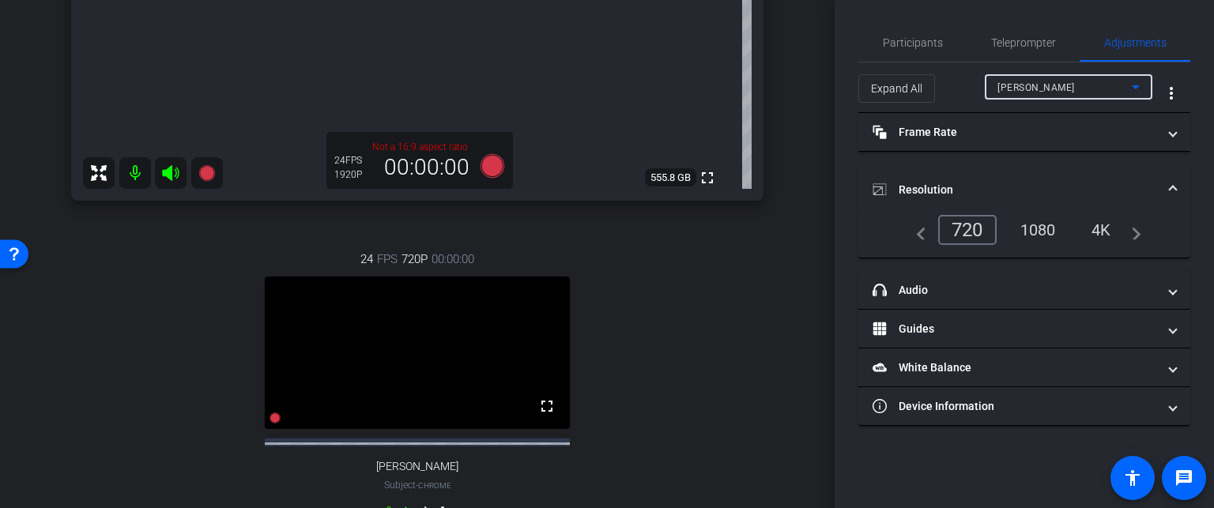
click at [1098, 222] on div "4K" at bounding box center [1100, 229] width 43 height 27
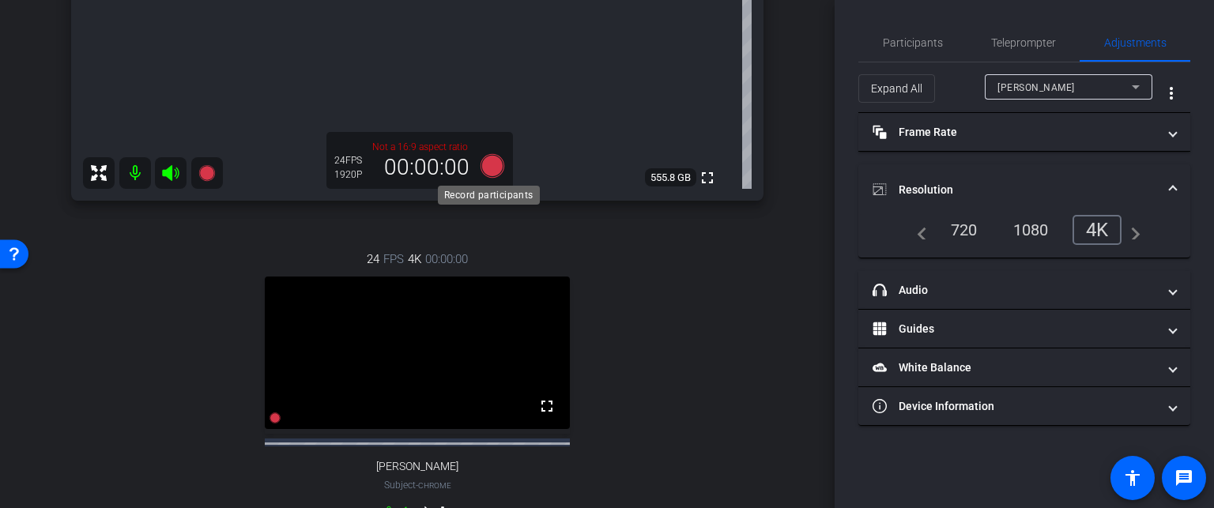
click at [499, 167] on icon at bounding box center [492, 166] width 24 height 24
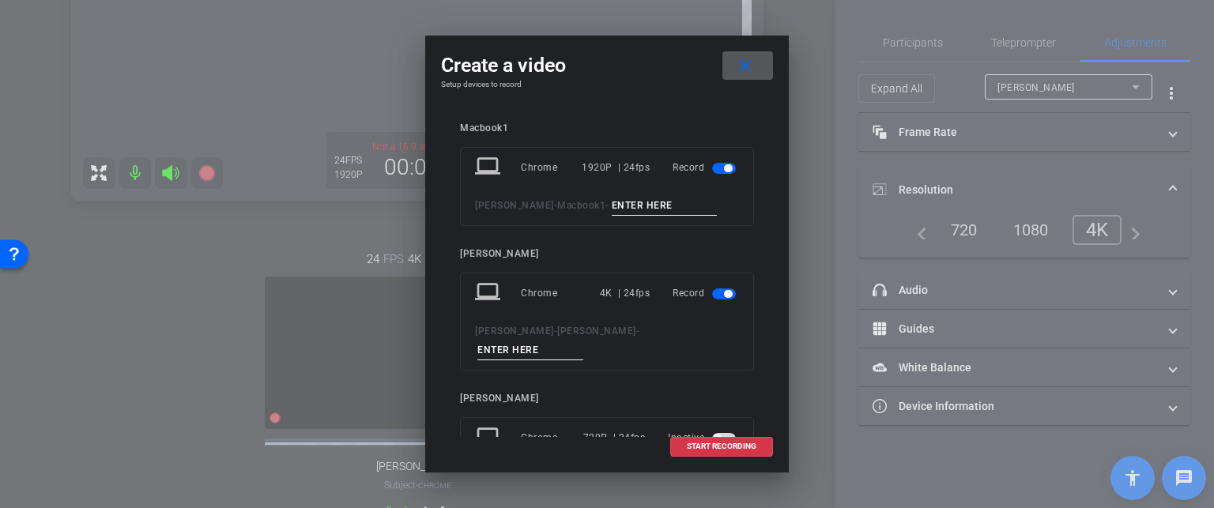
click at [674, 204] on input at bounding box center [665, 206] width 106 height 20
type input "Macbook"
click at [583, 341] on input at bounding box center [530, 351] width 106 height 20
type input "[PERSON_NAME]"
click at [691, 444] on span "START RECORDING" at bounding box center [722, 446] width 70 height 8
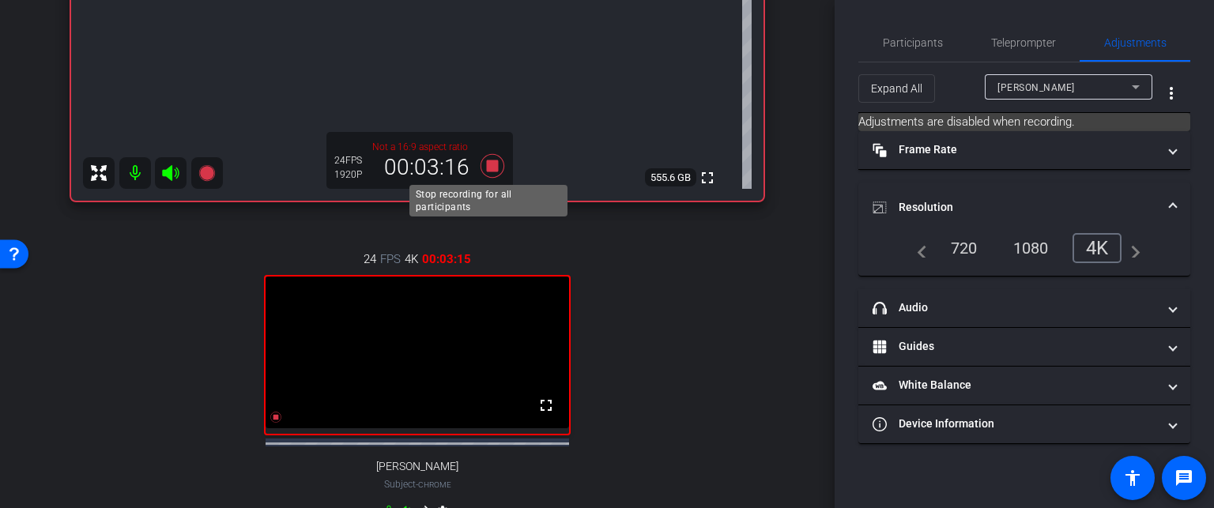
click at [487, 163] on icon at bounding box center [492, 166] width 24 height 24
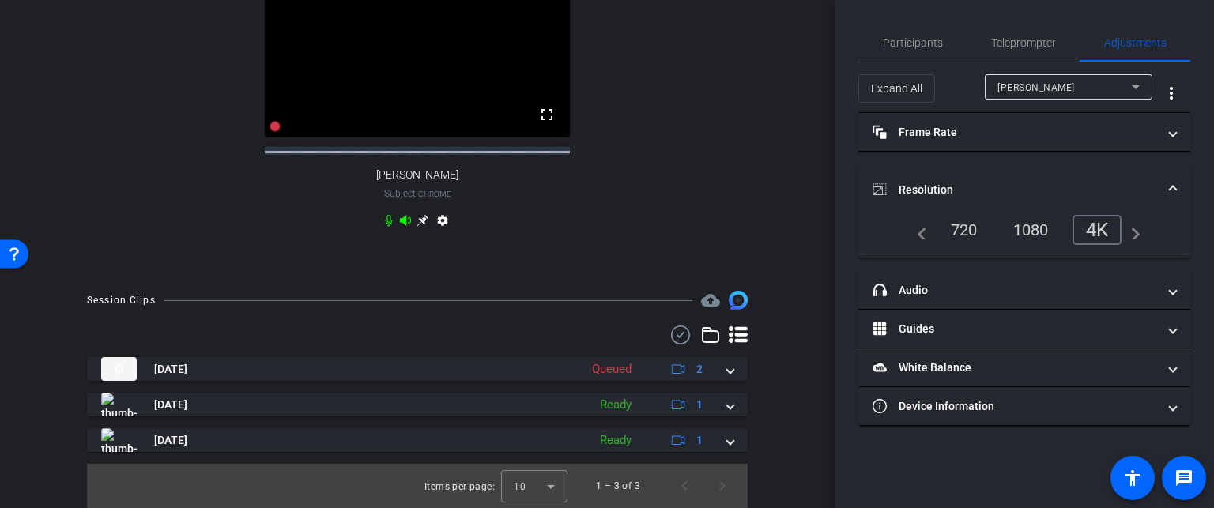
scroll to position [814, 0]
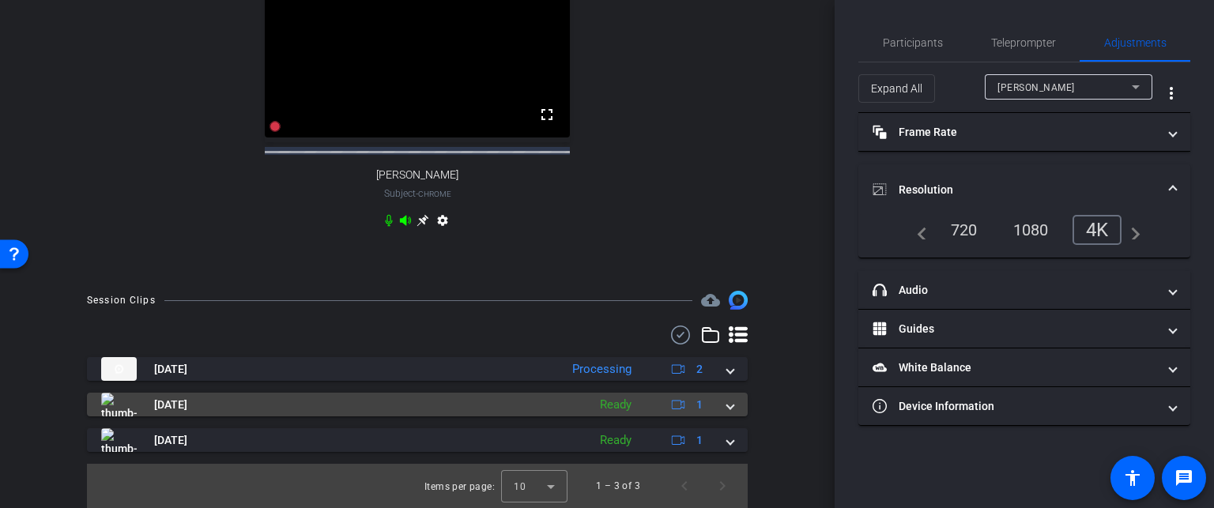
click at [727, 407] on span at bounding box center [730, 405] width 6 height 17
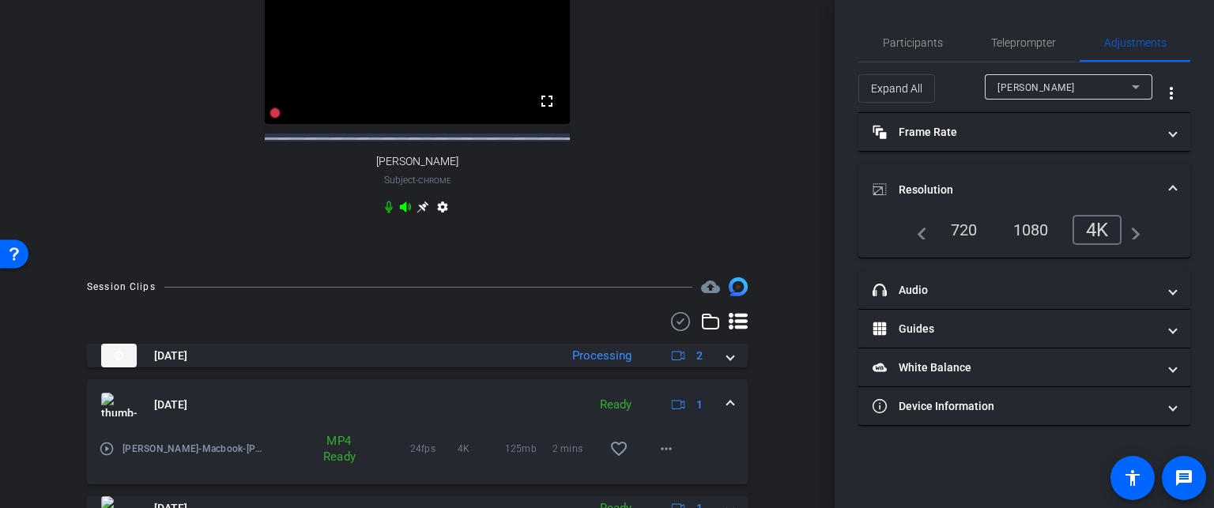
click at [721, 407] on mat-expansion-panel-header "[DATE] Ready 1" at bounding box center [417, 404] width 661 height 51
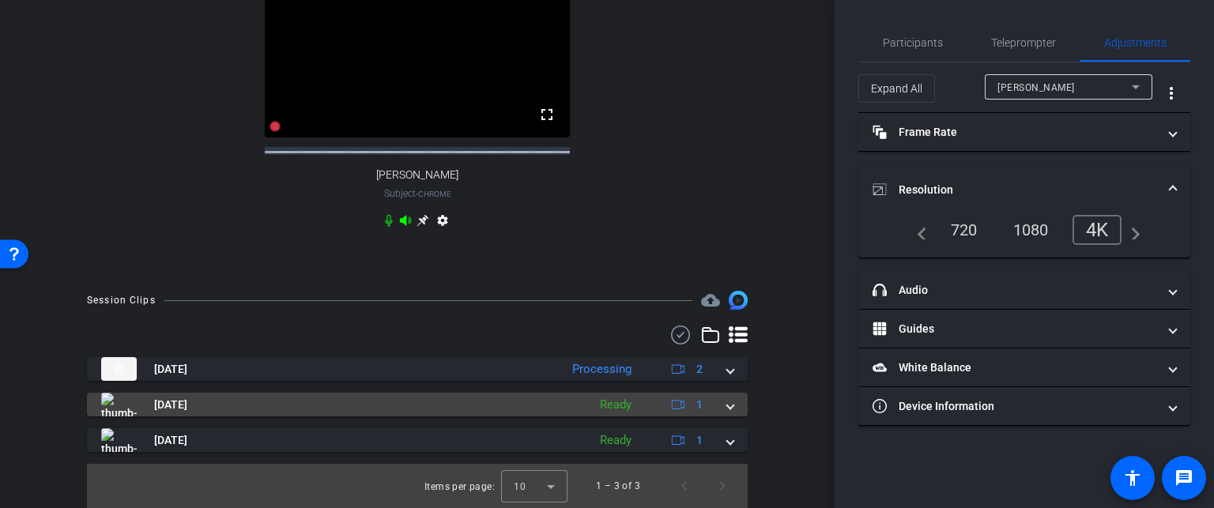
click at [727, 407] on span at bounding box center [730, 405] width 6 height 17
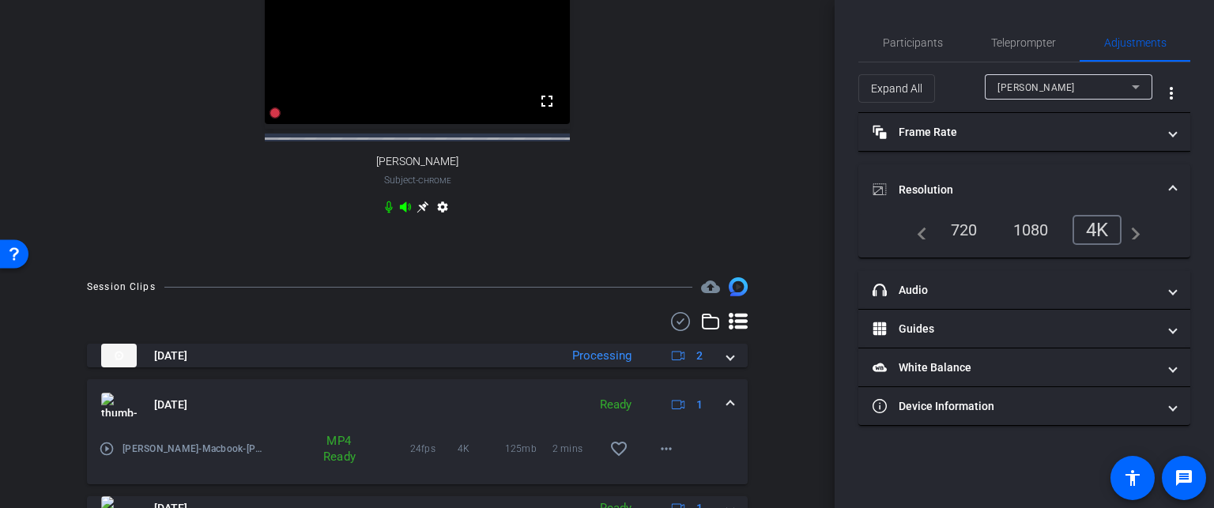
click at [721, 407] on mat-expansion-panel-header "[DATE] Ready 1" at bounding box center [417, 404] width 661 height 51
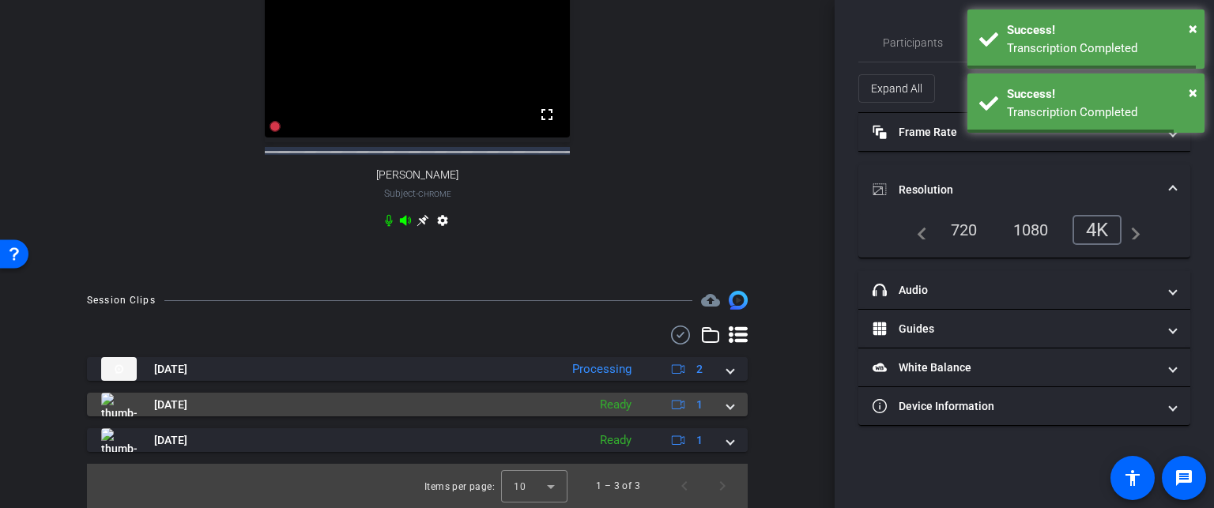
click at [120, 404] on img at bounding box center [119, 405] width 36 height 24
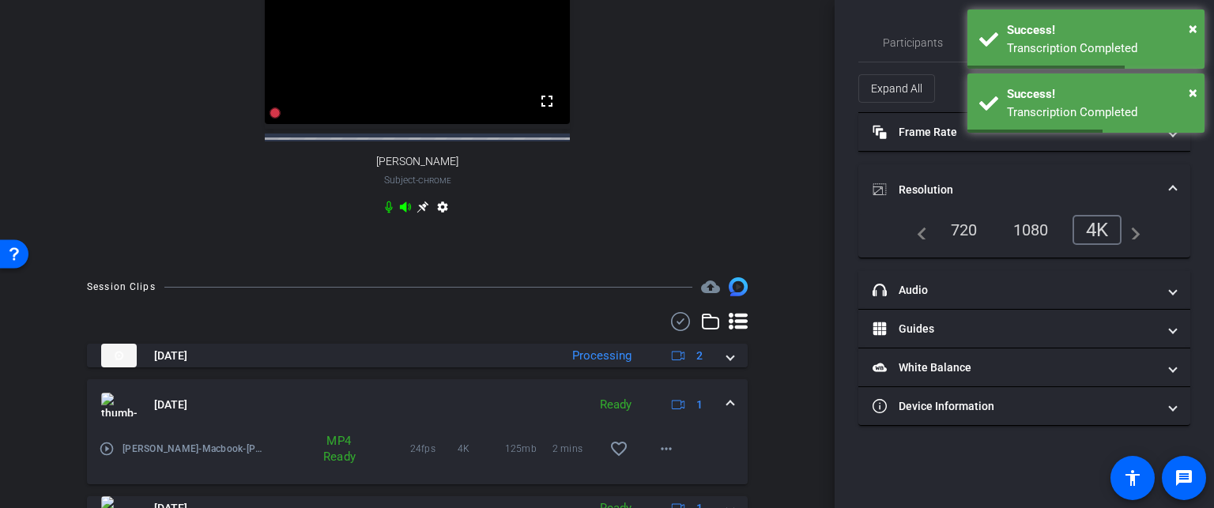
click at [105, 457] on mat-icon "play_circle_outline" at bounding box center [107, 449] width 16 height 16
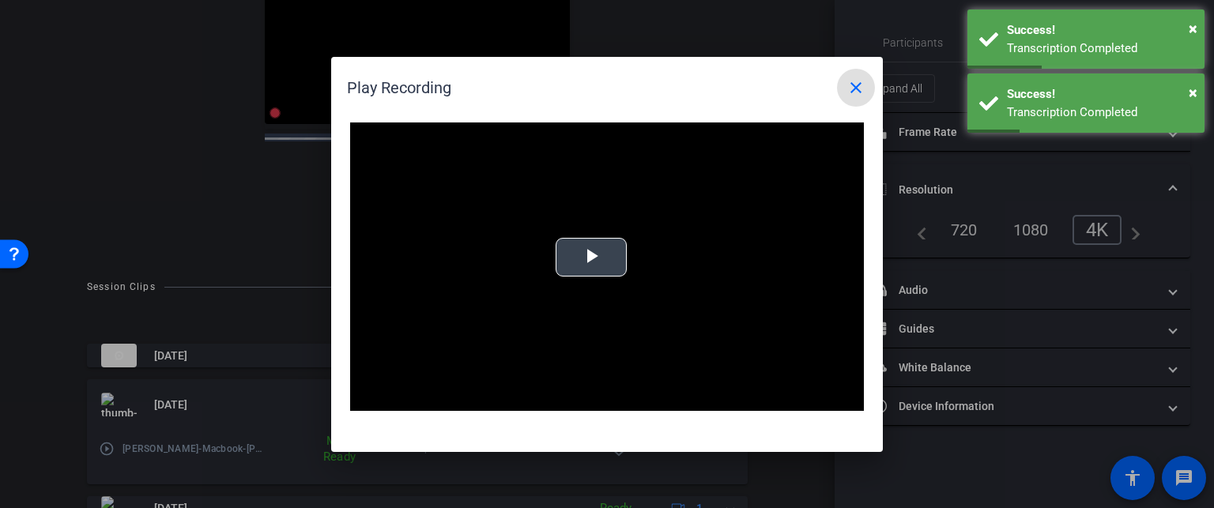
click at [593, 259] on div "Video Player is loading. Play Video Play Mute Current Time 0:00 / Duration -:- …" at bounding box center [607, 266] width 514 height 289
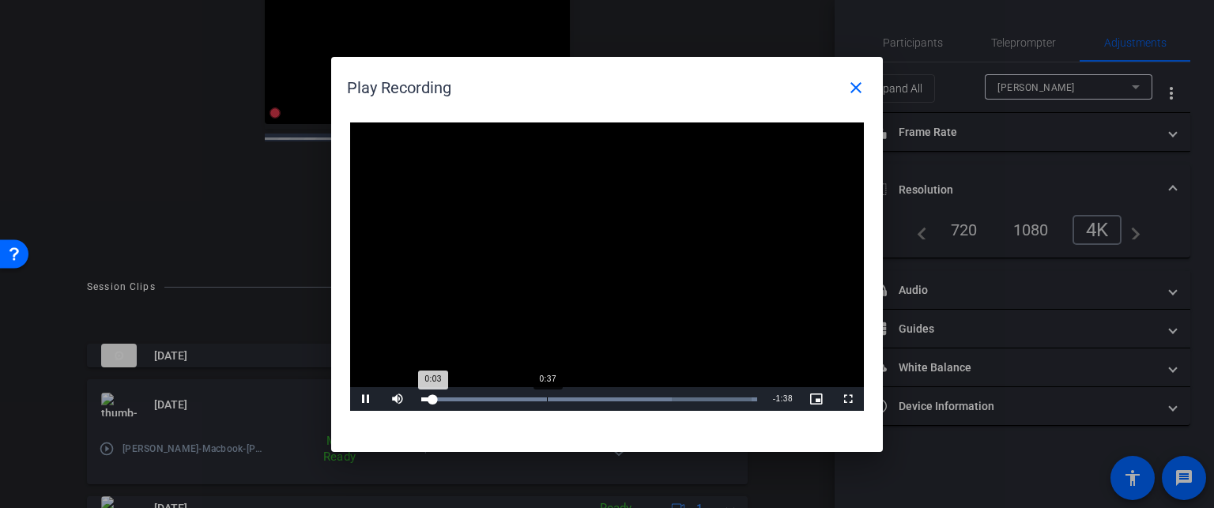
click at [545, 397] on div "Loaded : 100.00% 0:37 0:03" at bounding box center [589, 399] width 336 height 4
click at [857, 87] on mat-icon "close" at bounding box center [855, 87] width 19 height 19
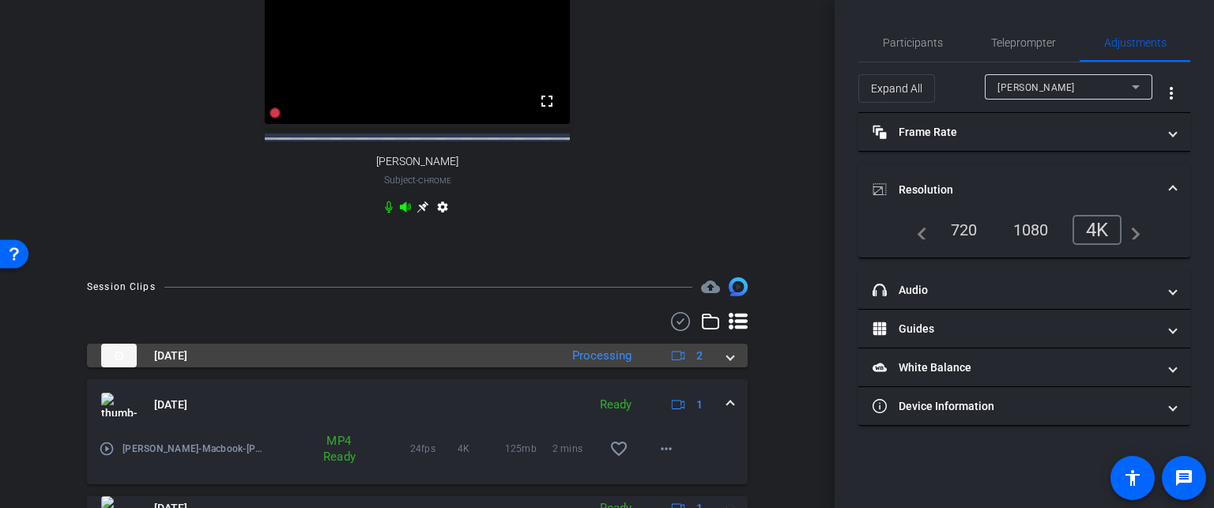
click at [727, 364] on span at bounding box center [730, 356] width 6 height 17
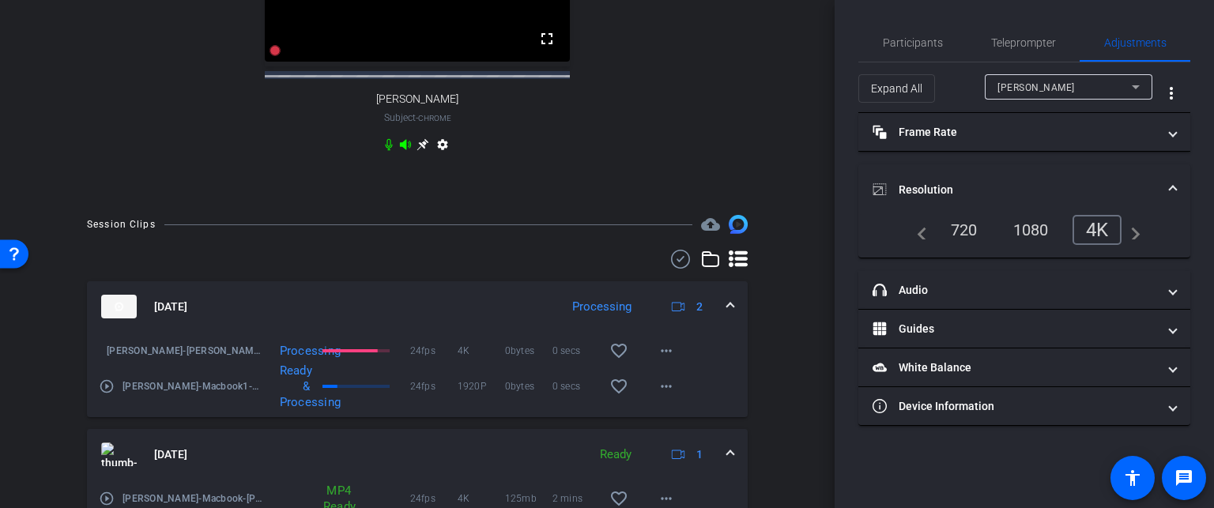
scroll to position [875, 0]
click at [399, 152] on icon at bounding box center [405, 146] width 13 height 13
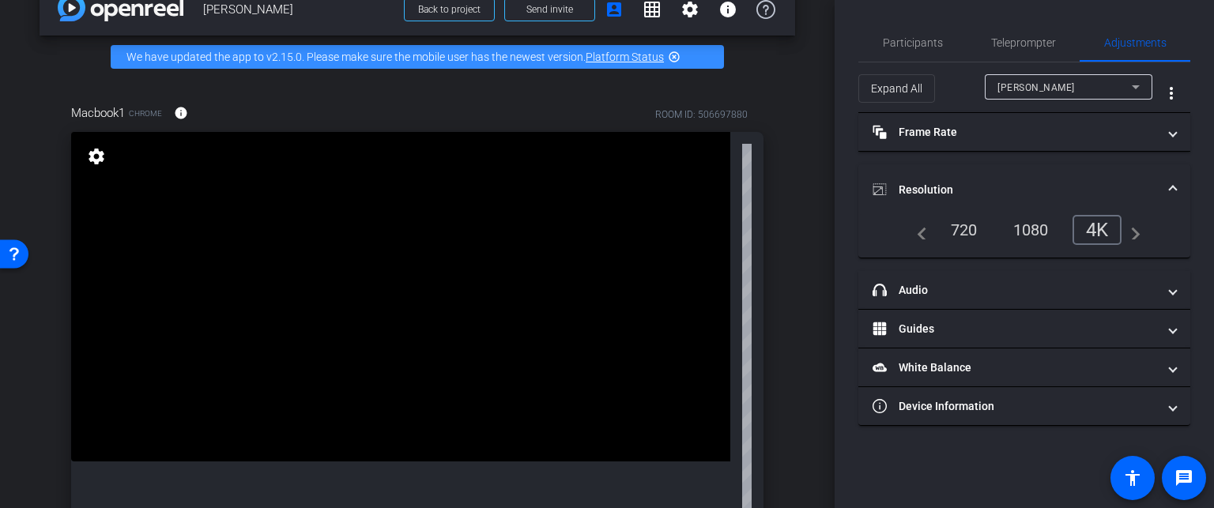
scroll to position [0, 0]
